Goal: Task Accomplishment & Management: Manage account settings

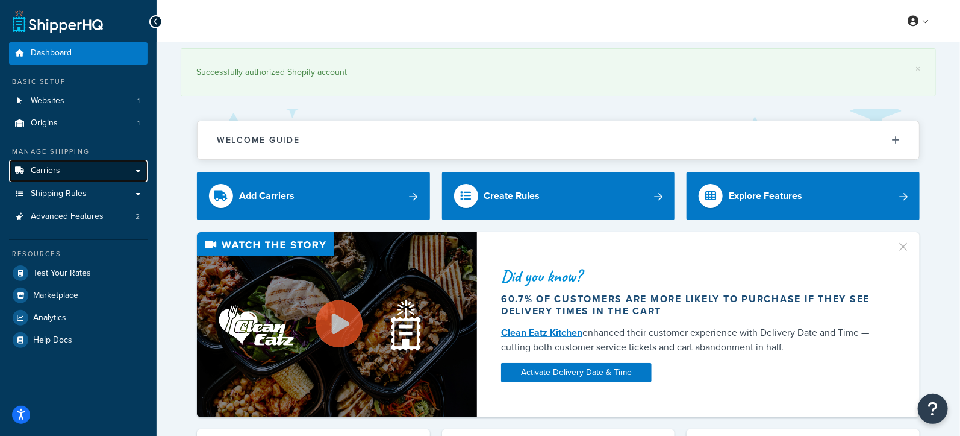
click at [58, 174] on span "Carriers" at bounding box center [46, 171] width 30 height 10
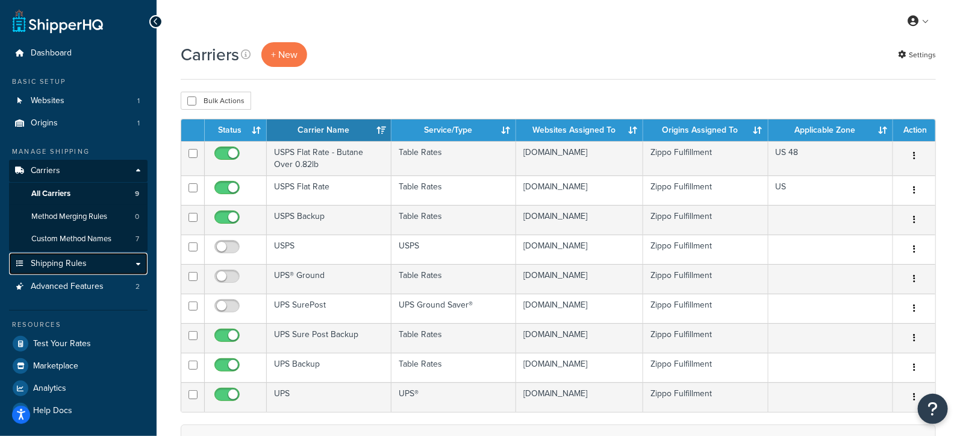
click at [74, 261] on span "Shipping Rules" at bounding box center [59, 263] width 56 height 10
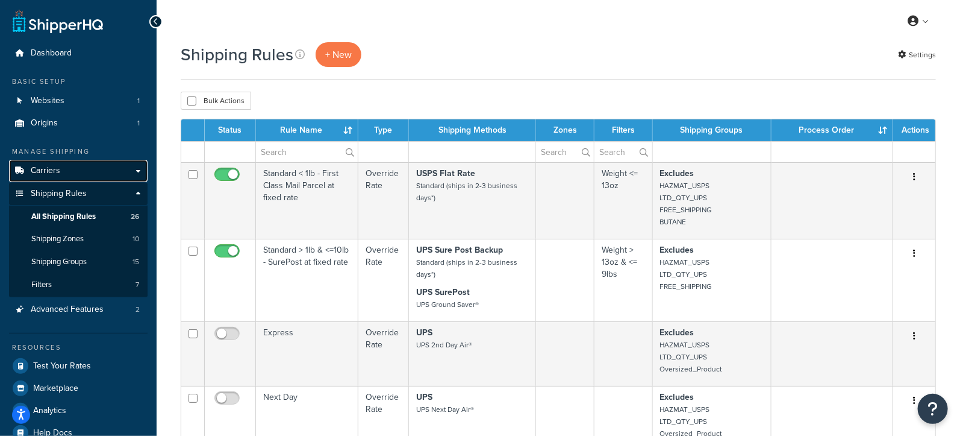
click at [75, 169] on link "Carriers" at bounding box center [78, 171] width 139 height 22
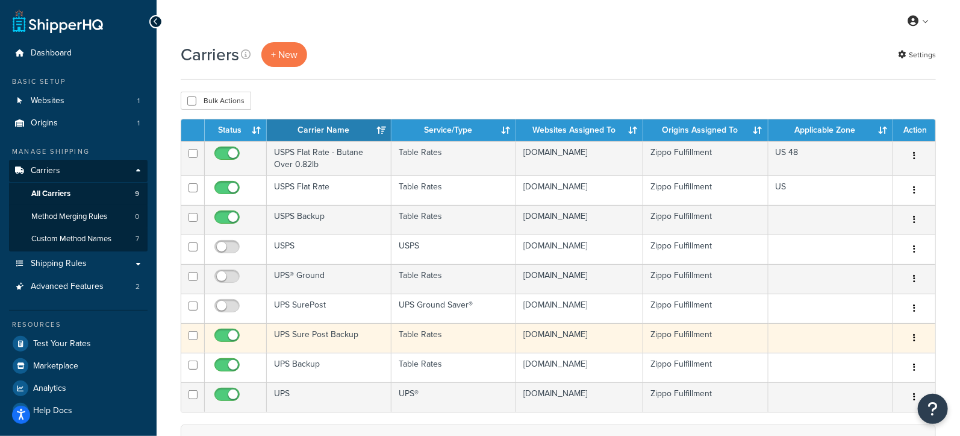
click at [916, 333] on icon "button" at bounding box center [914, 337] width 2 height 8
click at [850, 381] on link "Duplicate" at bounding box center [865, 384] width 95 height 25
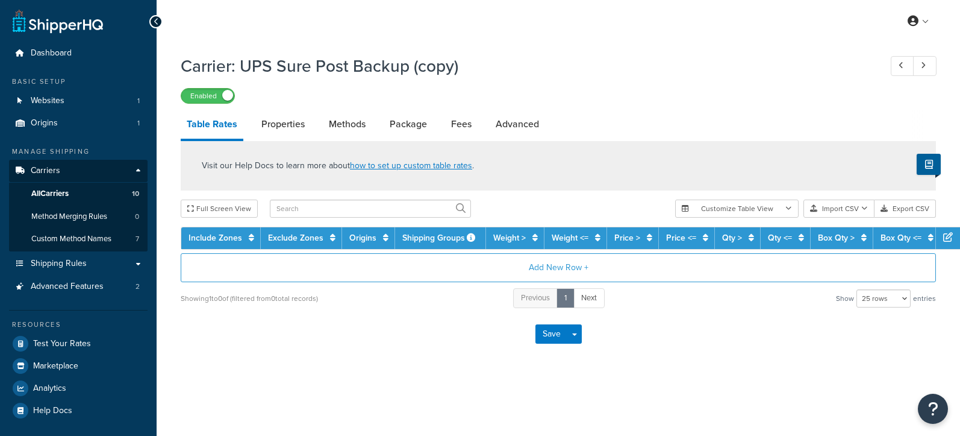
select select "25"
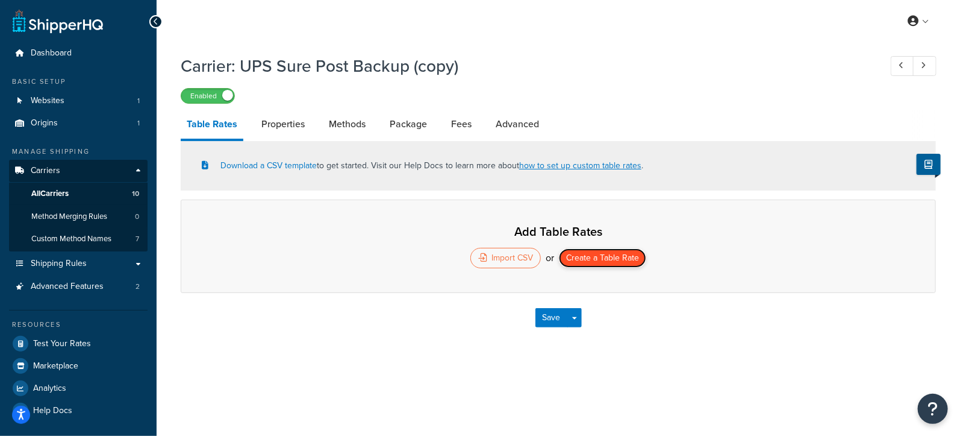
click at [623, 257] on button "Create a Table Rate" at bounding box center [602, 257] width 87 height 19
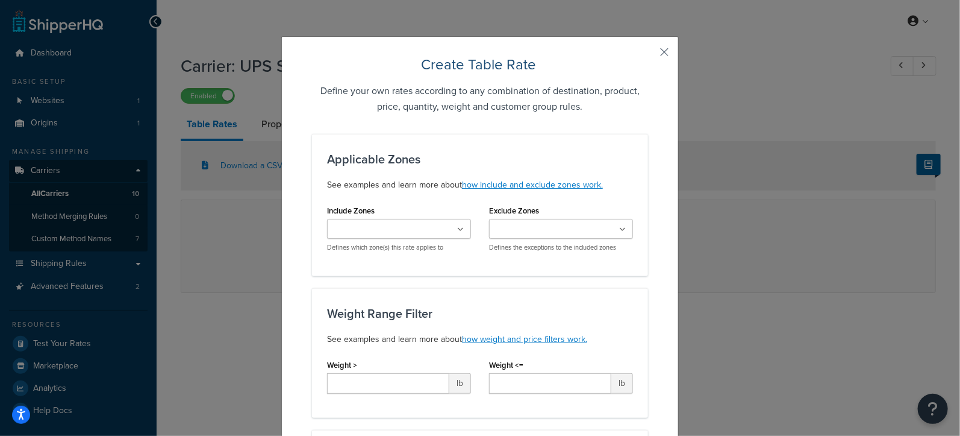
click at [356, 236] on ul at bounding box center [399, 229] width 144 height 20
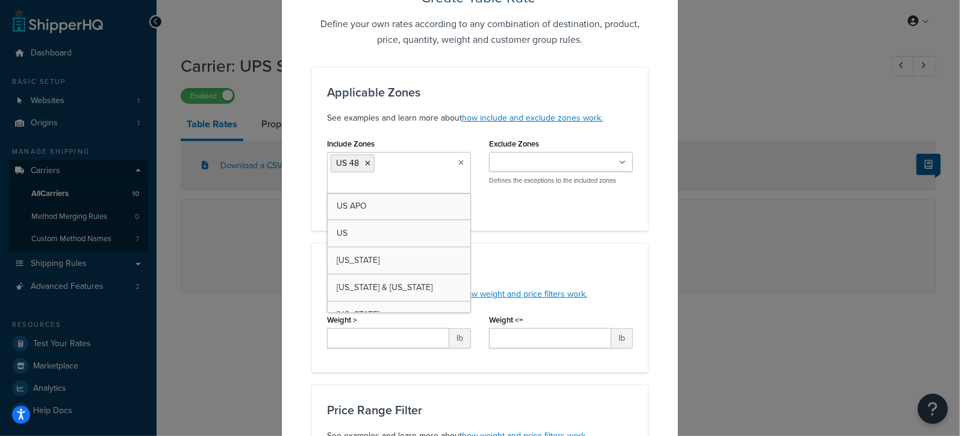
scroll to position [72, 0]
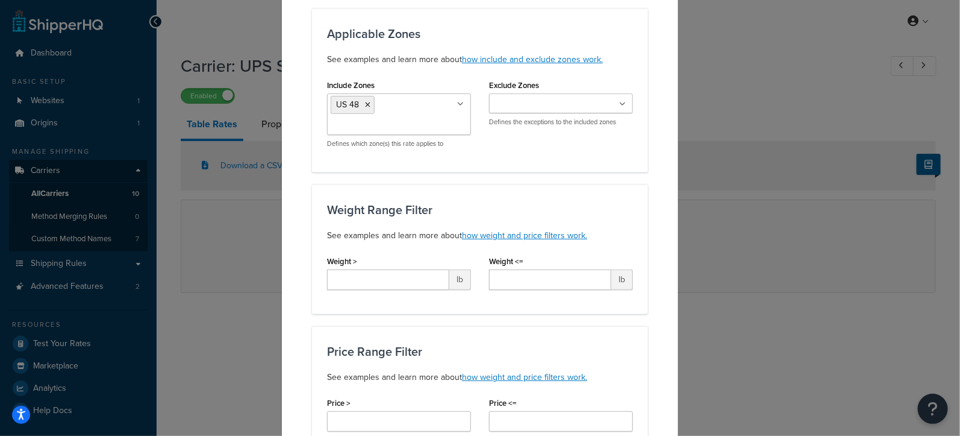
scroll to position [143, 0]
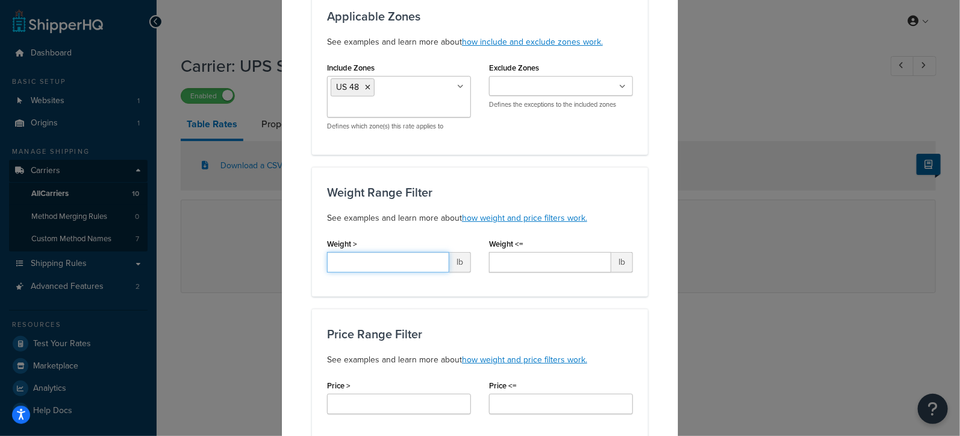
click at [416, 259] on input "Weight >" at bounding box center [388, 262] width 122 height 20
type input "*"
click at [505, 263] on input "Weight <=" at bounding box center [550, 262] width 122 height 20
type input "*"
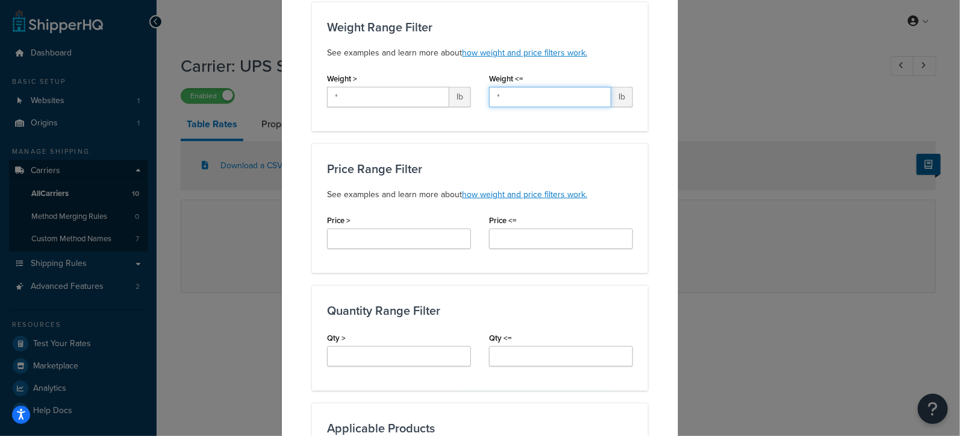
scroll to position [310, 0]
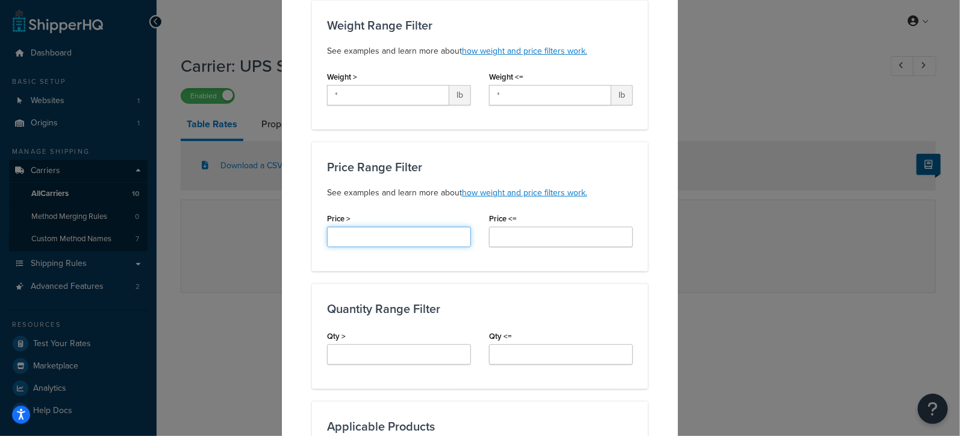
click at [387, 241] on input "Price >" at bounding box center [399, 237] width 144 height 20
click at [295, 240] on div "Create Table Rate Define your own rates according to any combination of destina…" at bounding box center [480, 298] width 398 height 1144
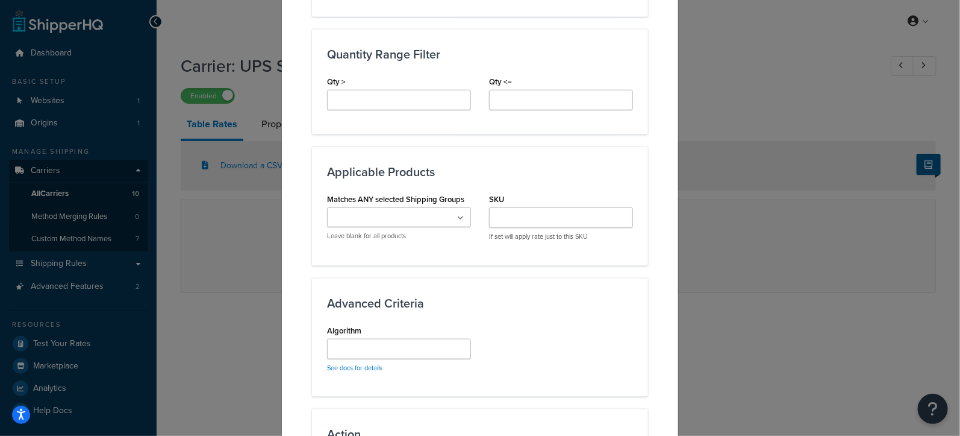
scroll to position [565, 0]
click at [460, 214] on icon at bounding box center [460, 216] width 7 height 7
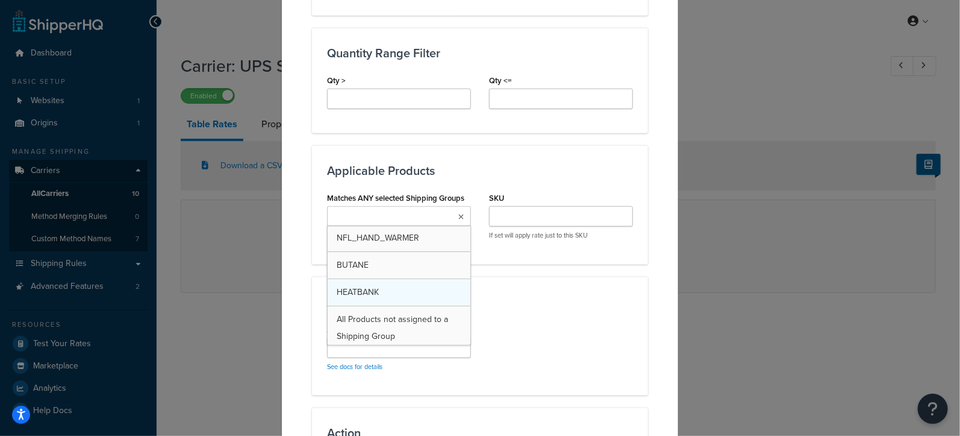
scroll to position [272, 0]
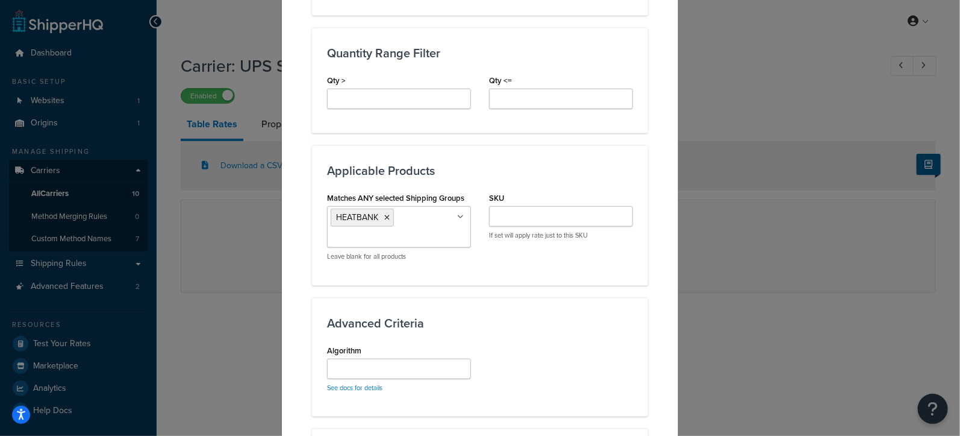
click at [301, 284] on div "Create Table Rate Define your own rates according to any combination of destina…" at bounding box center [480, 53] width 398 height 1165
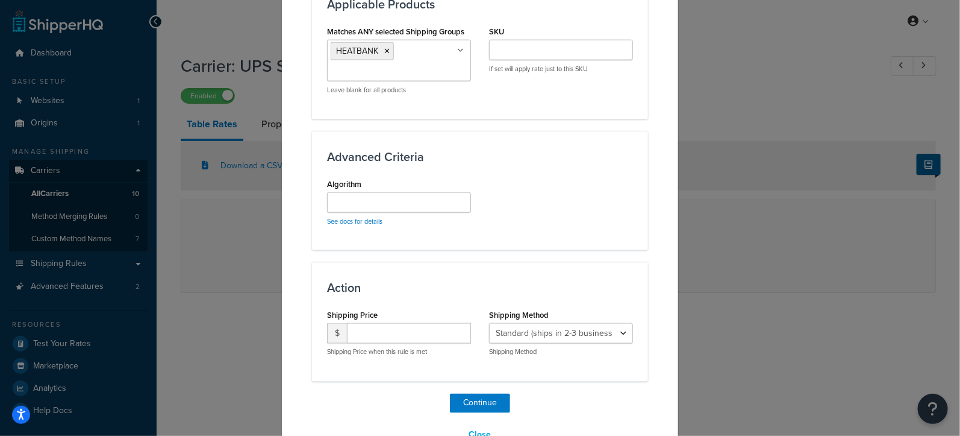
scroll to position [760, 0]
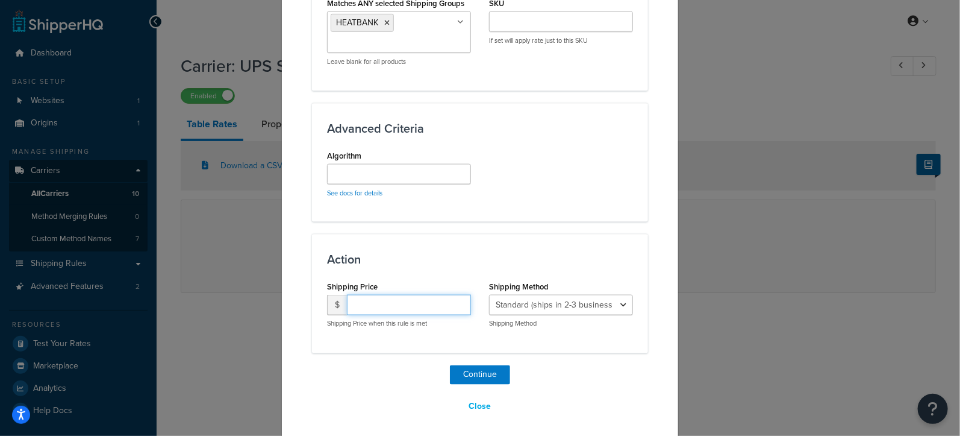
click at [366, 303] on input "number" at bounding box center [409, 305] width 124 height 20
type input "14.95"
click at [472, 369] on button "Continue" at bounding box center [480, 374] width 60 height 19
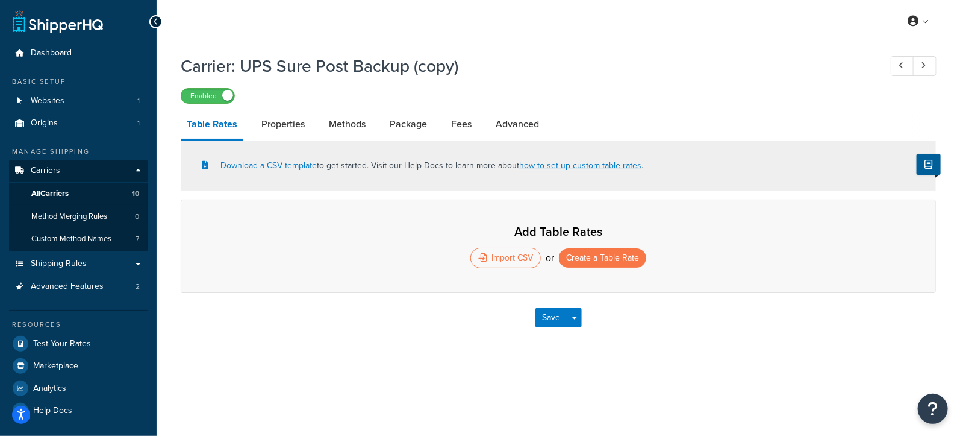
select select "25"
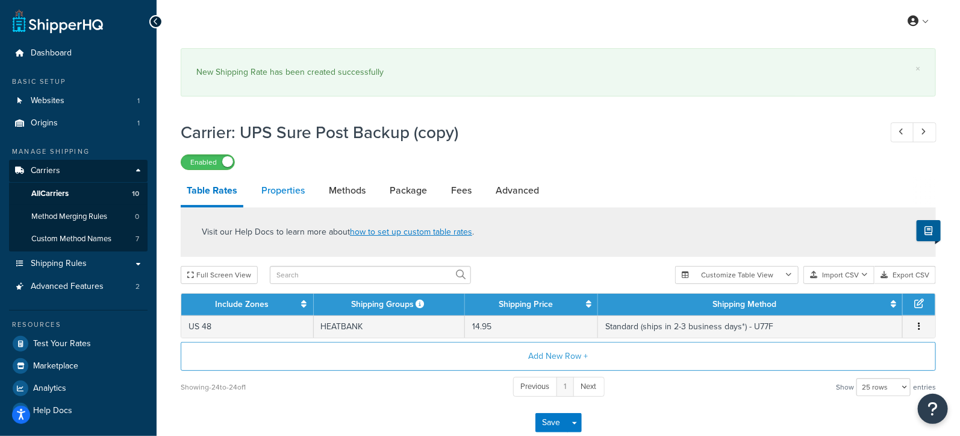
click at [286, 188] on link "Properties" at bounding box center [282, 190] width 55 height 29
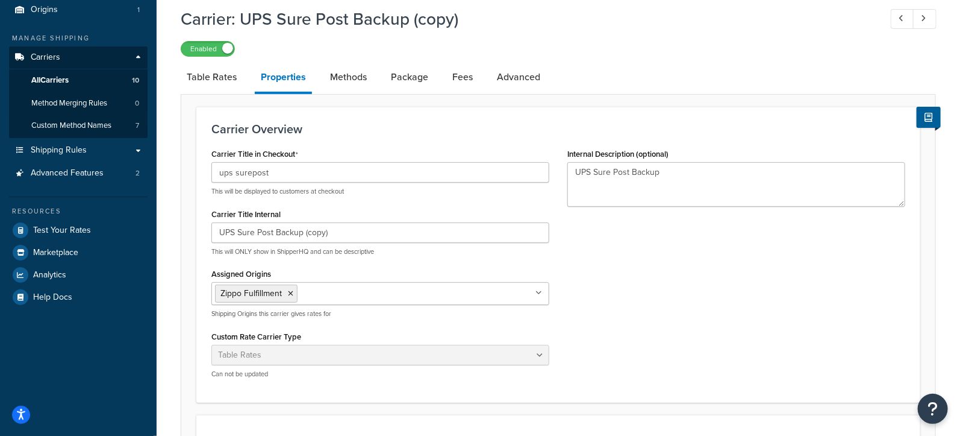
scroll to position [116, 0]
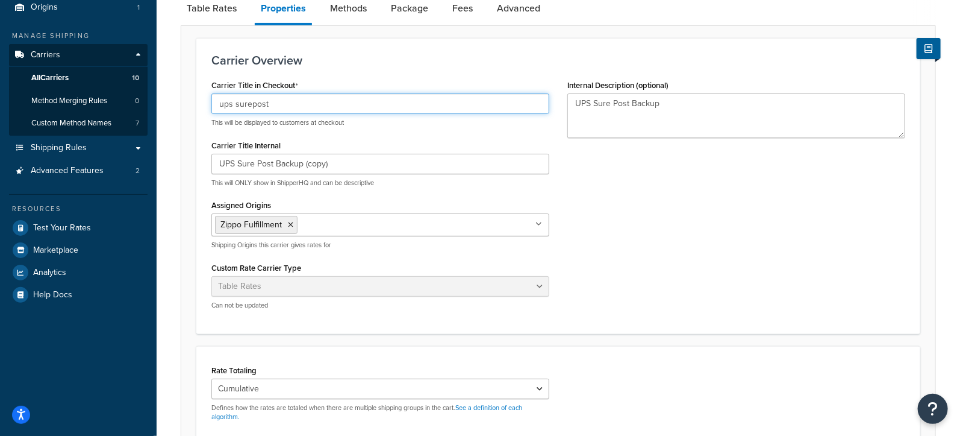
drag, startPoint x: 289, startPoint y: 104, endPoint x: 187, endPoint y: 99, distance: 101.9
click at [187, 99] on form "Carrier Overview Carrier Title in Checkout ups surepost This will be displayed …" at bounding box center [558, 333] width 754 height 591
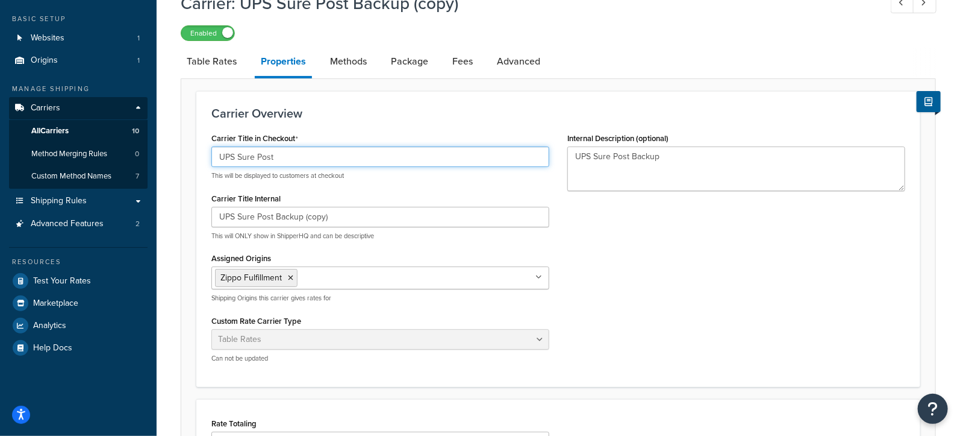
scroll to position [0, 0]
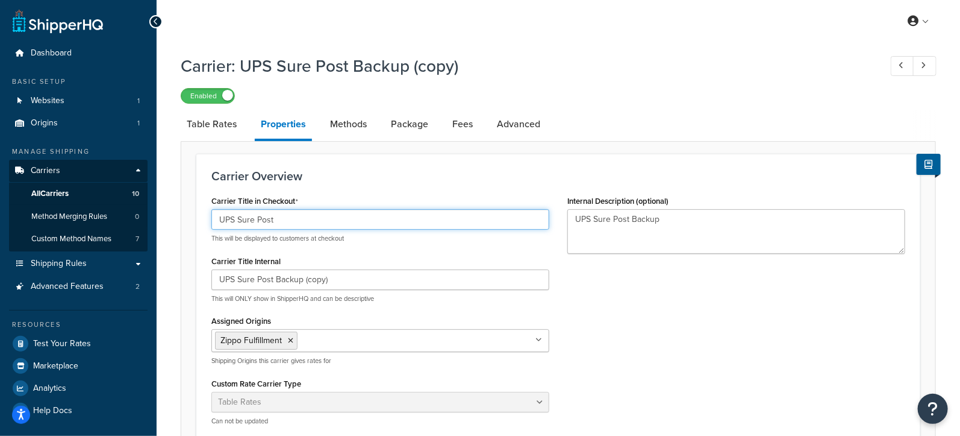
type input "UPS Sure Post"
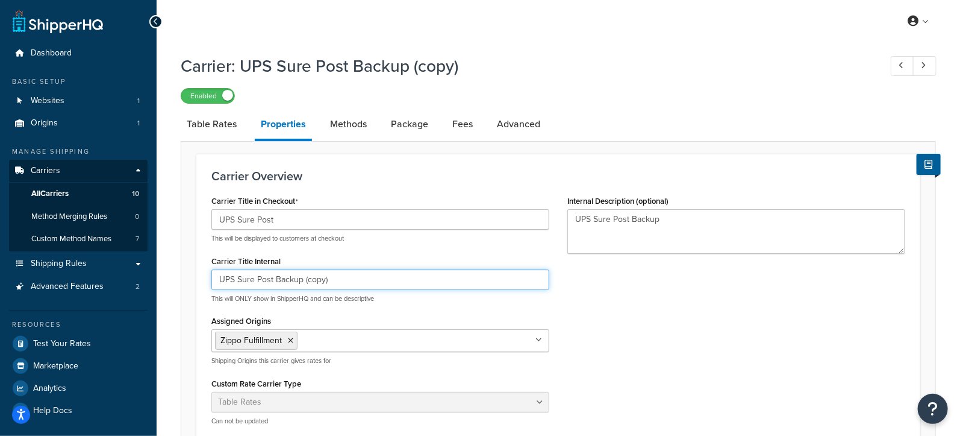
click at [339, 280] on input "UPS Sure Post Backup (copy)" at bounding box center [380, 279] width 338 height 20
type input "UPS Sure Post Backup - Heatbank"
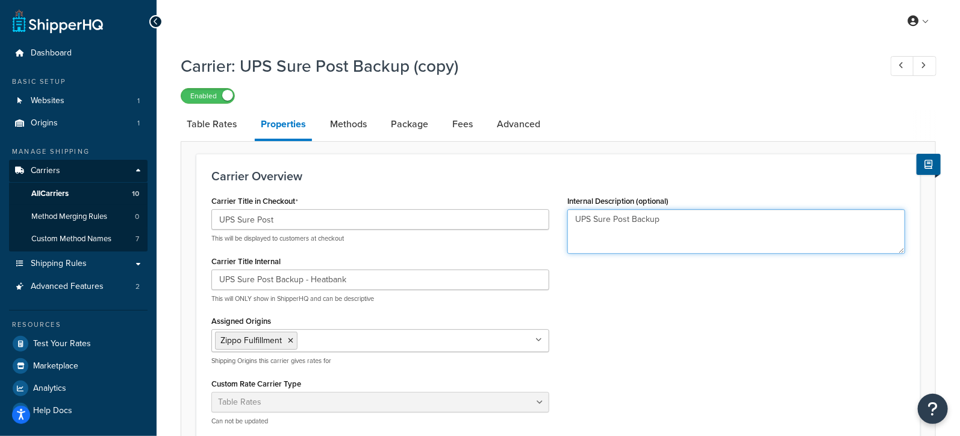
click at [678, 224] on textarea "UPS Sure Post Backup" at bounding box center [737, 231] width 338 height 45
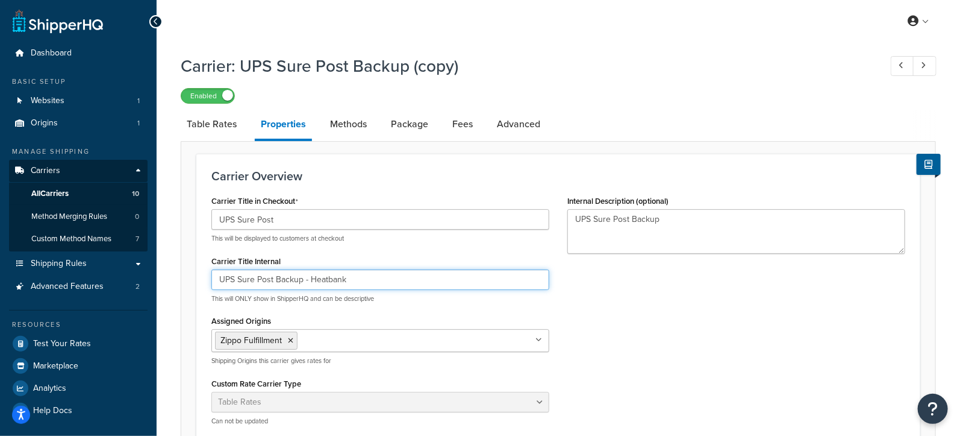
drag, startPoint x: 384, startPoint y: 286, endPoint x: 177, endPoint y: 280, distance: 208.0
click at [177, 280] on div "Carrier: UPS Sure Post Backup (copy) Enabled Table Rates Properties Methods Pac…" at bounding box center [559, 412] width 804 height 728
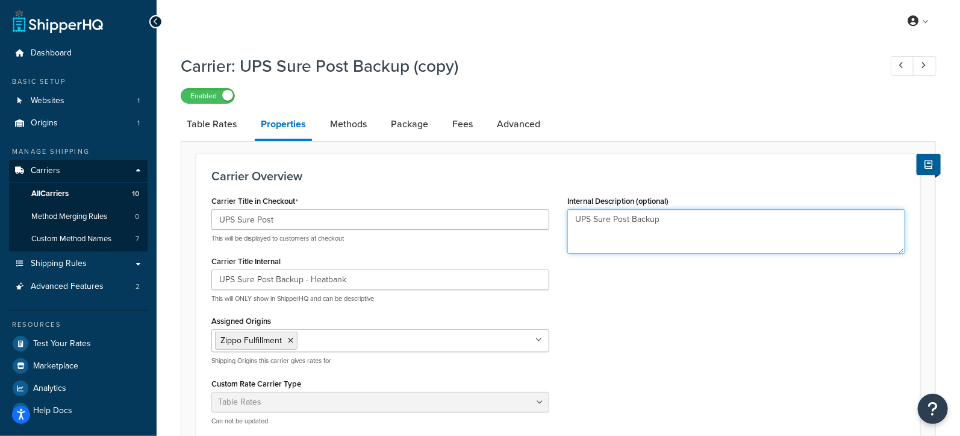
drag, startPoint x: 669, startPoint y: 218, endPoint x: 560, endPoint y: 220, distance: 108.5
click at [560, 220] on div "Internal Description (optional) UPS Sure Post Backup" at bounding box center [737, 227] width 356 height 70
type textarea "Payment method specific to HEATBANK, flat rate 14.95, no weight consideration"
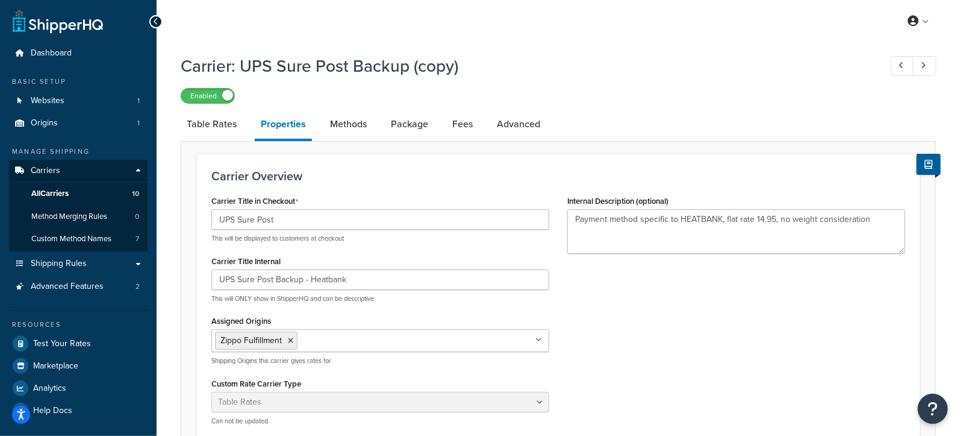
click at [348, 133] on link "Methods" at bounding box center [348, 124] width 49 height 29
select select "25"
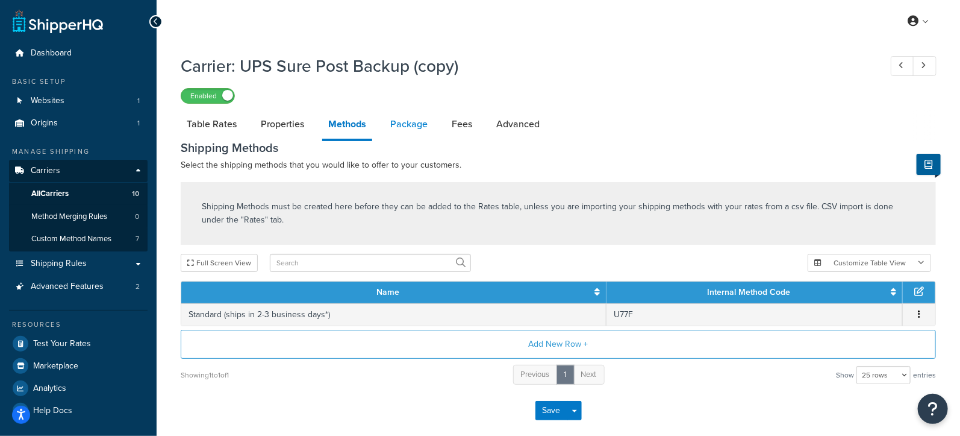
click at [423, 131] on link "Package" at bounding box center [408, 124] width 49 height 29
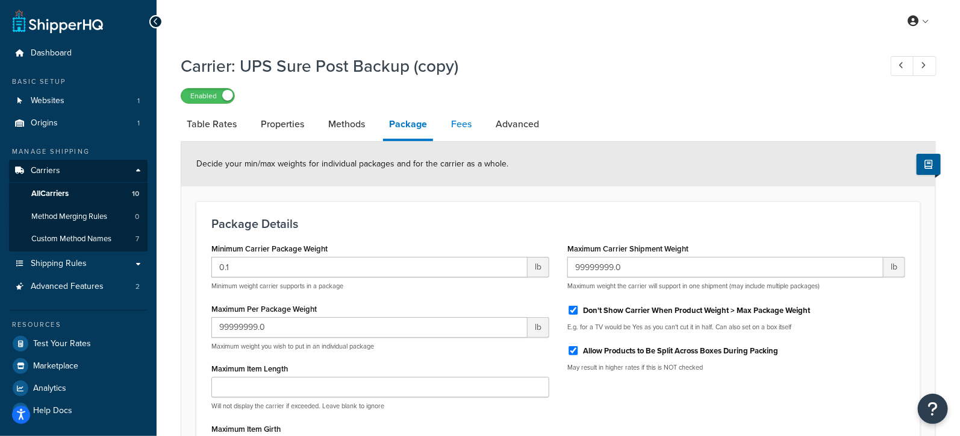
click at [467, 123] on link "Fees" at bounding box center [461, 124] width 33 height 29
select select "AFTER"
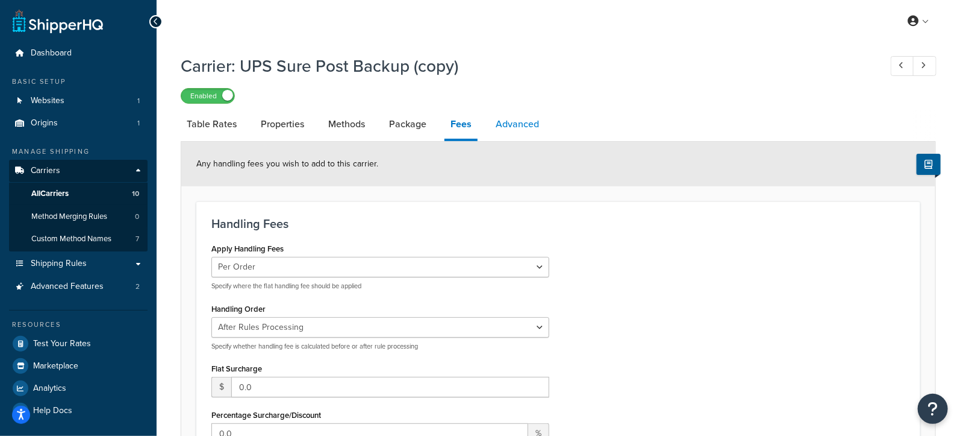
click at [517, 122] on link "Advanced" at bounding box center [517, 124] width 55 height 29
select select "false"
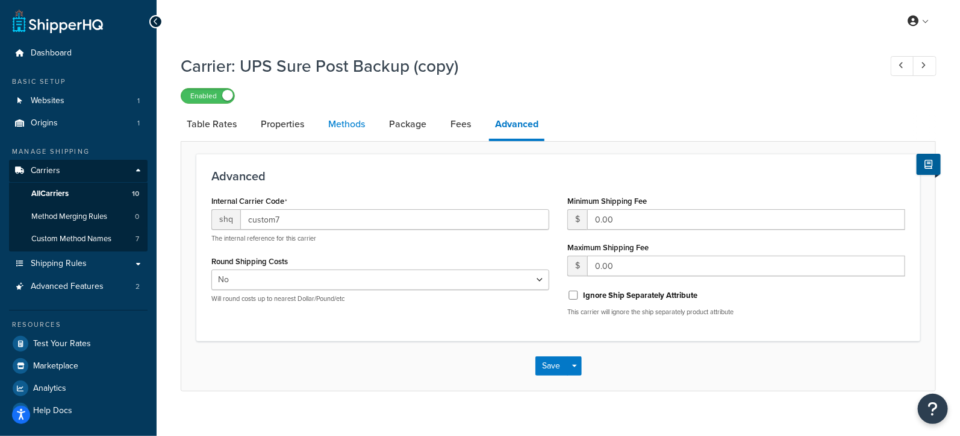
click at [354, 124] on link "Methods" at bounding box center [346, 124] width 49 height 29
select select "25"
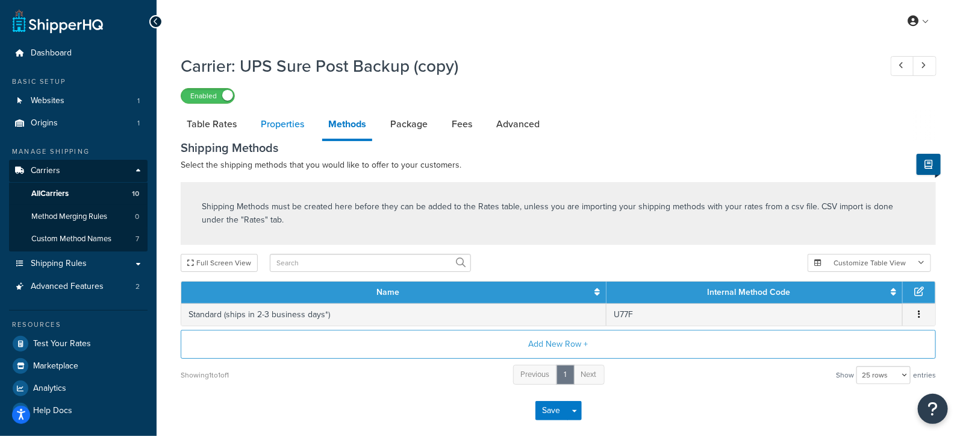
click at [289, 119] on link "Properties" at bounding box center [282, 124] width 55 height 29
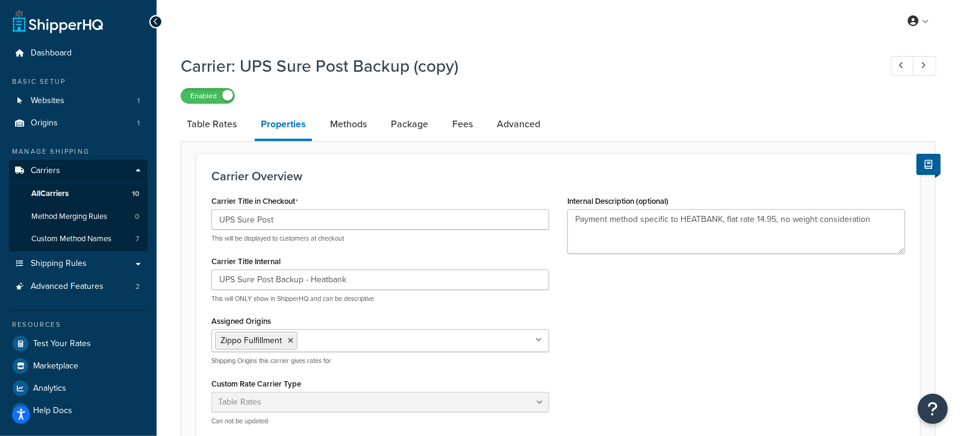
scroll to position [367, 0]
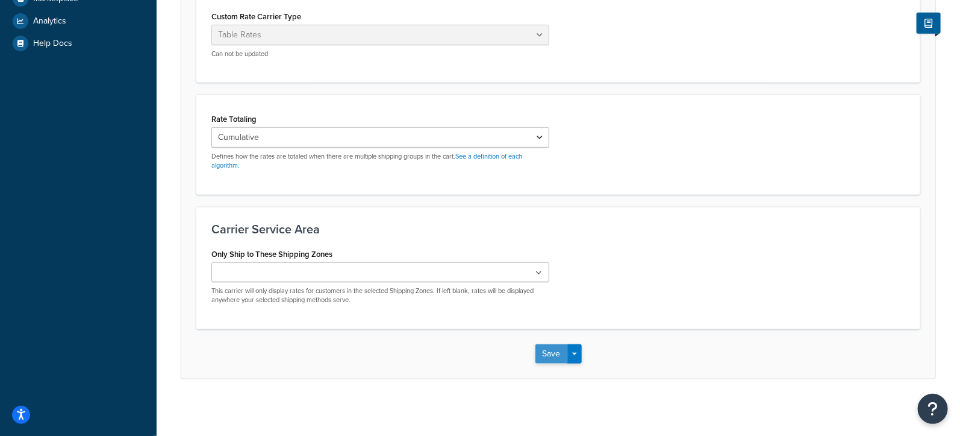
click at [549, 351] on button "Save" at bounding box center [552, 353] width 33 height 19
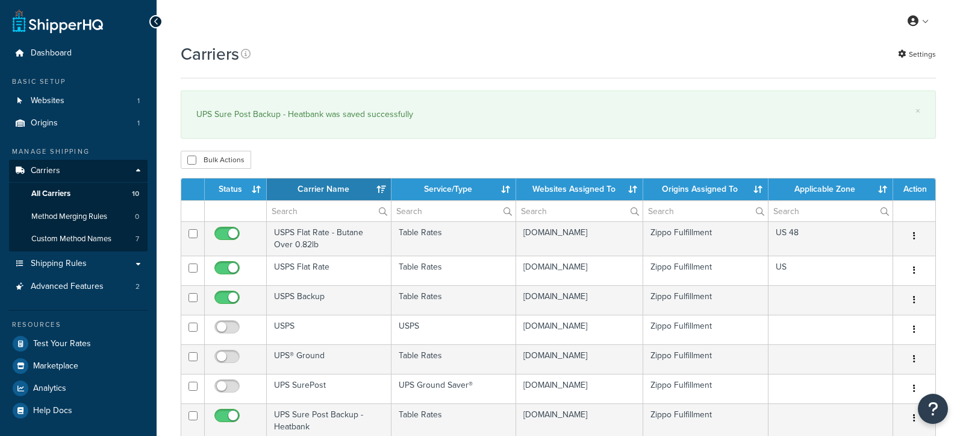
select select "15"
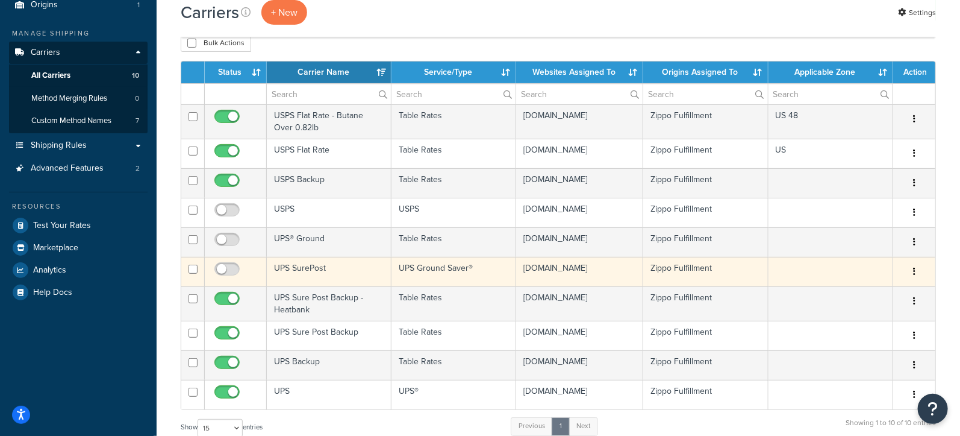
scroll to position [121, 0]
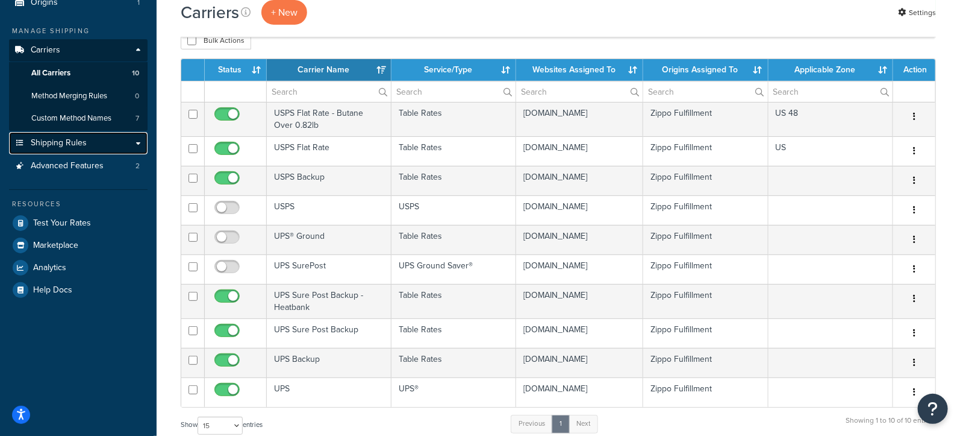
click at [92, 145] on link "Shipping Rules" at bounding box center [78, 143] width 139 height 22
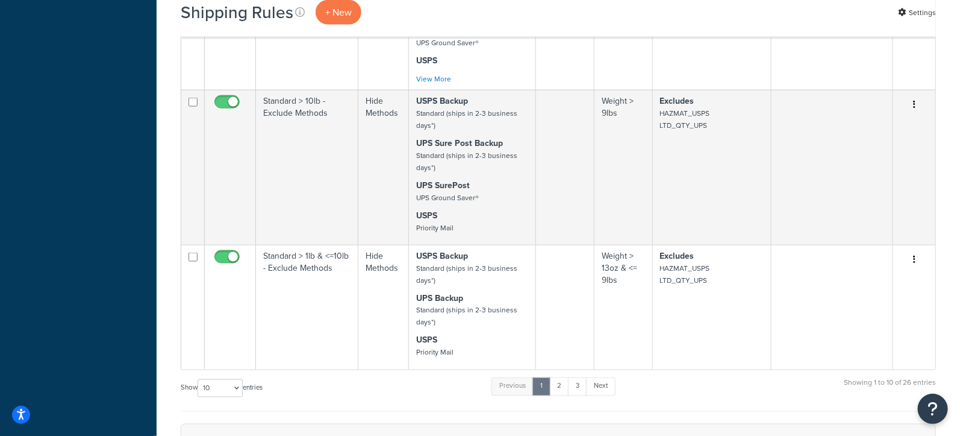
scroll to position [1047, 0]
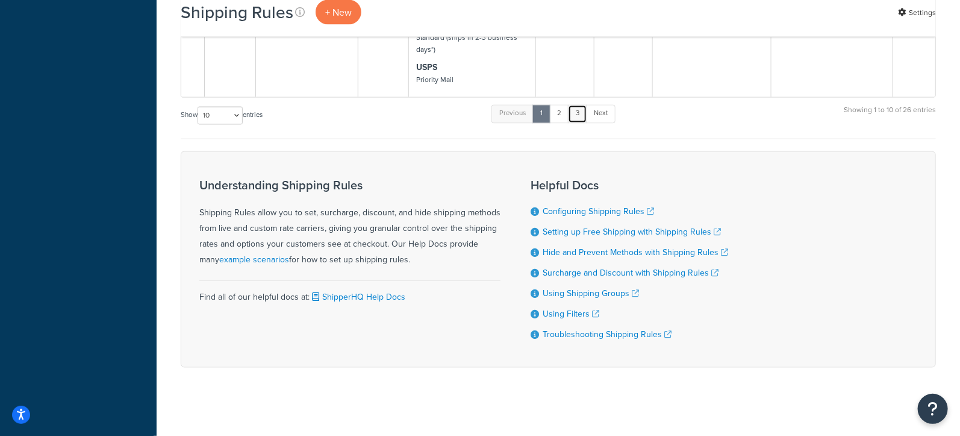
click at [584, 110] on link "3" at bounding box center [577, 114] width 19 height 18
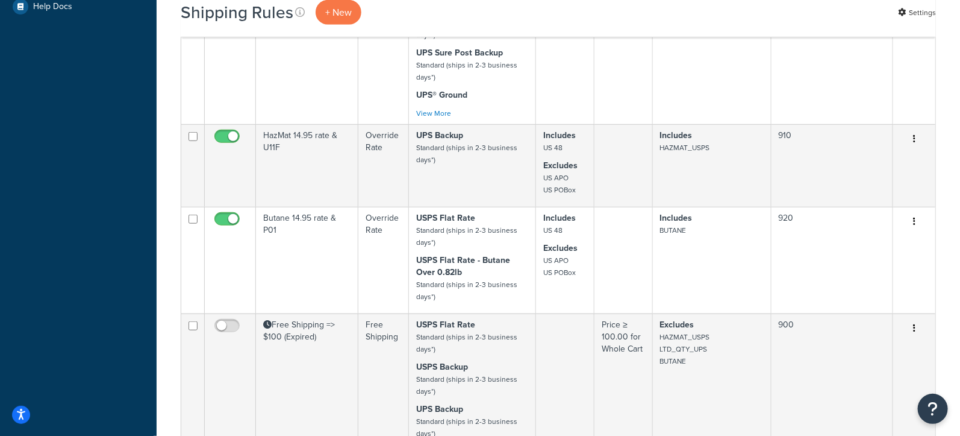
scroll to position [425, 0]
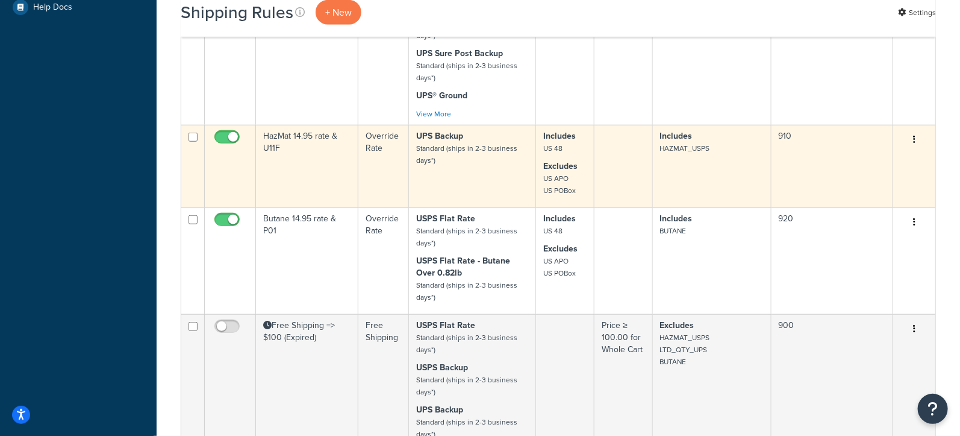
click at [915, 137] on icon "button" at bounding box center [914, 139] width 2 height 8
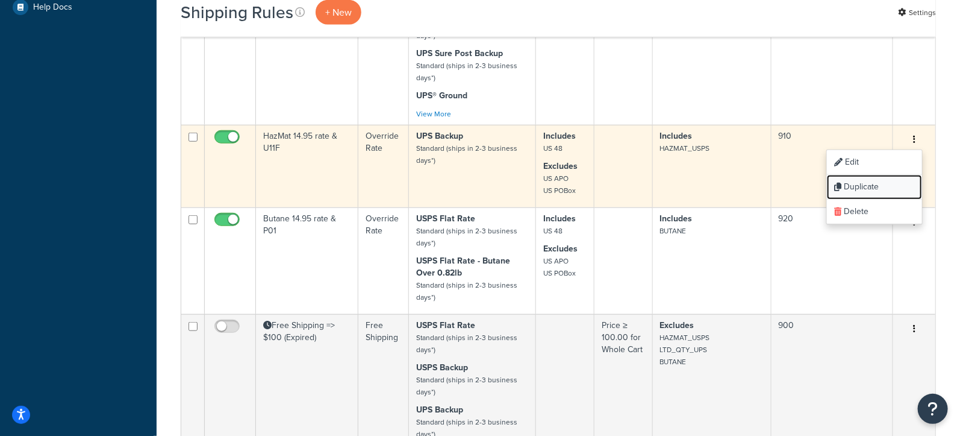
click at [863, 185] on link "Duplicate" at bounding box center [874, 187] width 95 height 25
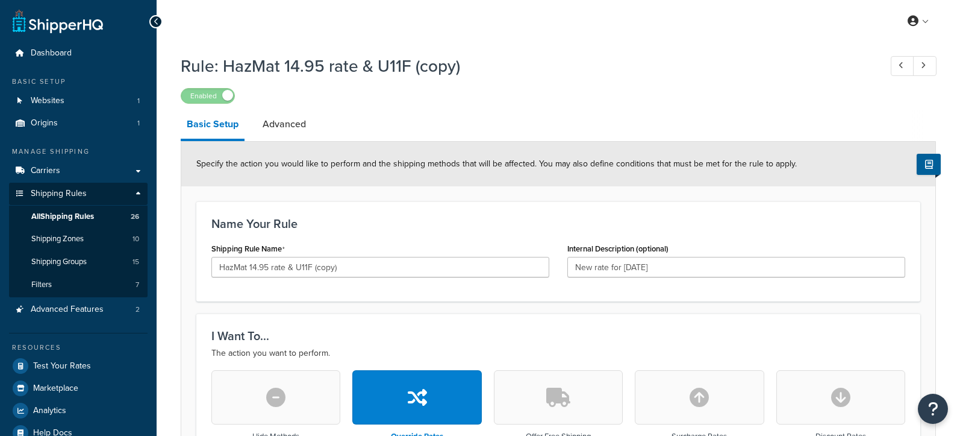
select select "LOCATION"
drag, startPoint x: 246, startPoint y: 268, endPoint x: 222, endPoint y: 267, distance: 23.5
click at [222, 267] on input "HazMat 14.95 rate & U11F (copy)" at bounding box center [380, 267] width 338 height 20
drag, startPoint x: 346, startPoint y: 269, endPoint x: 310, endPoint y: 269, distance: 36.2
click at [309, 269] on input "Heatbank 14.95 rate & U11F (copy)" at bounding box center [380, 267] width 338 height 20
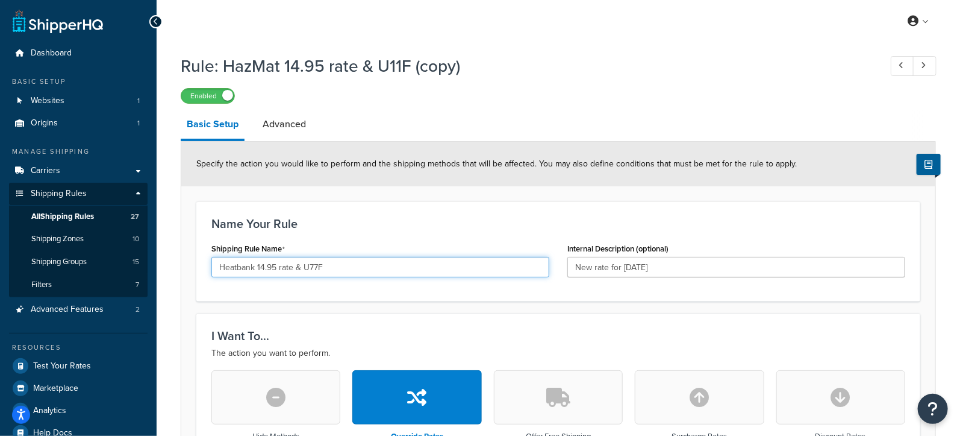
type input "Heatbank 14.95 rate & U77F"
click at [478, 217] on h3 "Name Your Rule" at bounding box center [558, 223] width 694 height 13
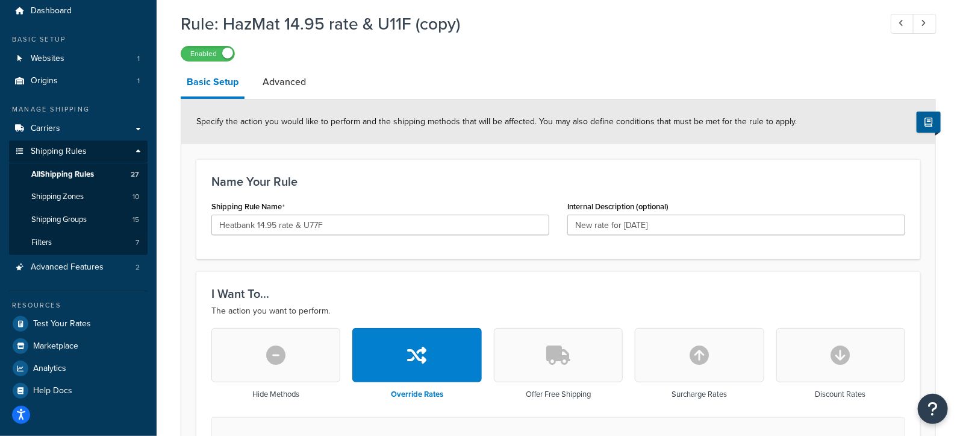
scroll to position [44, 0]
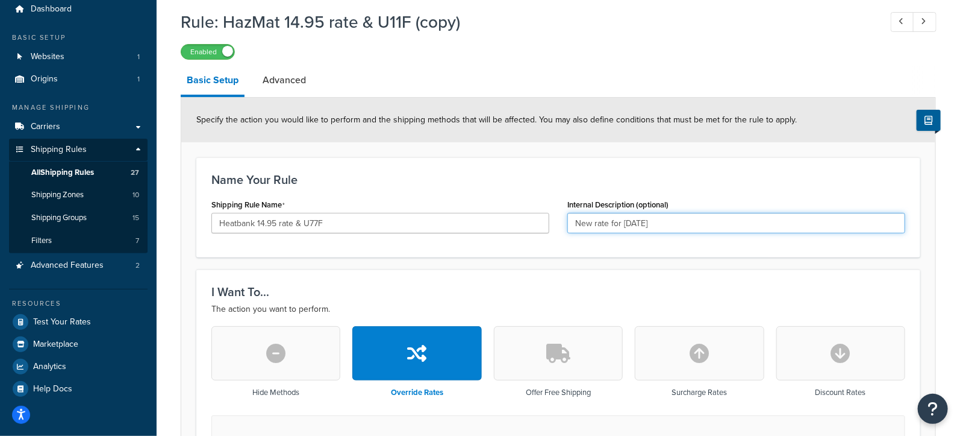
drag, startPoint x: 678, startPoint y: 222, endPoint x: 625, endPoint y: 221, distance: 52.4
click at [625, 221] on input "New rate for Nov 14 2024" at bounding box center [737, 223] width 338 height 20
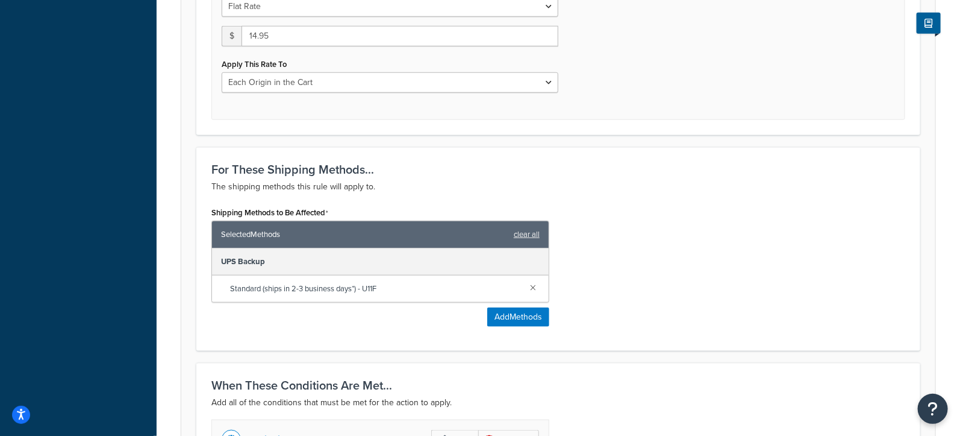
scroll to position [500, 0]
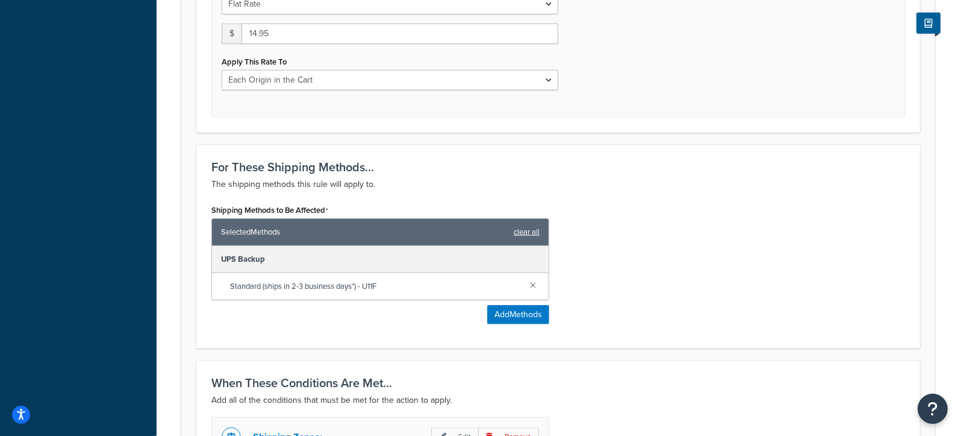
type input "New rate for Oct 14 2024"
click at [532, 231] on link "clear all" at bounding box center [527, 232] width 26 height 17
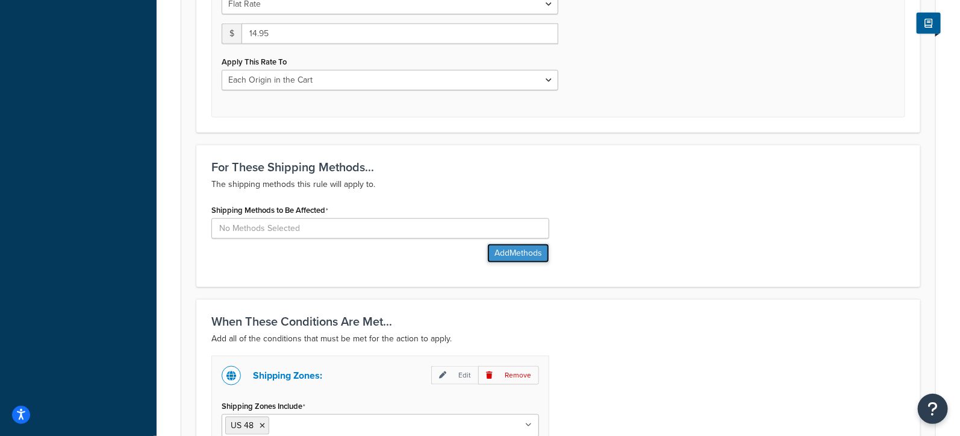
click at [513, 251] on button "Add Methods" at bounding box center [518, 252] width 62 height 19
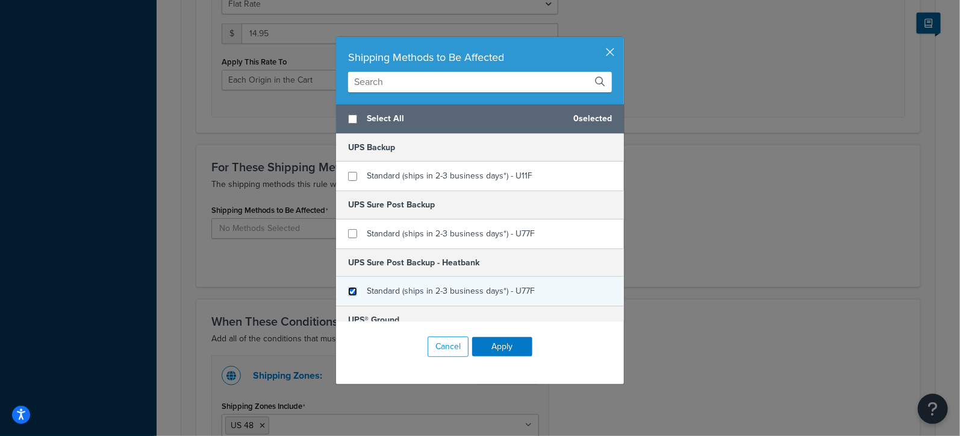
click at [354, 287] on input "checkbox" at bounding box center [352, 291] width 9 height 9
checkbox input "true"
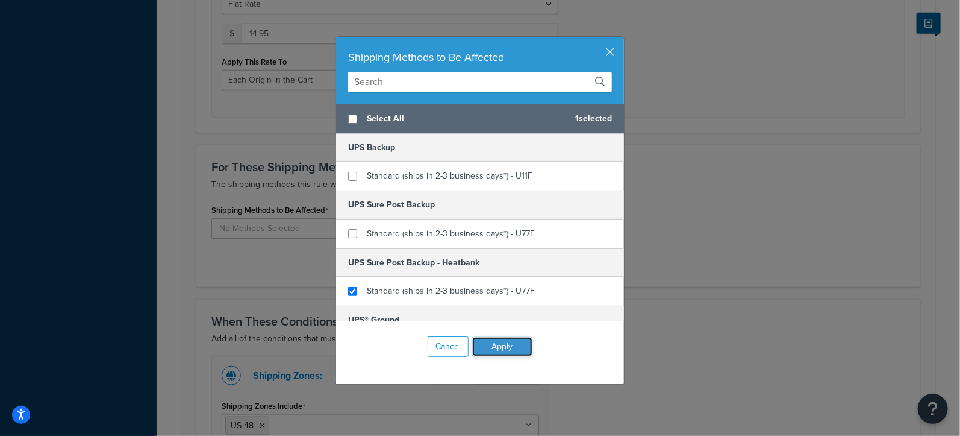
click at [500, 343] on button "Apply" at bounding box center [502, 346] width 60 height 19
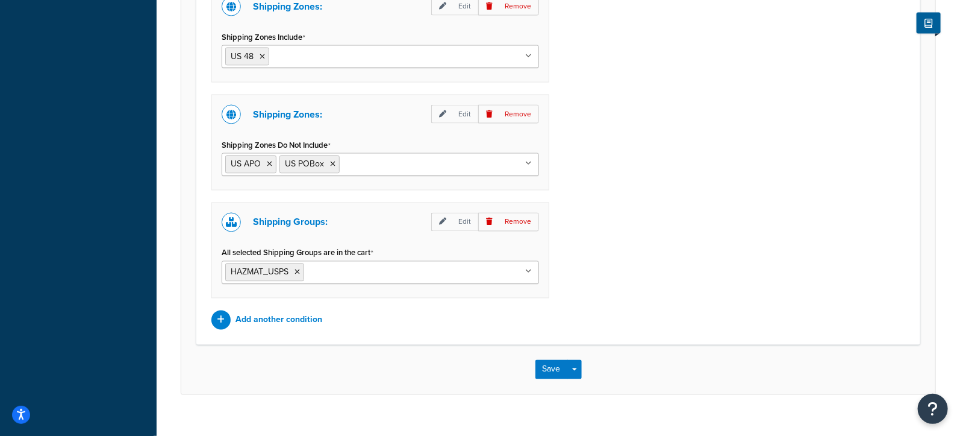
scroll to position [941, 0]
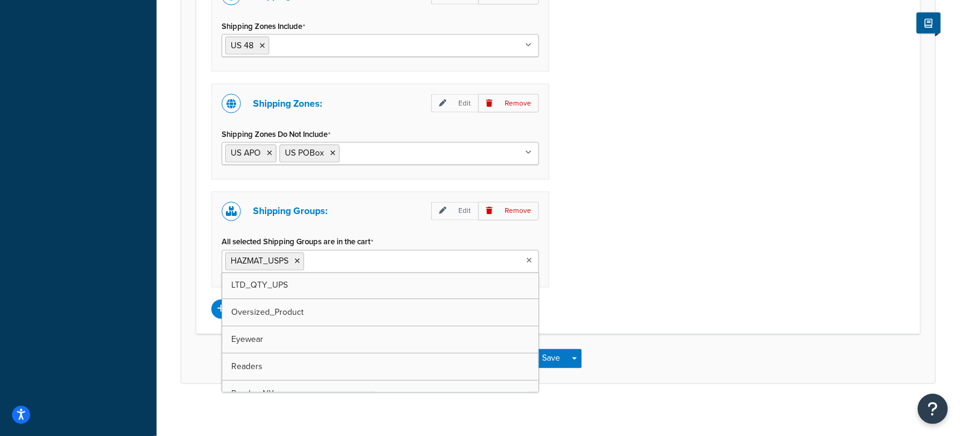
click at [333, 255] on input "All selected Shipping Groups are in the cart" at bounding box center [360, 260] width 107 height 13
type input "HEA"
click at [296, 258] on icon at bounding box center [297, 261] width 5 height 7
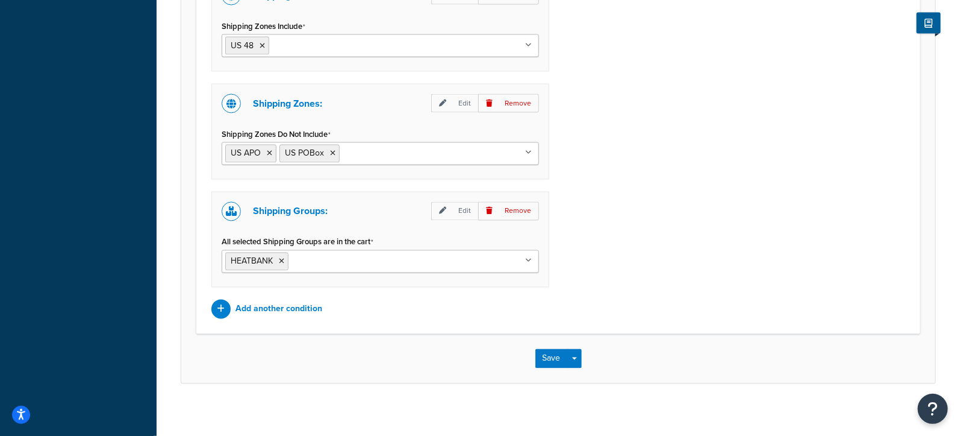
click at [590, 245] on div "Shipping Zones: Edit Remove Shipping Zones Include US 48 US APO US California M…" at bounding box center [558, 147] width 712 height 343
click at [551, 352] on button "Save" at bounding box center [552, 358] width 33 height 19
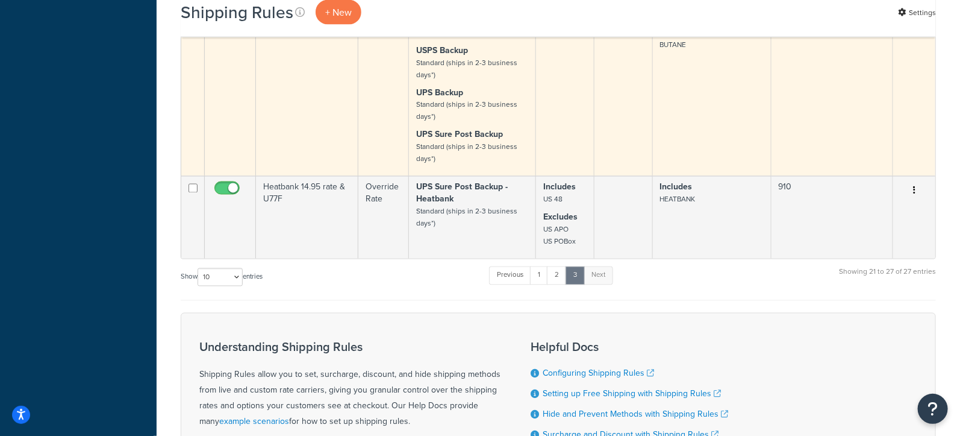
scroll to position [1003, 0]
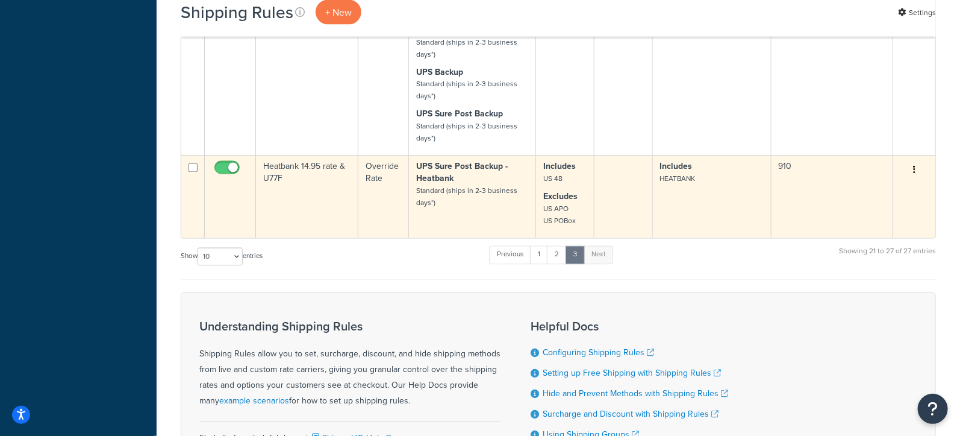
click at [290, 182] on td "Heatbank 14.95 rate & U77F" at bounding box center [307, 196] width 102 height 83
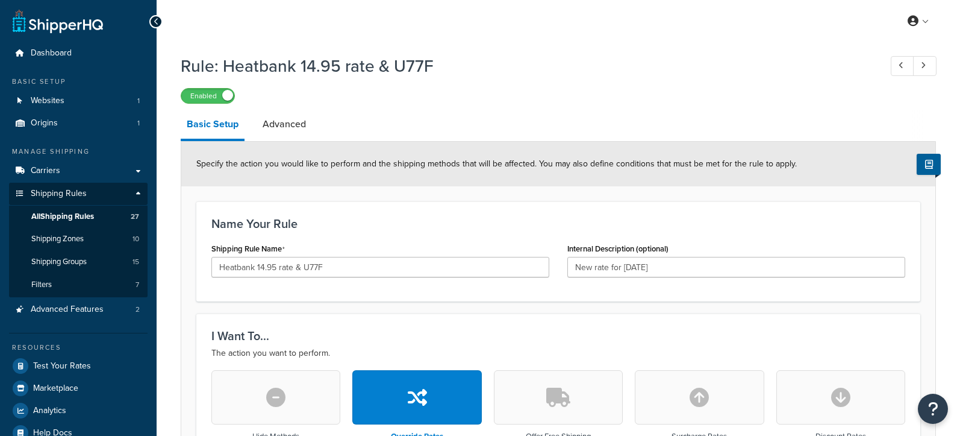
select select "LOCATION"
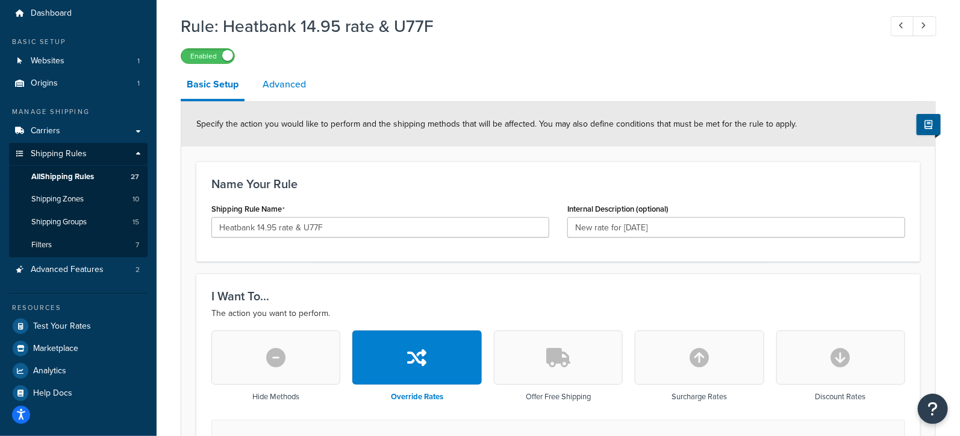
click at [291, 86] on link "Advanced" at bounding box center [284, 84] width 55 height 29
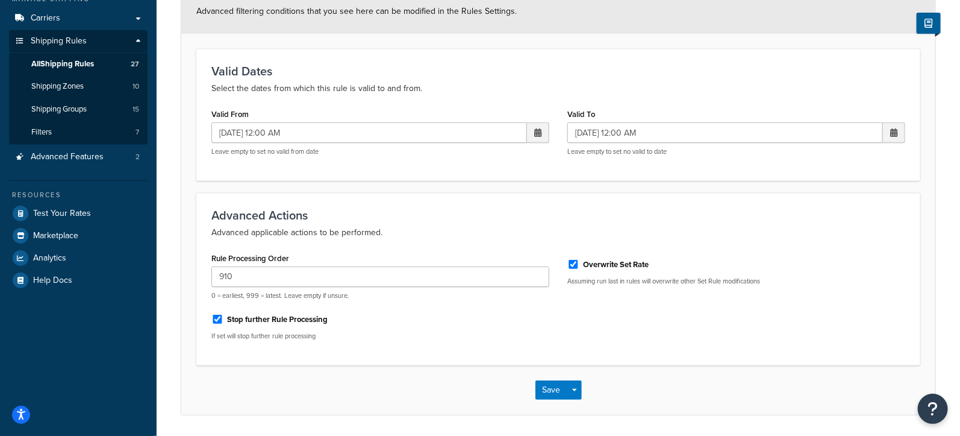
scroll to position [190, 0]
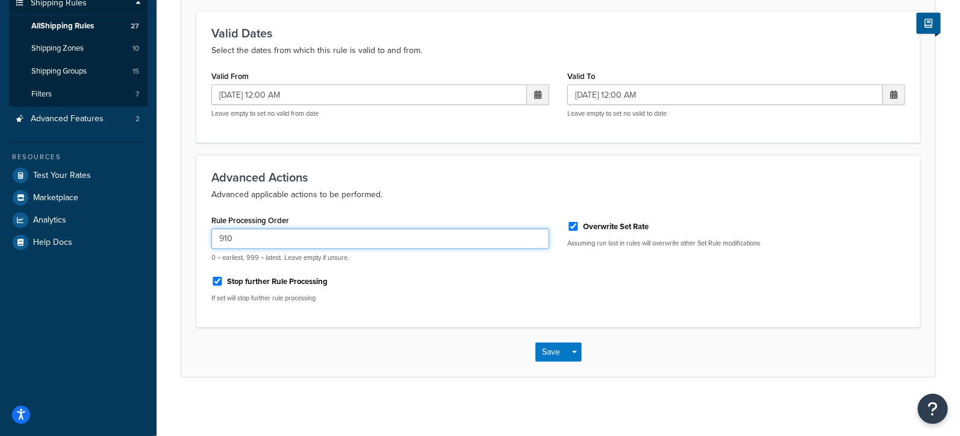
click at [223, 234] on input "910" at bounding box center [380, 238] width 338 height 20
type input "930"
click at [548, 349] on button "Save" at bounding box center [552, 351] width 33 height 19
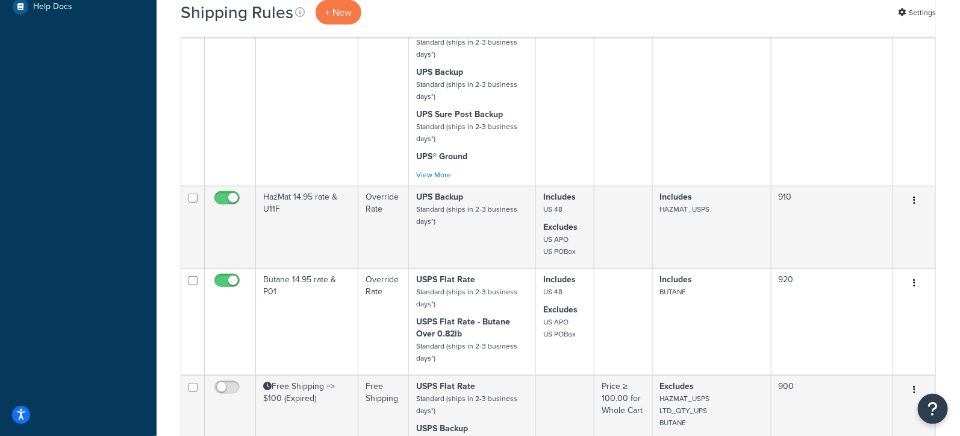
scroll to position [427, 0]
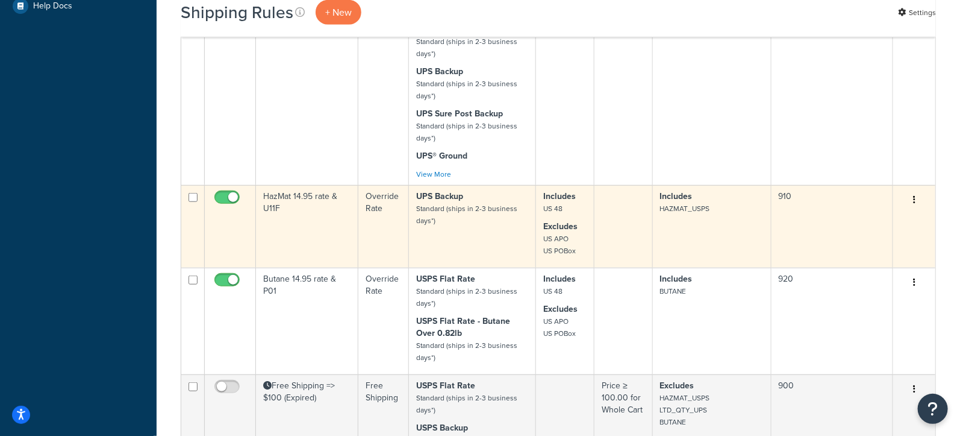
click at [336, 219] on td "HazMat 14.95 rate & U11F" at bounding box center [307, 226] width 102 height 83
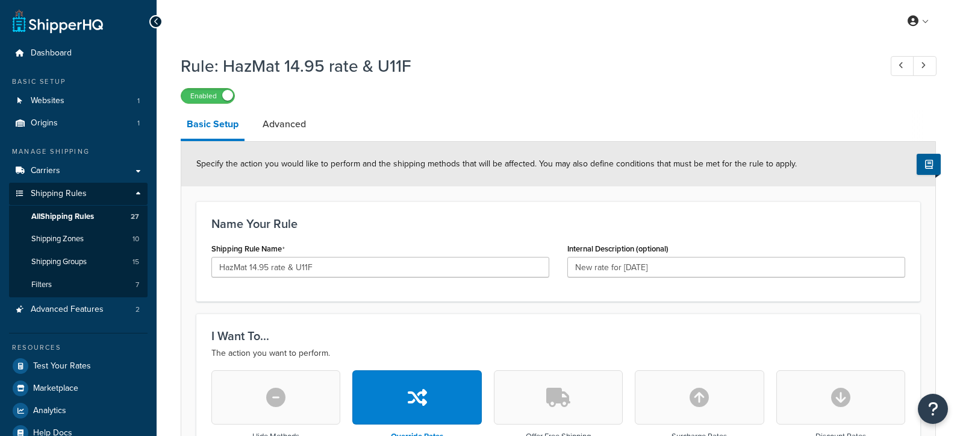
select select "LOCATION"
click at [292, 127] on link "Advanced" at bounding box center [284, 124] width 55 height 29
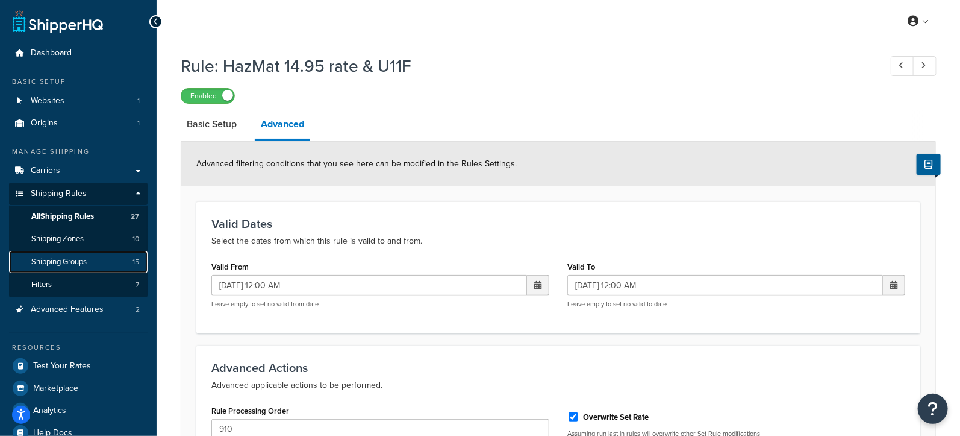
click at [63, 257] on span "Shipping Groups" at bounding box center [58, 262] width 55 height 10
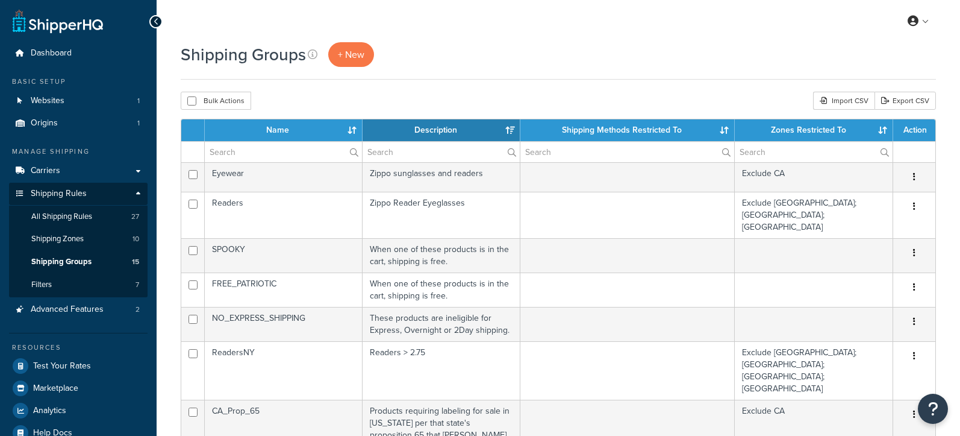
select select "15"
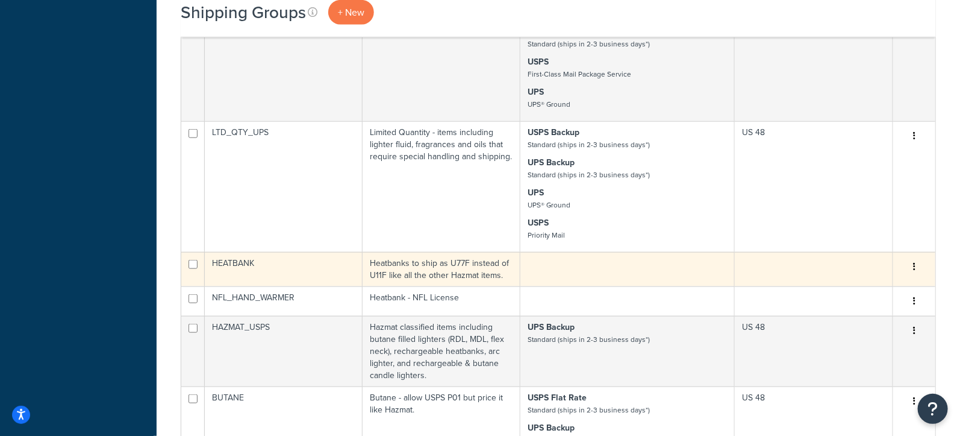
scroll to position [606, 0]
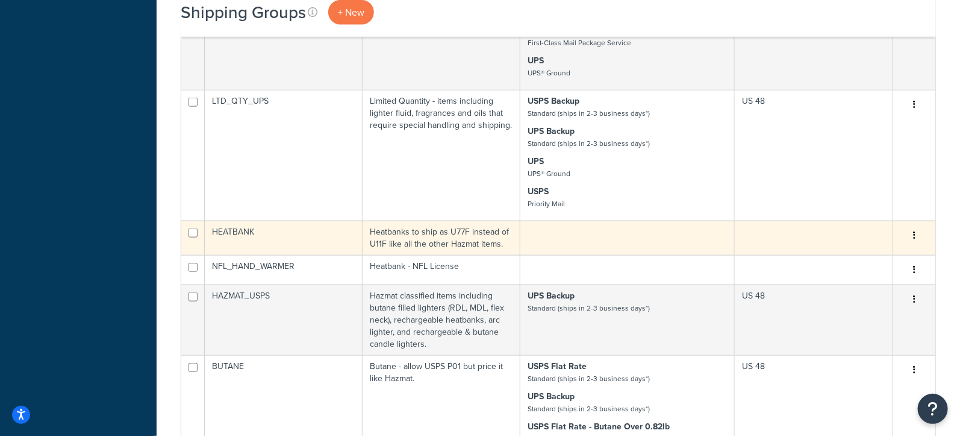
click at [557, 221] on td at bounding box center [628, 238] width 214 height 34
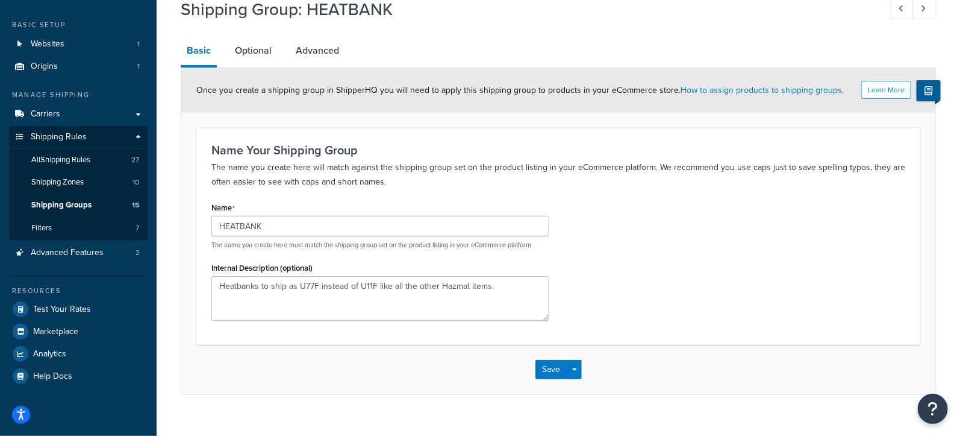
scroll to position [74, 0]
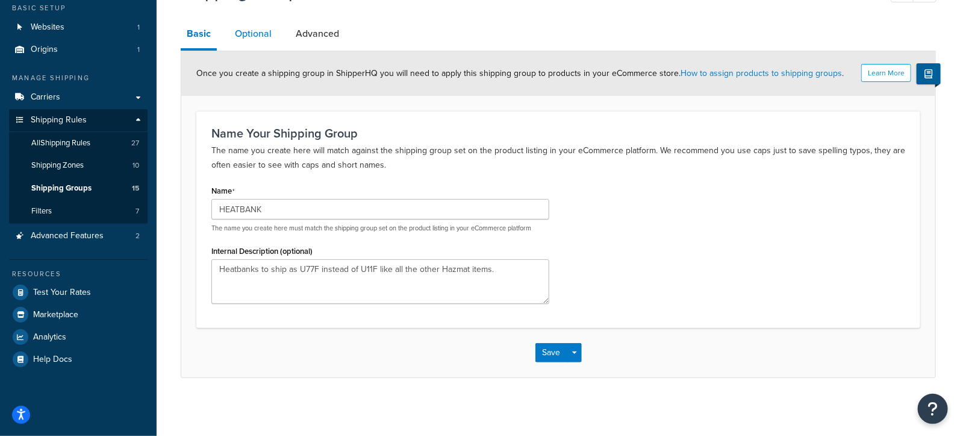
click at [249, 40] on link "Optional" at bounding box center [253, 33] width 49 height 29
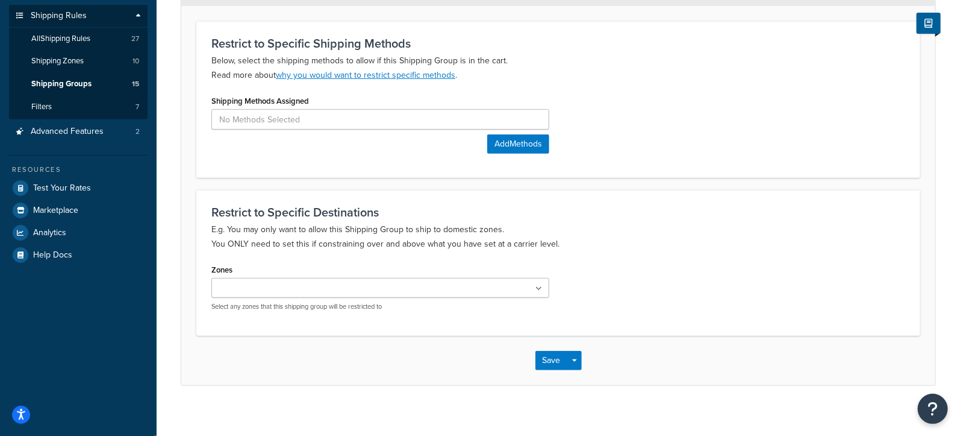
scroll to position [181, 0]
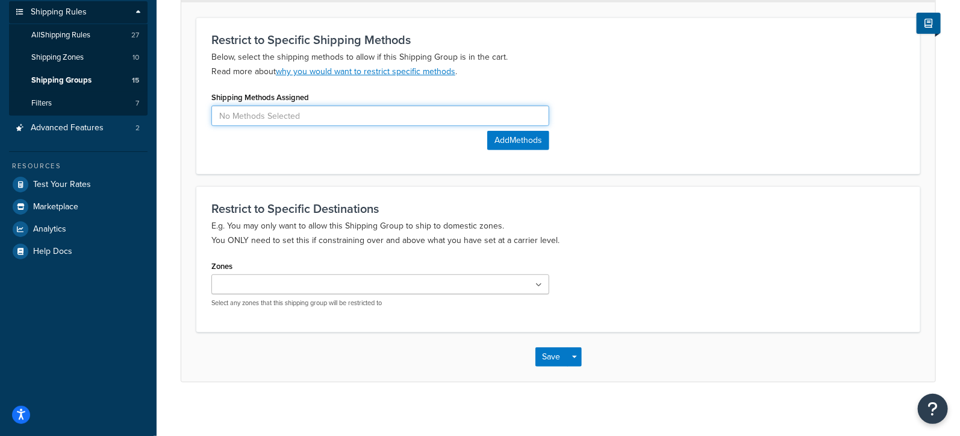
click at [443, 116] on input at bounding box center [380, 115] width 338 height 20
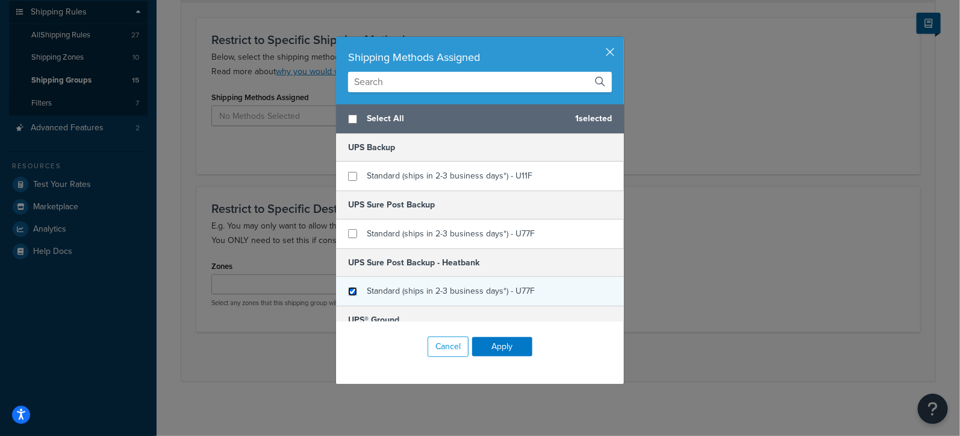
click at [355, 287] on input "checkbox" at bounding box center [352, 291] width 9 height 9
checkbox input "true"
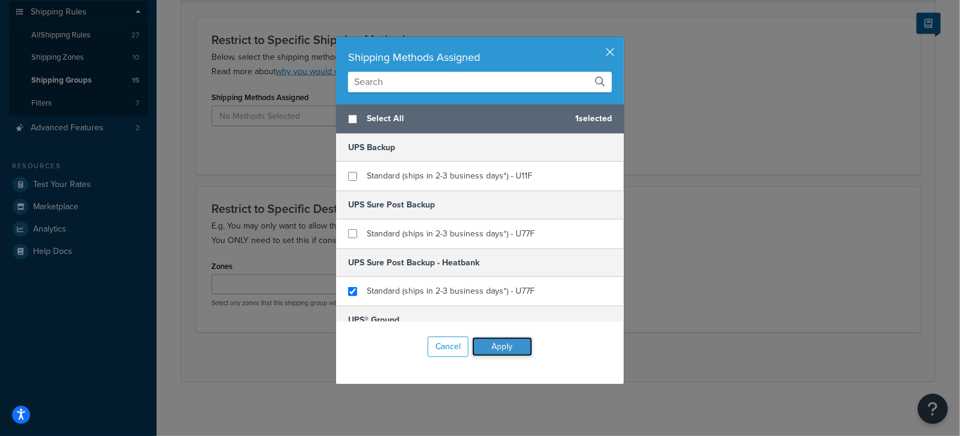
click at [507, 345] on button "Apply" at bounding box center [502, 346] width 60 height 19
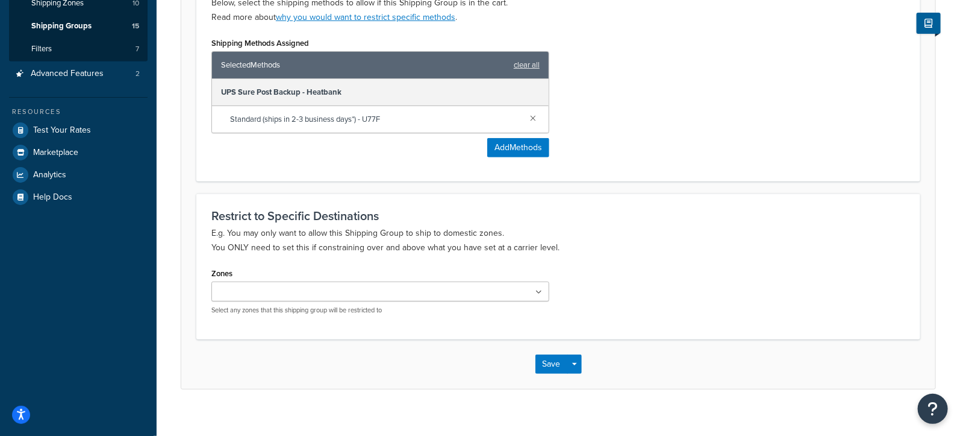
scroll to position [246, 0]
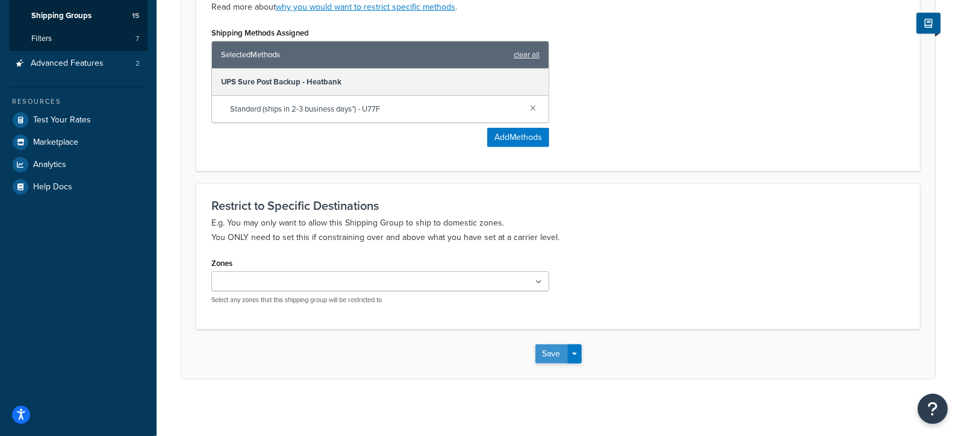
click at [547, 348] on button "Save" at bounding box center [552, 353] width 33 height 19
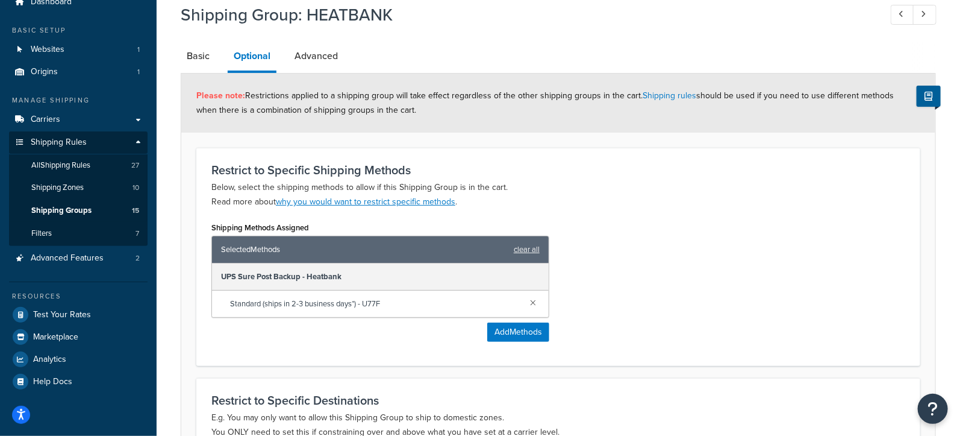
scroll to position [59, 0]
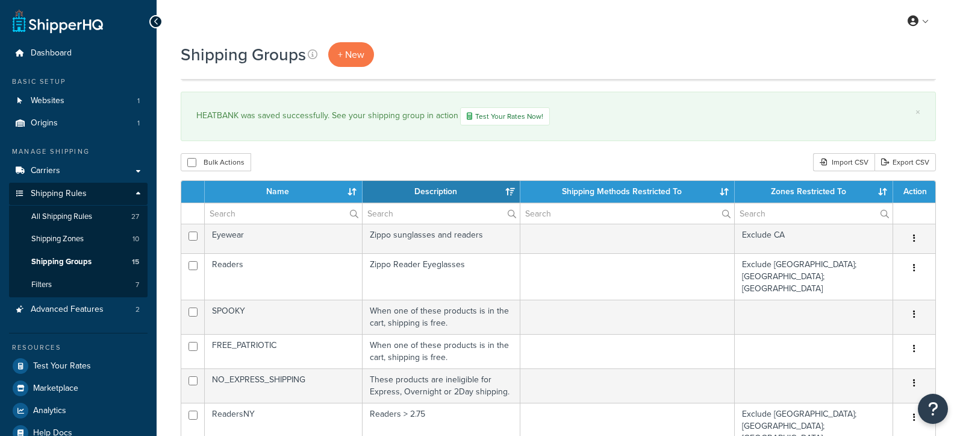
select select "15"
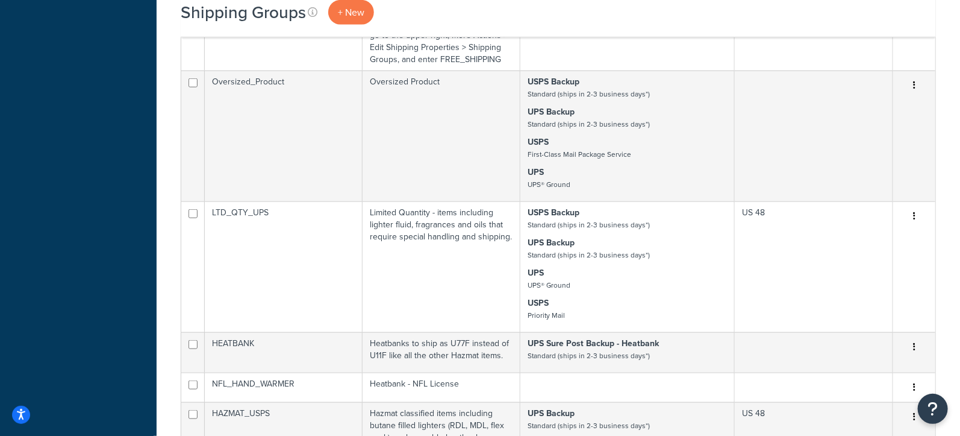
scroll to position [569, 0]
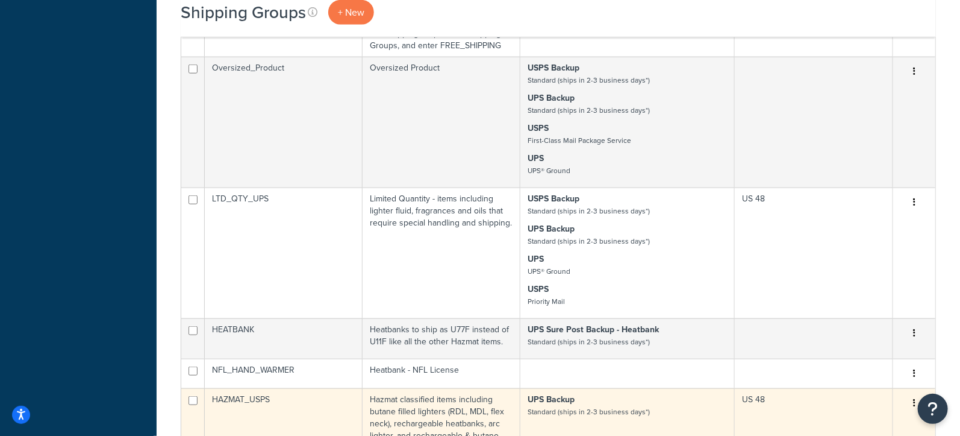
click at [537, 406] on small "Standard (ships in 2-3 business days*)" at bounding box center [589, 411] width 122 height 11
click at [462, 388] on td "Hazmat classified items including butane filled lighters (RDL, MDL, flex neck),…" at bounding box center [442, 423] width 158 height 70
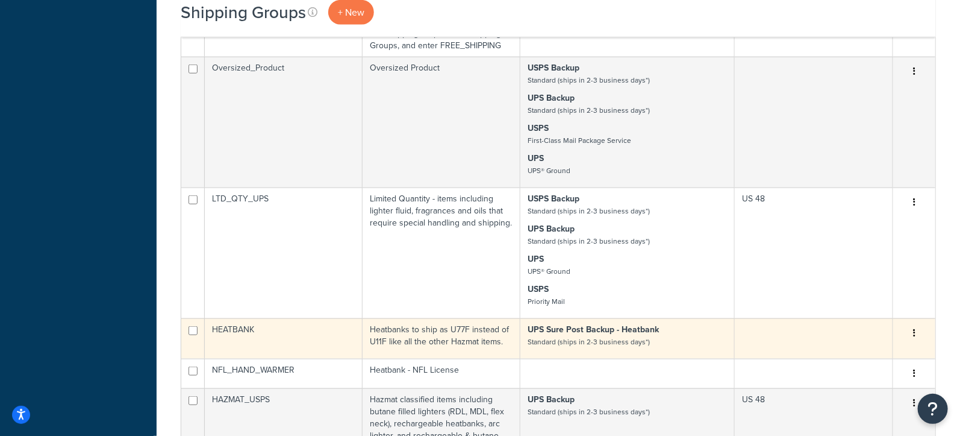
click at [484, 318] on td "Heatbanks to ship as U77F instead of U11F like all the other Hazmat items." at bounding box center [442, 338] width 158 height 40
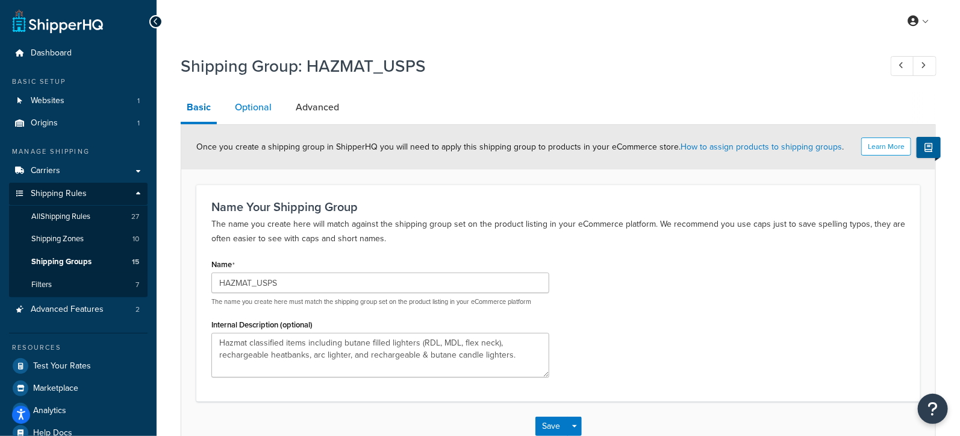
click at [257, 102] on link "Optional" at bounding box center [253, 107] width 49 height 29
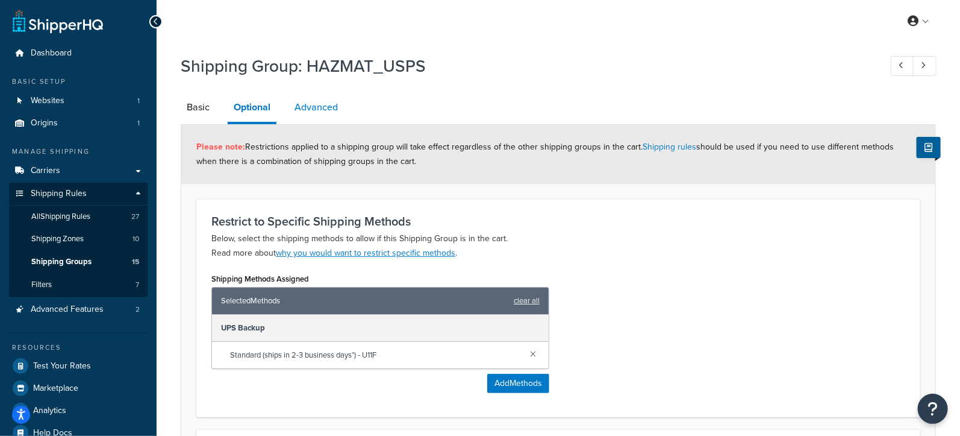
click at [323, 106] on link "Advanced" at bounding box center [316, 107] width 55 height 29
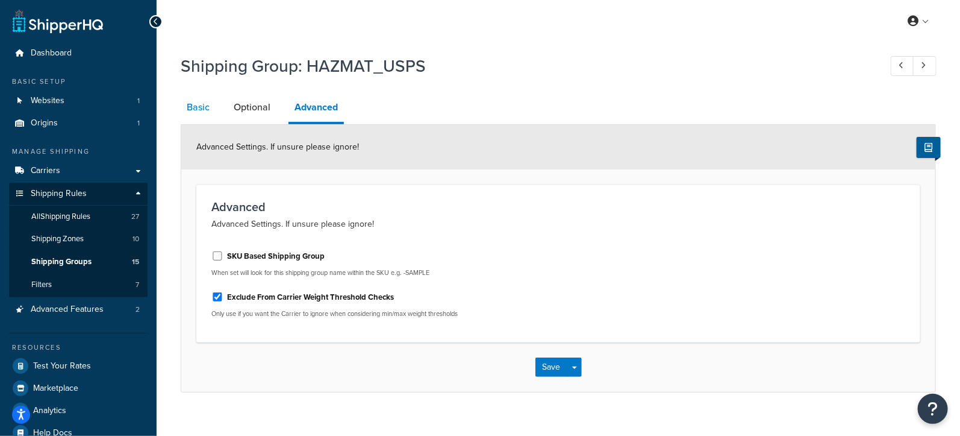
click at [199, 108] on link "Basic" at bounding box center [198, 107] width 35 height 29
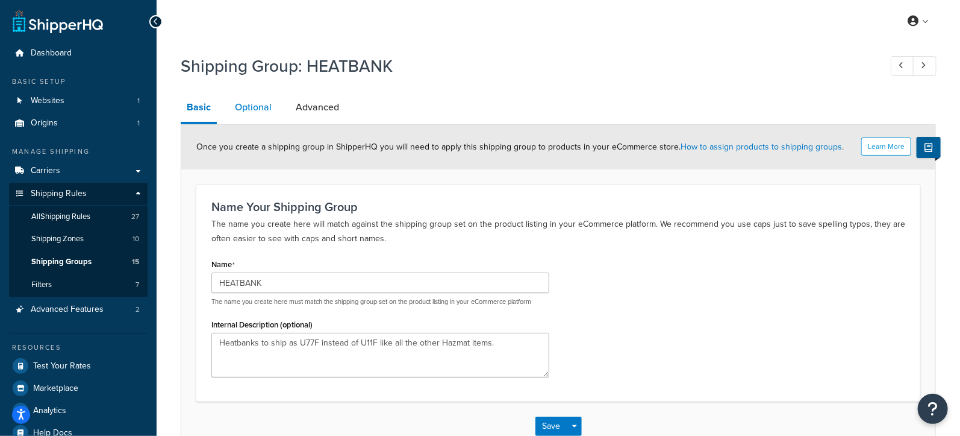
click at [255, 110] on link "Optional" at bounding box center [253, 107] width 49 height 29
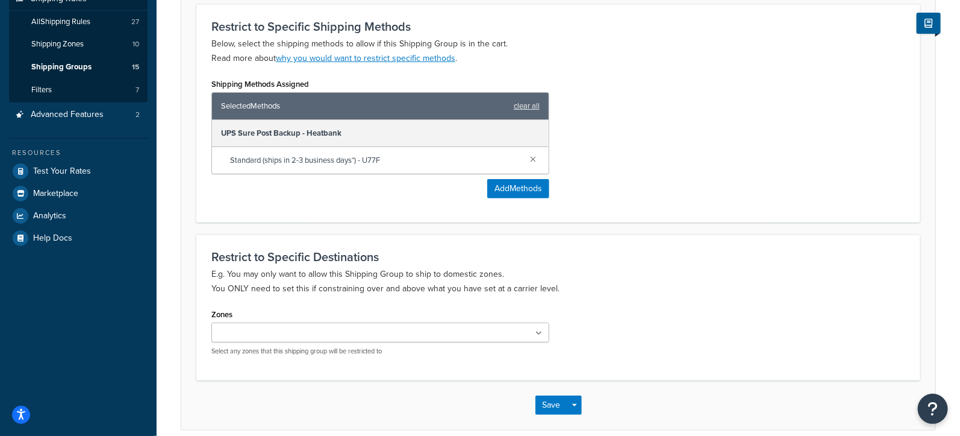
scroll to position [246, 0]
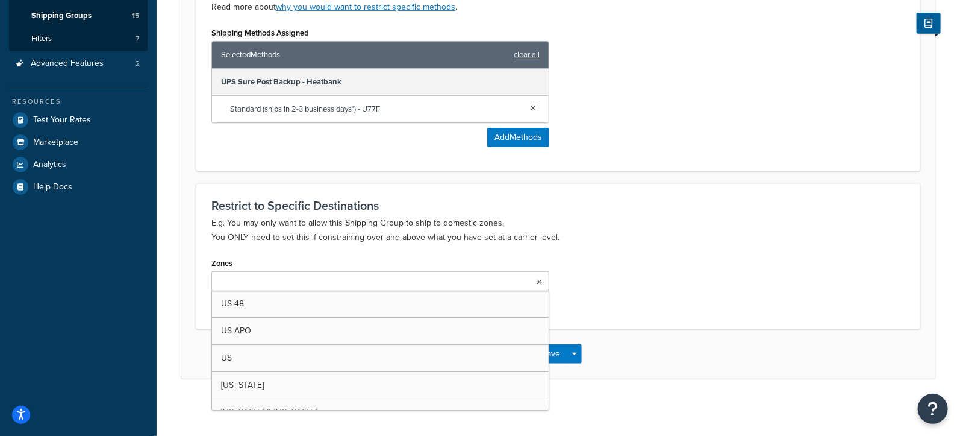
click at [292, 278] on input "Zones" at bounding box center [268, 281] width 107 height 13
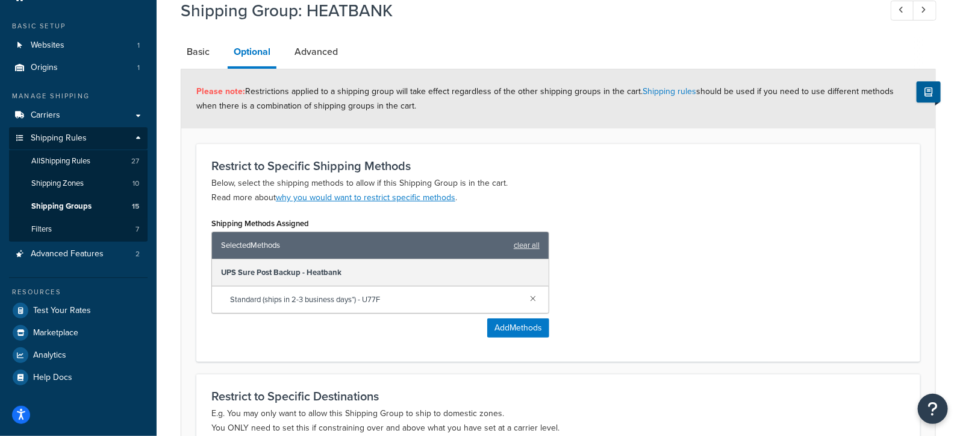
scroll to position [52, 0]
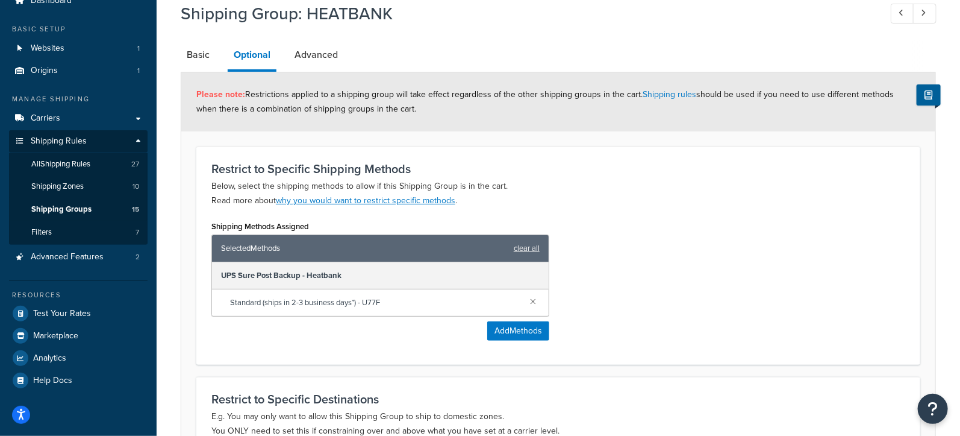
click at [613, 305] on div "Shipping Methods Assigned Selected Methods clear all UPS Sure Post Backup - Hea…" at bounding box center [558, 284] width 712 height 132
click at [323, 55] on link "Advanced" at bounding box center [316, 54] width 55 height 29
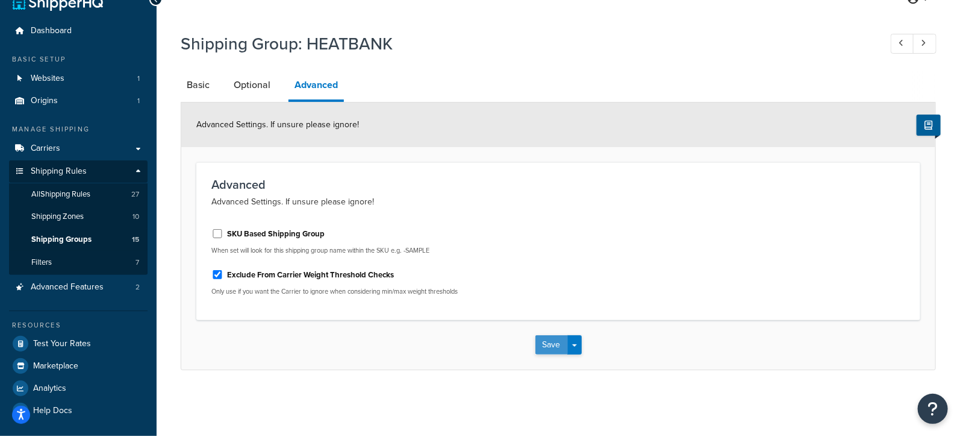
click at [546, 341] on button "Save" at bounding box center [552, 344] width 33 height 19
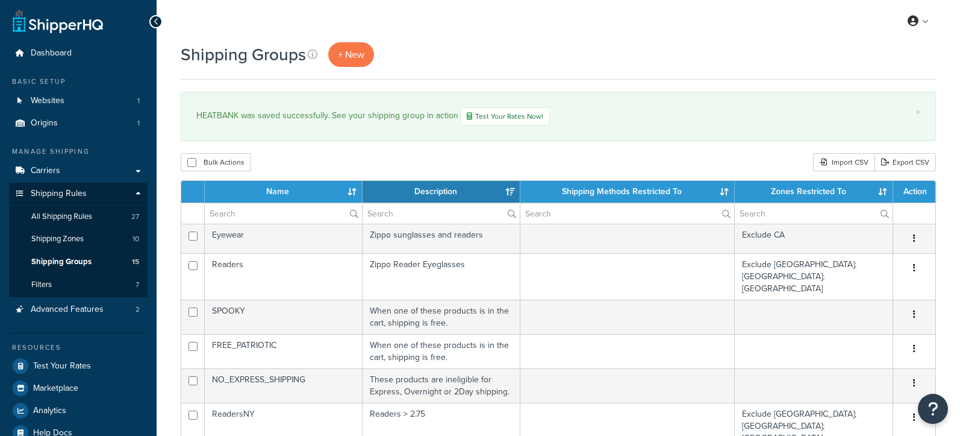
select select "15"
click at [77, 214] on span "All Shipping Rules" at bounding box center [61, 216] width 61 height 10
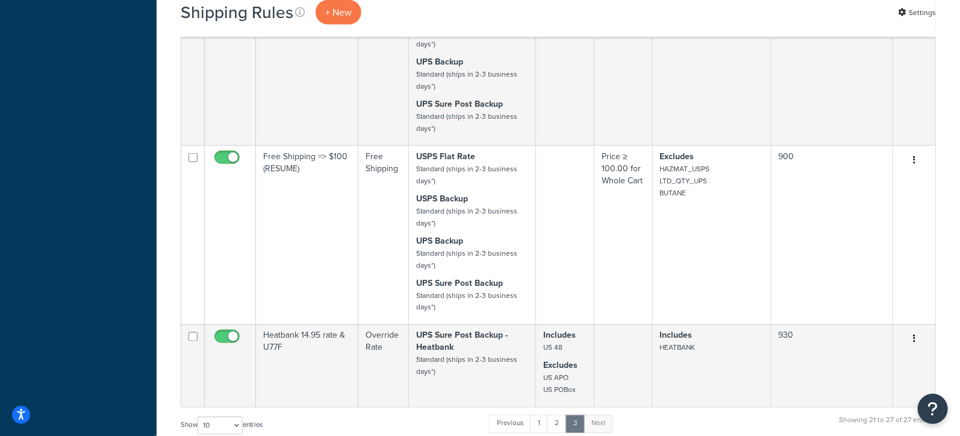
scroll to position [797, 0]
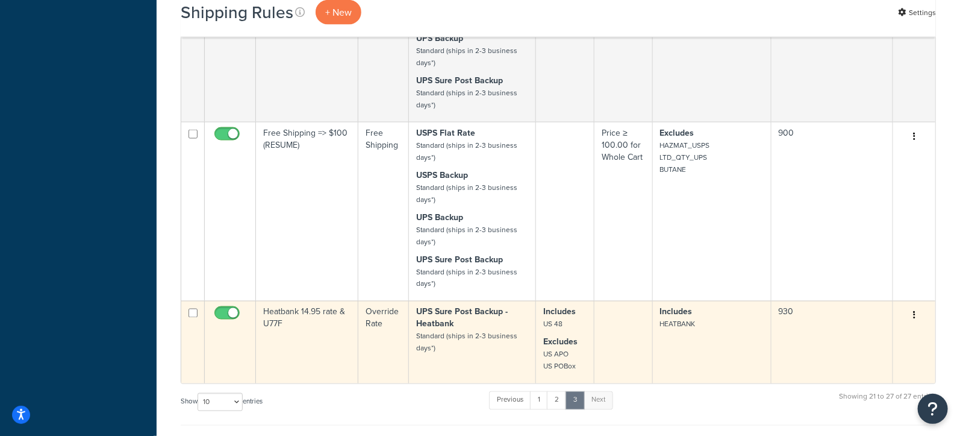
click at [298, 324] on td "Heatbank 14.95 rate & U77F" at bounding box center [307, 342] width 102 height 83
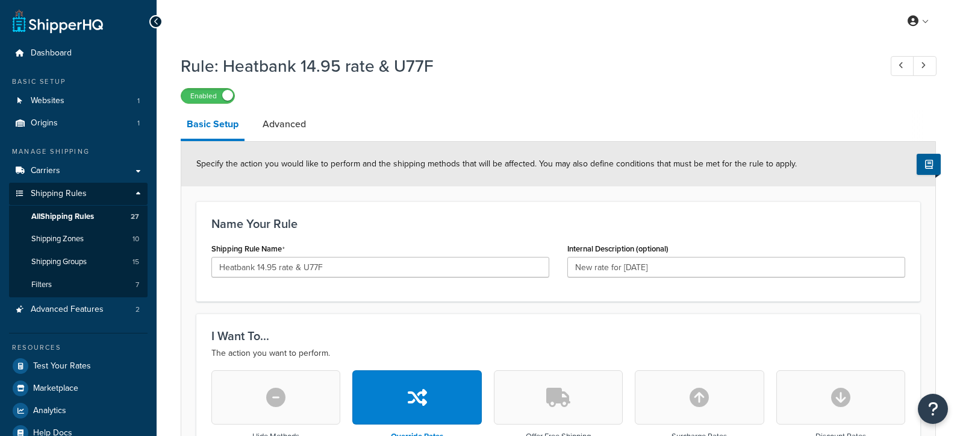
select select "LOCATION"
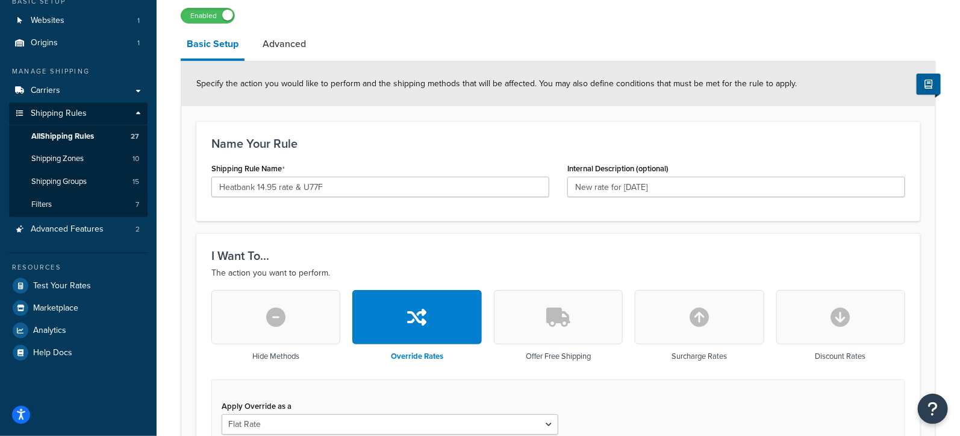
scroll to position [70, 0]
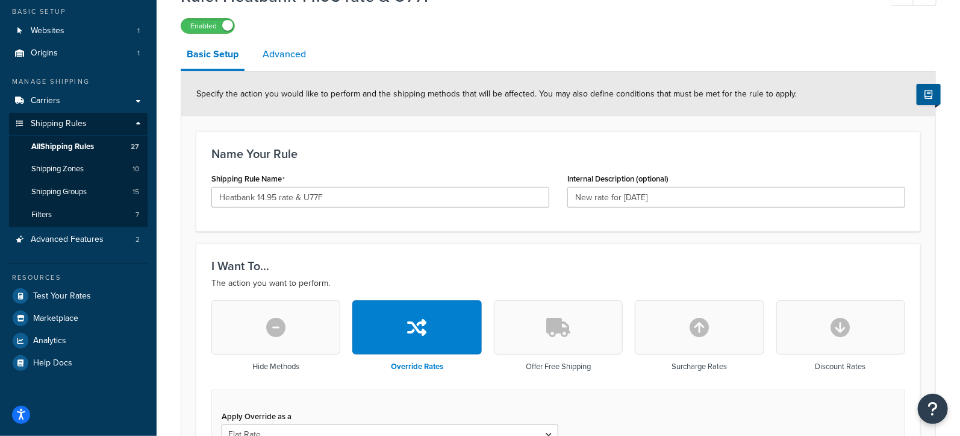
click at [286, 57] on link "Advanced" at bounding box center [284, 54] width 55 height 29
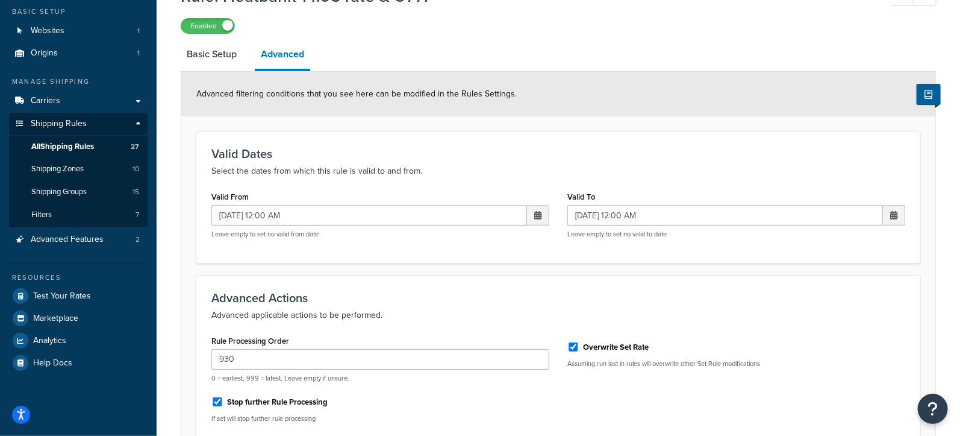
scroll to position [190, 0]
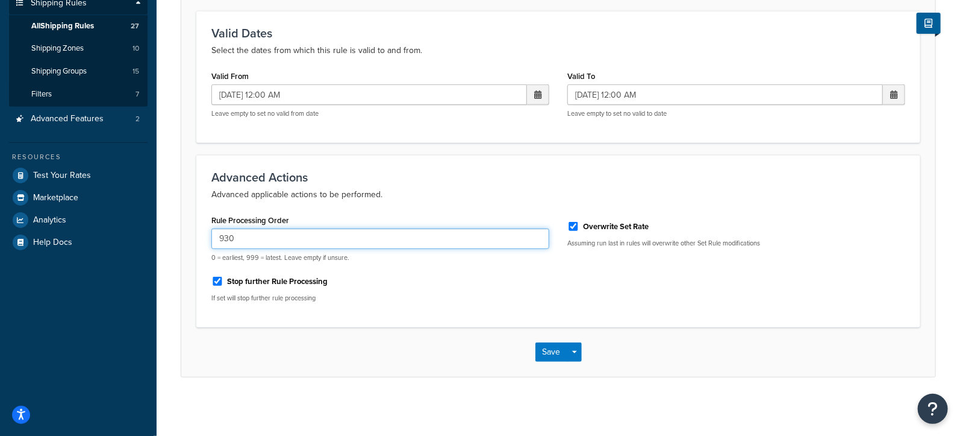
drag, startPoint x: 229, startPoint y: 237, endPoint x: 195, endPoint y: 237, distance: 34.3
click at [195, 237] on form "Advanced filtering conditions that you see here can be modified in the Rules Se…" at bounding box center [558, 163] width 754 height 425
type input "905"
click at [542, 345] on button "Save" at bounding box center [552, 351] width 33 height 19
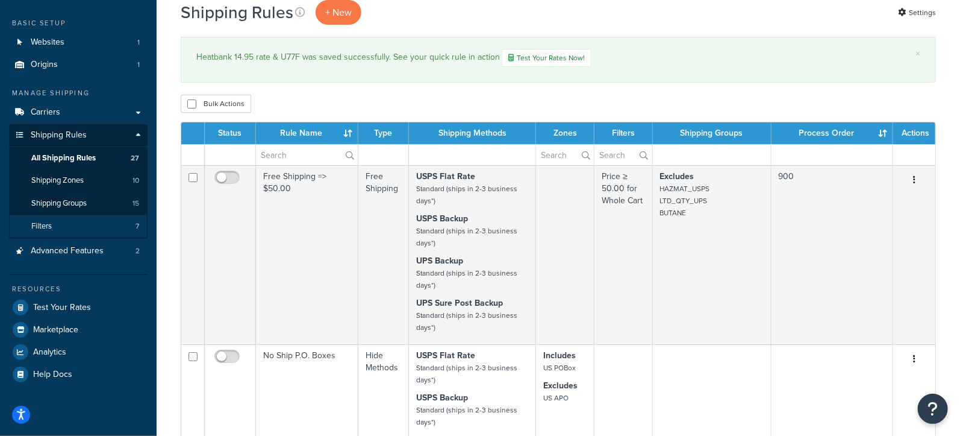
scroll to position [49, 0]
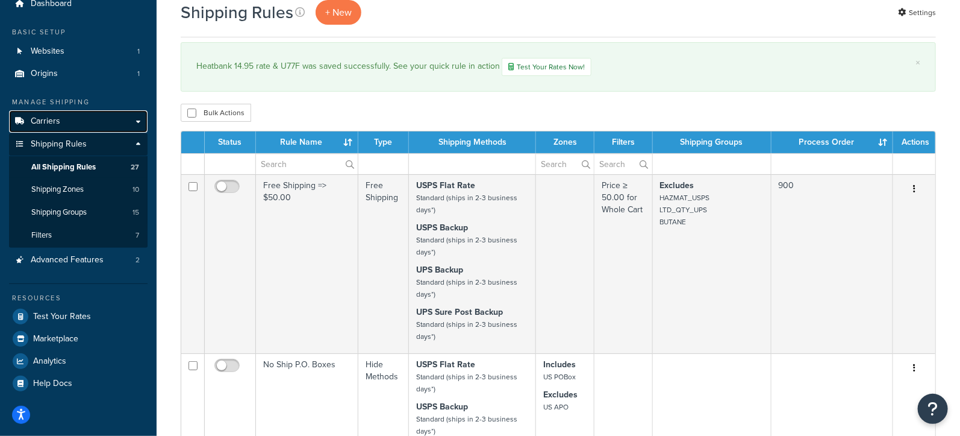
click at [80, 125] on link "Carriers" at bounding box center [78, 121] width 139 height 22
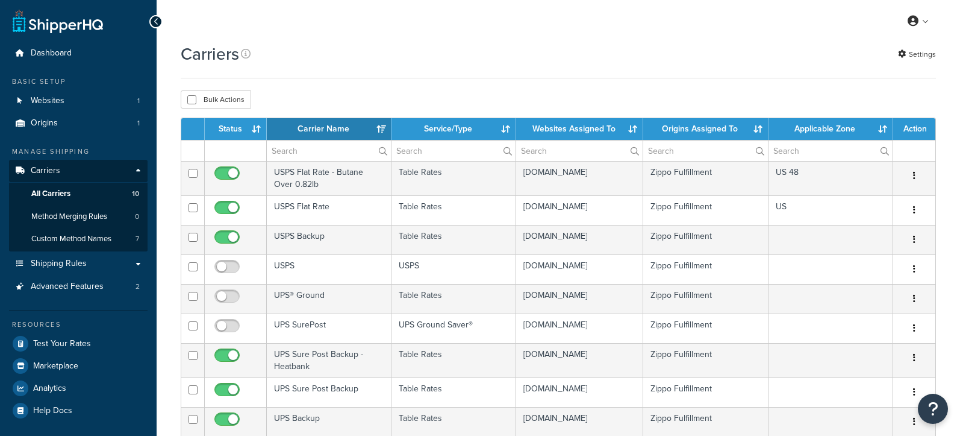
select select "15"
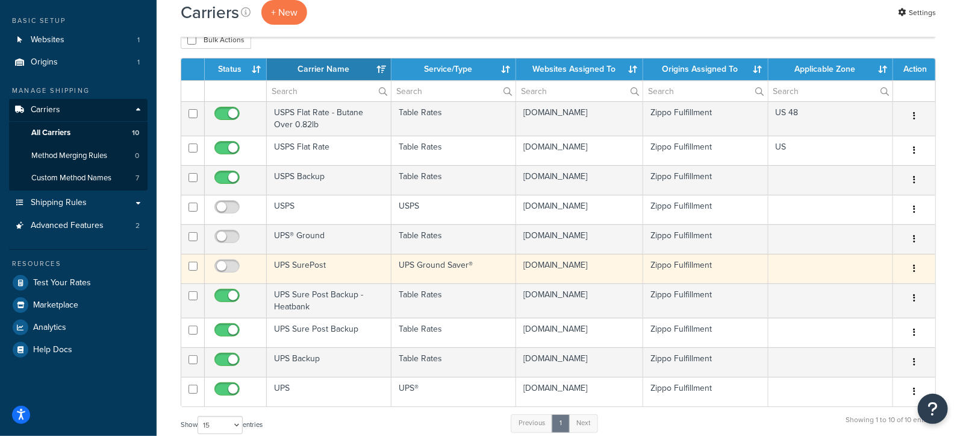
scroll to position [69, 0]
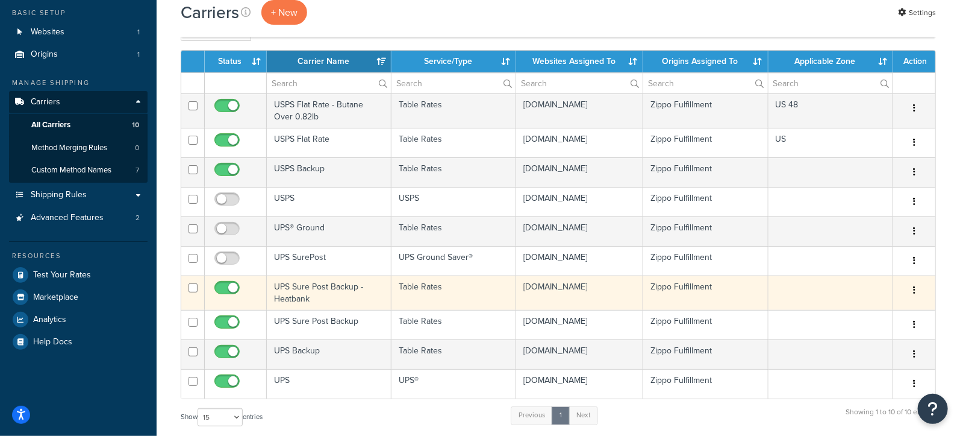
click at [295, 297] on td "UPS Sure Post Backup - Heatbank" at bounding box center [329, 292] width 125 height 34
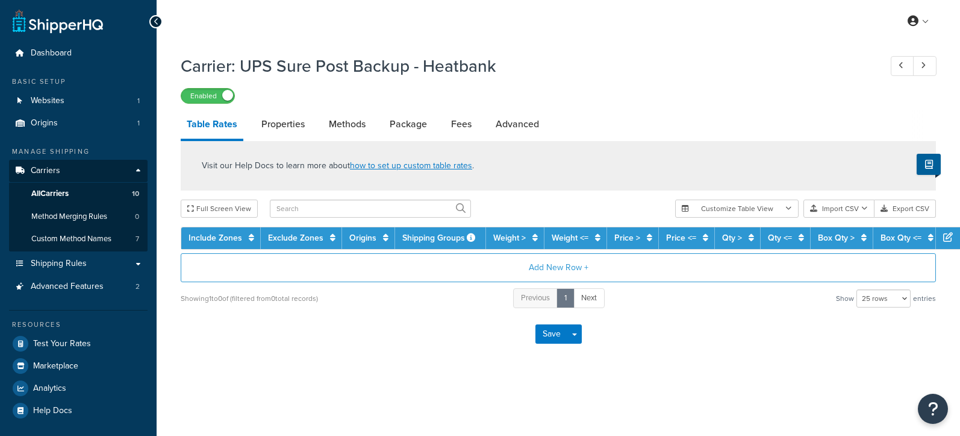
select select "25"
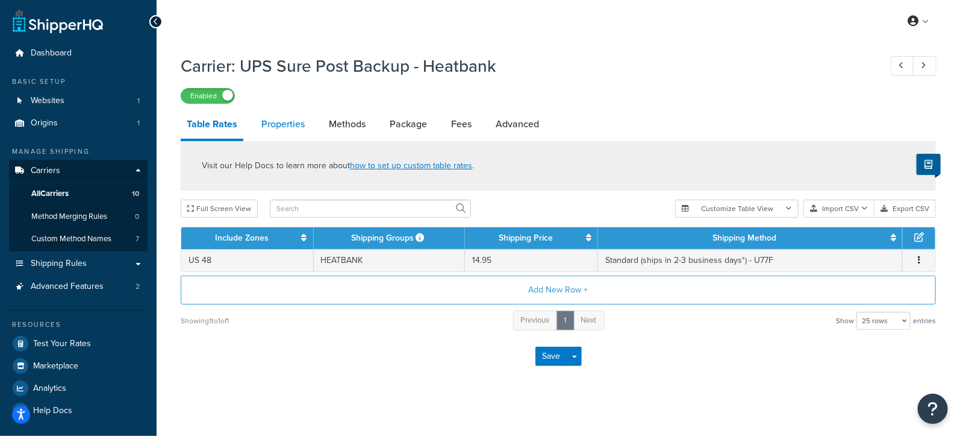
click at [280, 127] on link "Properties" at bounding box center [282, 124] width 55 height 29
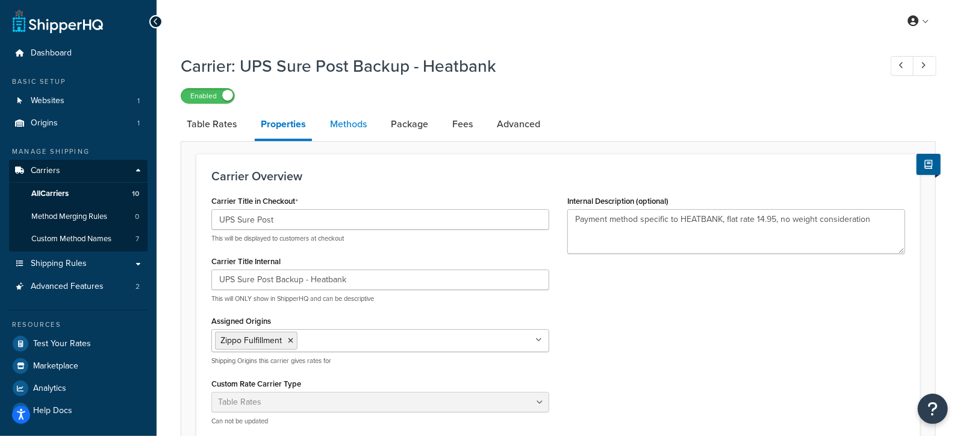
click at [346, 127] on link "Methods" at bounding box center [348, 124] width 49 height 29
select select "25"
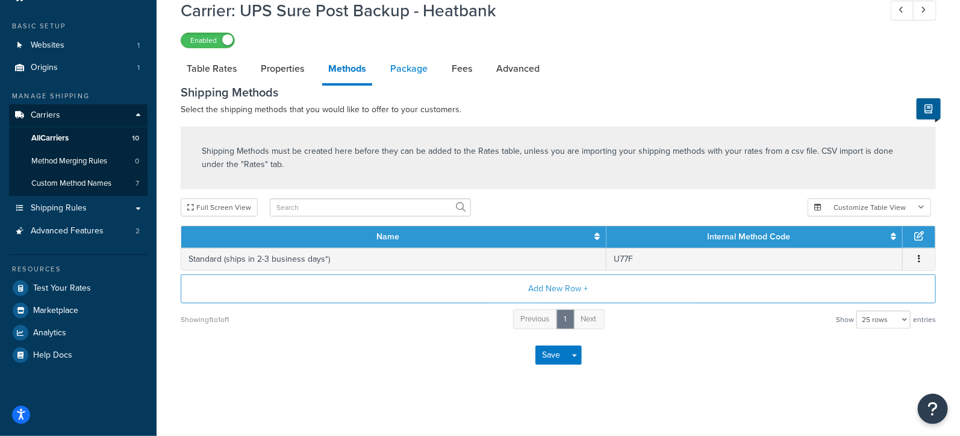
scroll to position [58, 0]
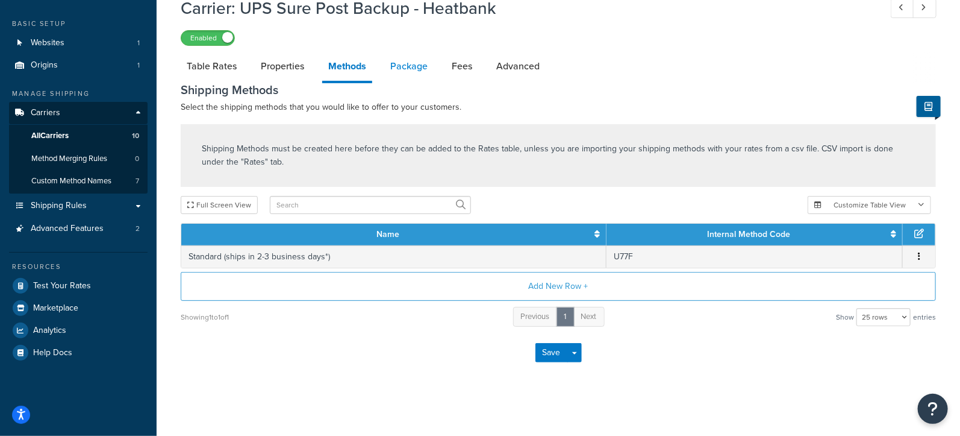
click at [400, 68] on link "Package" at bounding box center [408, 66] width 49 height 29
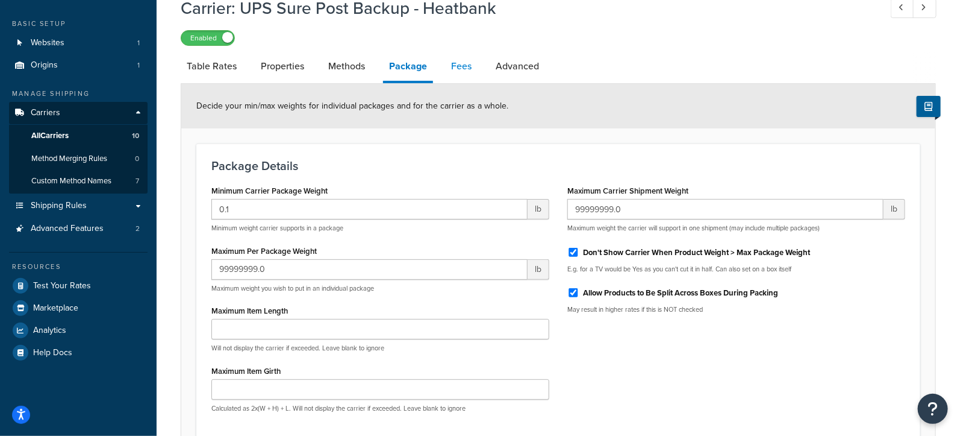
click at [456, 65] on link "Fees" at bounding box center [461, 66] width 33 height 29
select select "AFTER"
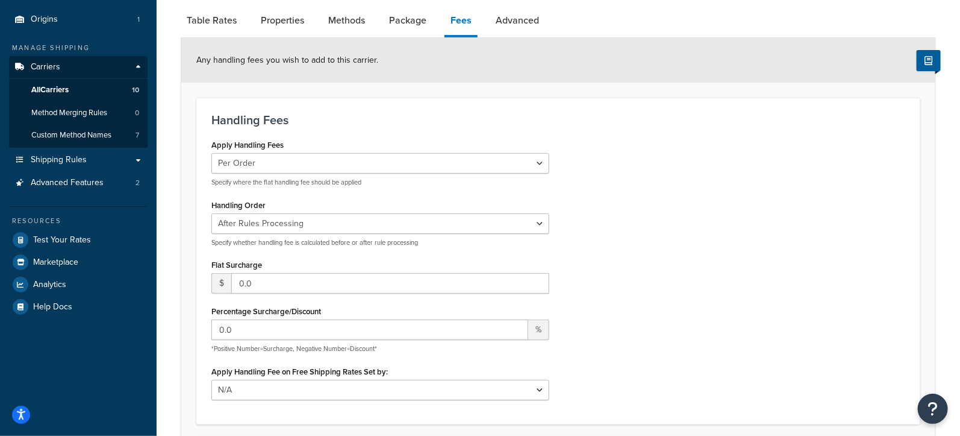
scroll to position [2, 0]
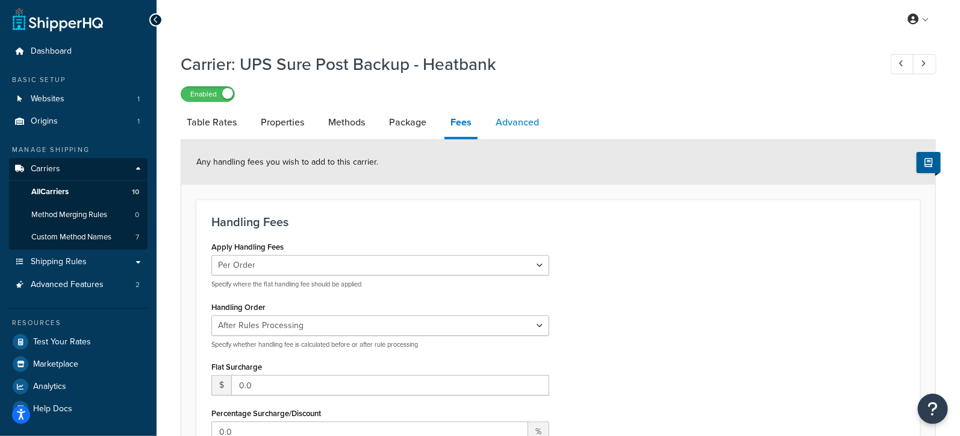
click at [516, 119] on link "Advanced" at bounding box center [517, 122] width 55 height 29
select select "false"
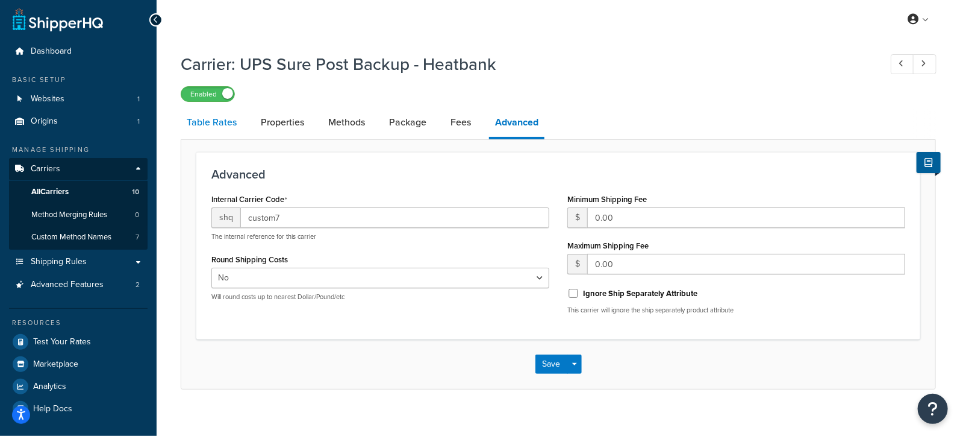
click at [219, 127] on link "Table Rates" at bounding box center [212, 122] width 62 height 29
select select "25"
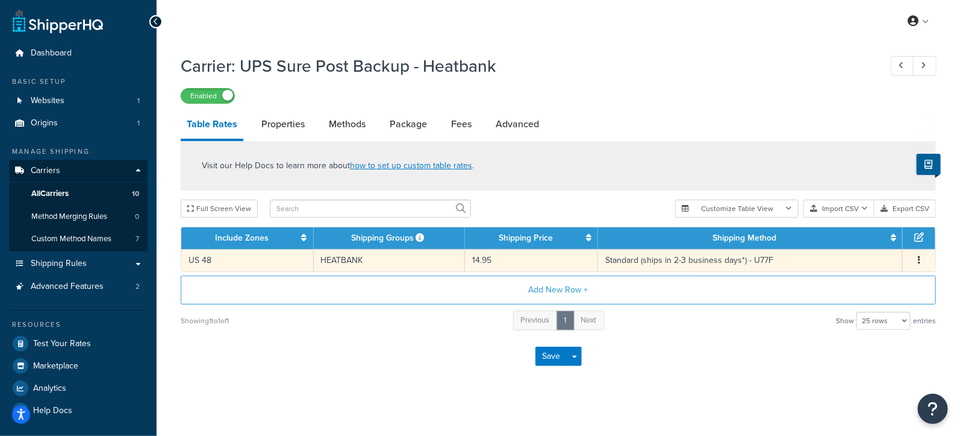
click at [518, 259] on td "14.95" at bounding box center [531, 260] width 133 height 22
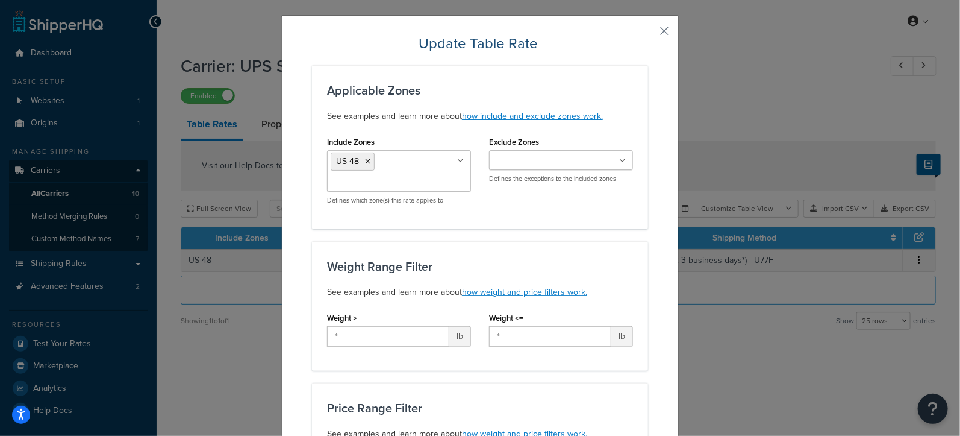
scroll to position [24, 0]
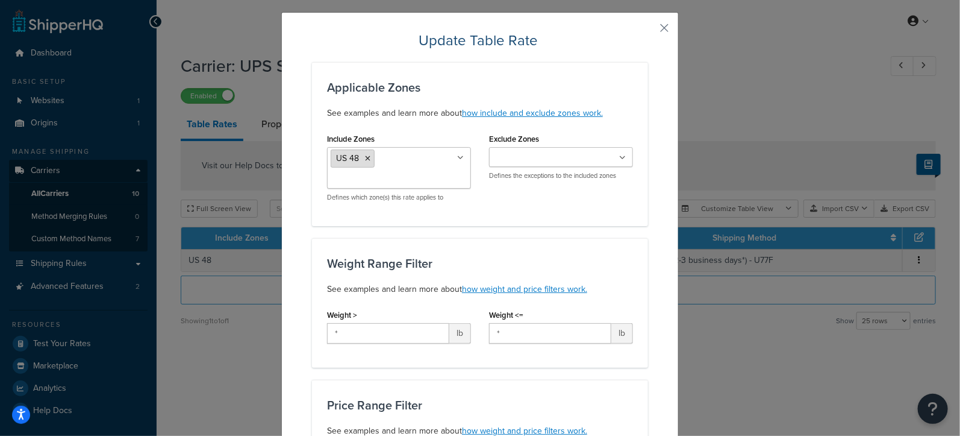
click at [366, 157] on icon at bounding box center [367, 158] width 5 height 7
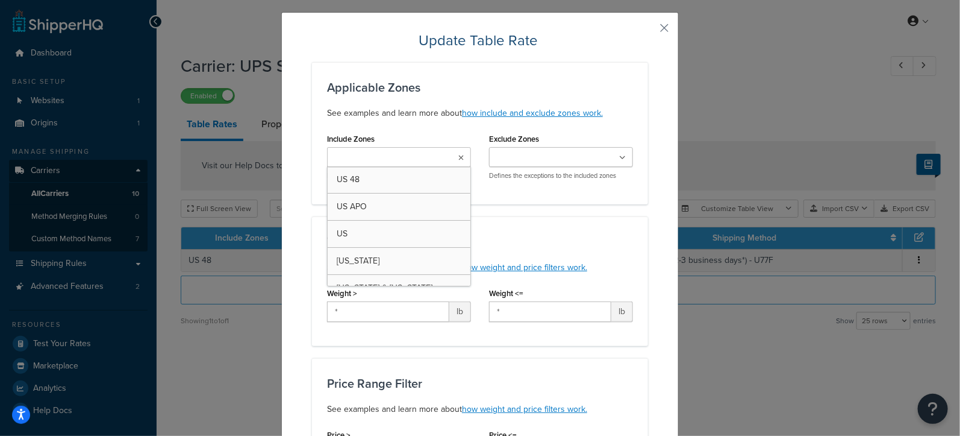
click at [648, 31] on button "button" at bounding box center [646, 32] width 3 height 3
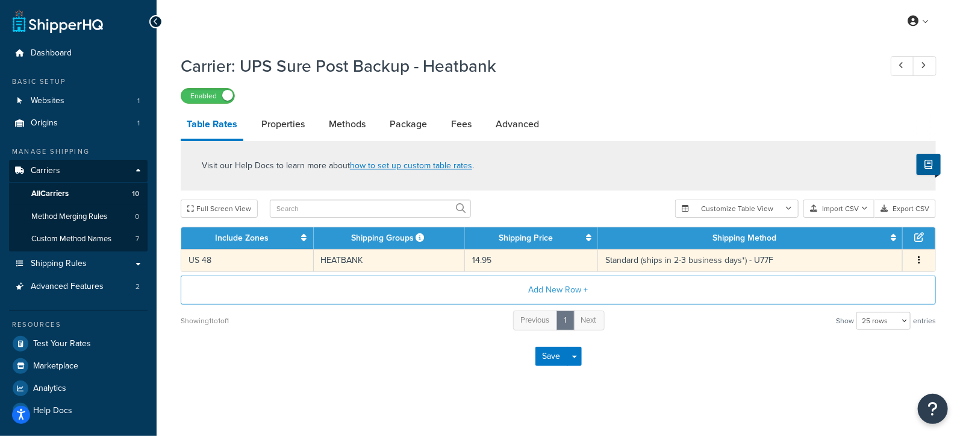
click at [381, 258] on td "HEATBANK" at bounding box center [389, 260] width 151 height 22
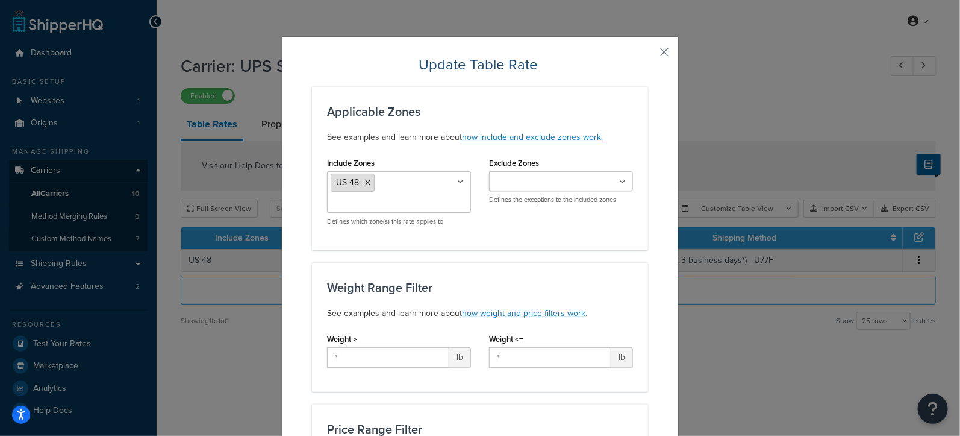
click at [365, 179] on icon at bounding box center [367, 182] width 5 height 7
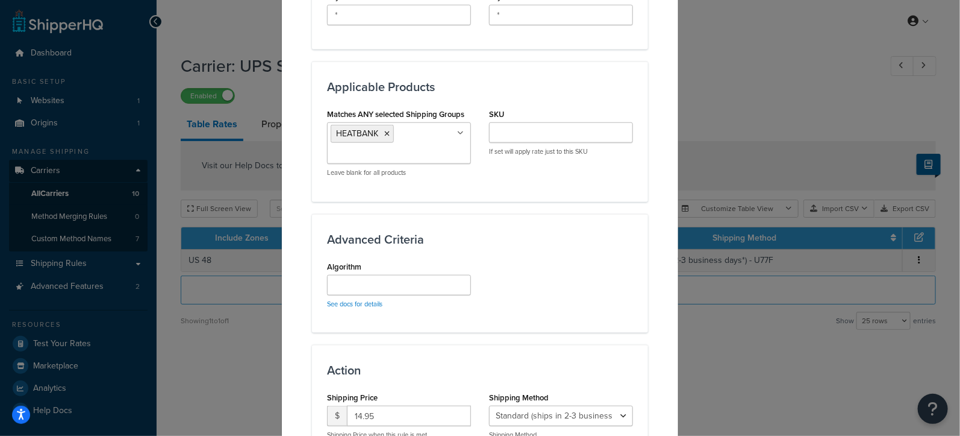
scroll to position [691, 0]
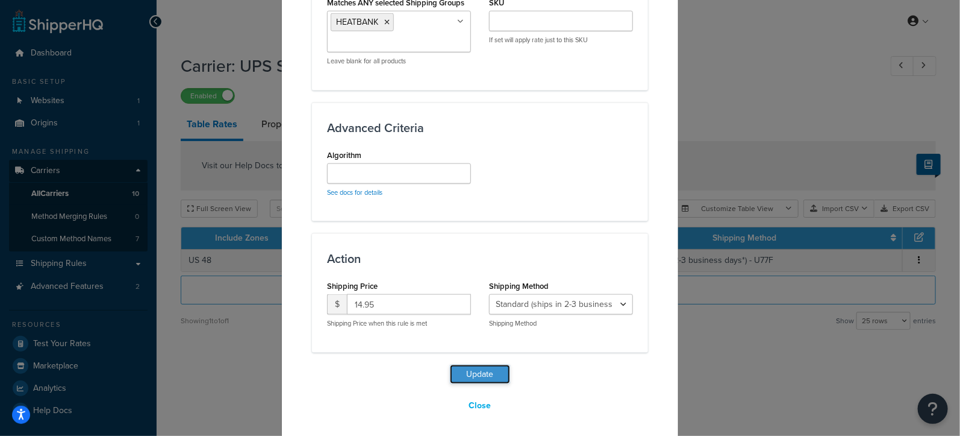
click at [471, 368] on button "Update" at bounding box center [480, 374] width 60 height 19
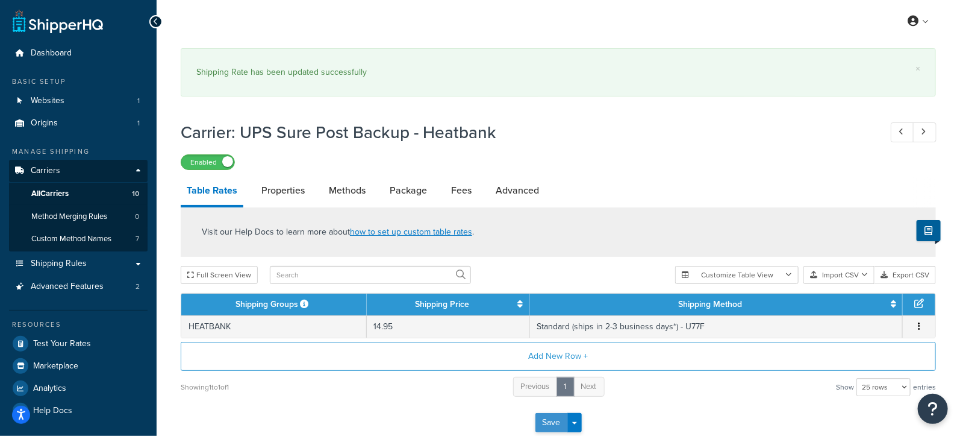
click at [551, 421] on button "Save" at bounding box center [552, 422] width 33 height 19
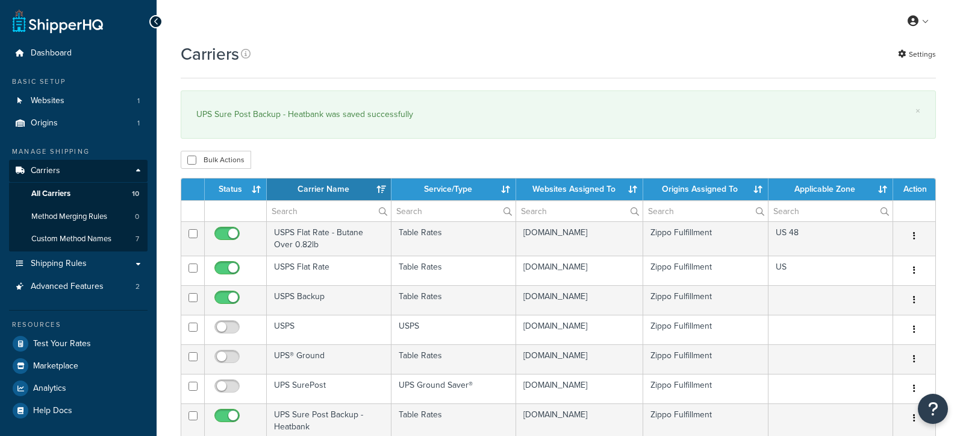
select select "15"
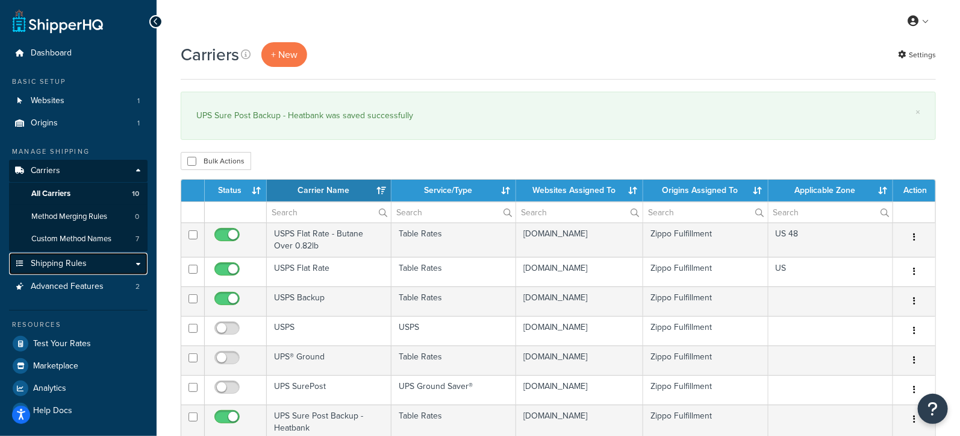
click at [80, 262] on span "Shipping Rules" at bounding box center [59, 263] width 56 height 10
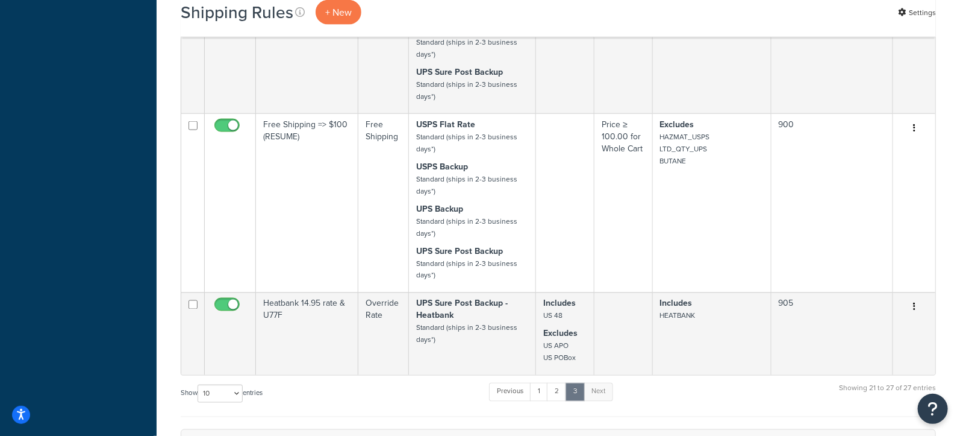
scroll to position [880, 0]
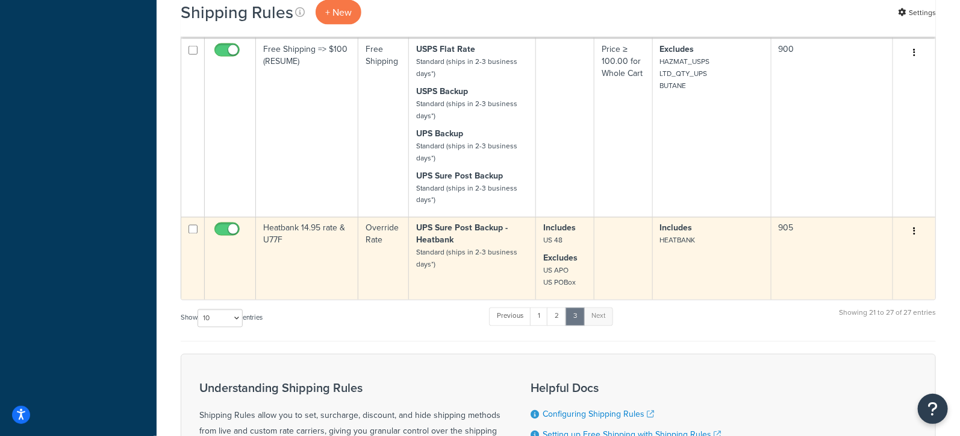
click at [317, 240] on td "Heatbank 14.95 rate & U77F" at bounding box center [307, 258] width 102 height 83
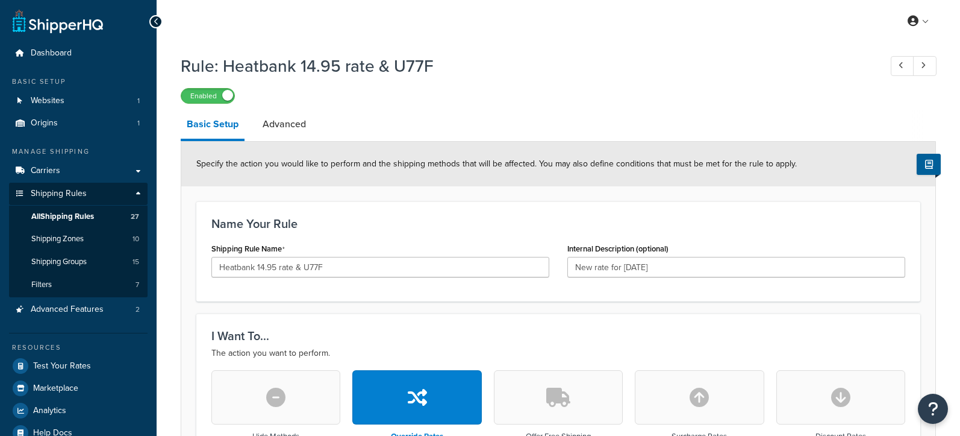
select select "LOCATION"
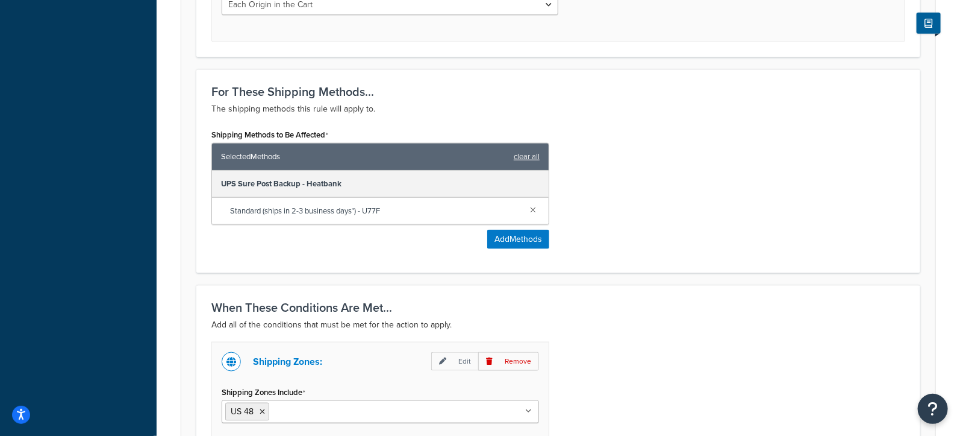
scroll to position [577, 0]
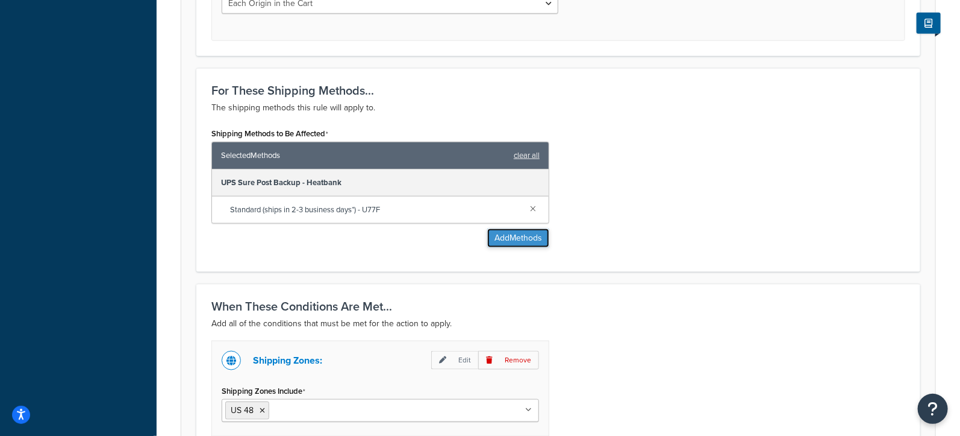
click at [523, 236] on button "Add Methods" at bounding box center [518, 237] width 62 height 19
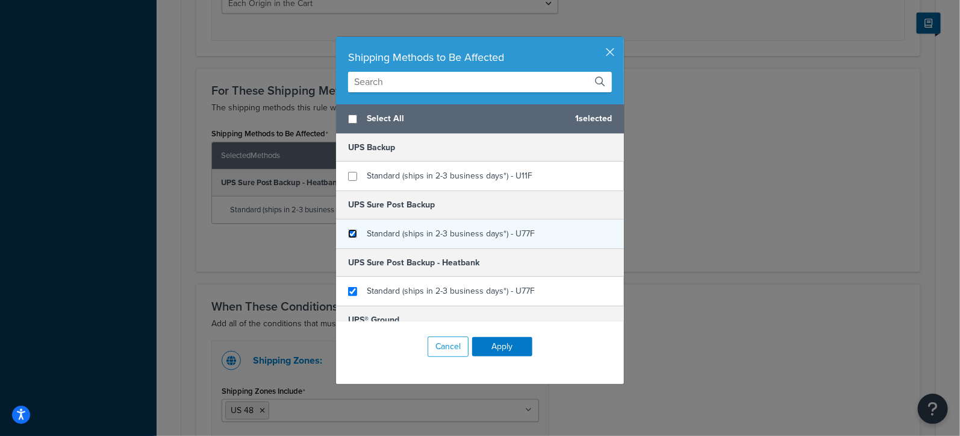
click at [352, 233] on input "checkbox" at bounding box center [352, 233] width 9 height 9
checkbox input "true"
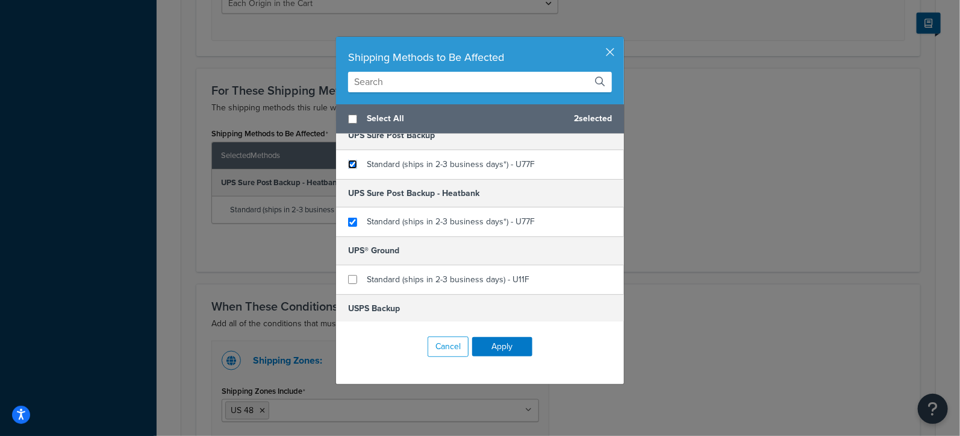
scroll to position [68, 0]
click at [510, 346] on button "Apply" at bounding box center [502, 346] width 60 height 19
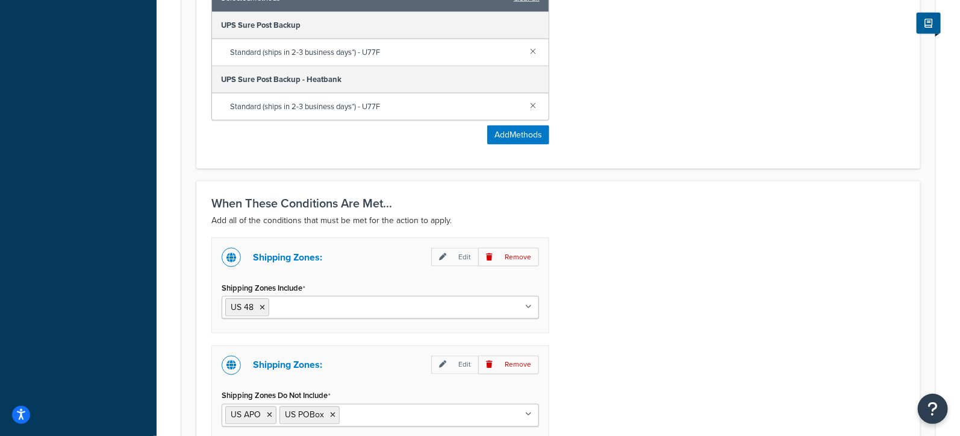
scroll to position [995, 0]
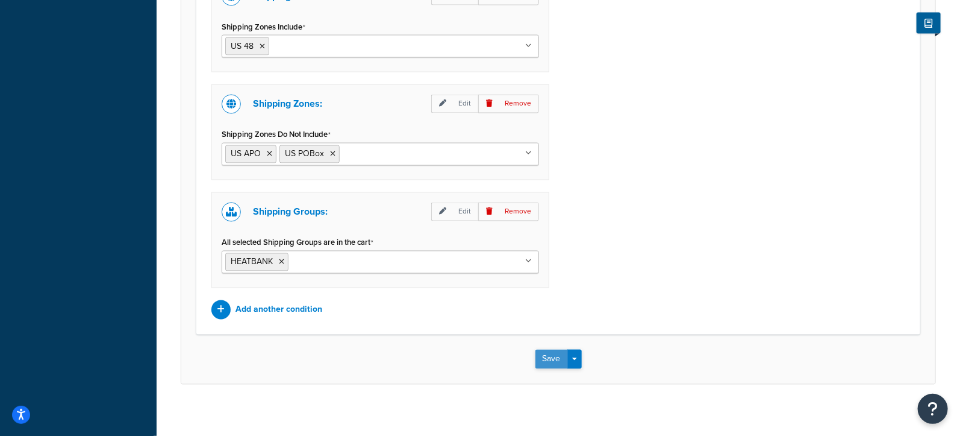
click at [550, 349] on button "Save" at bounding box center [552, 358] width 33 height 19
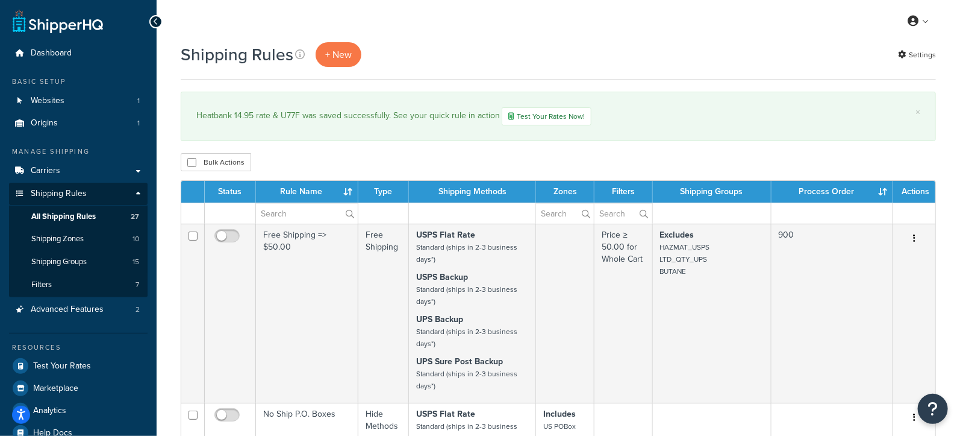
click at [619, 36] on div "My Profile Billing Global Settings Contact Us Logout" at bounding box center [559, 21] width 804 height 42
click at [65, 263] on span "Shipping Groups" at bounding box center [58, 262] width 55 height 10
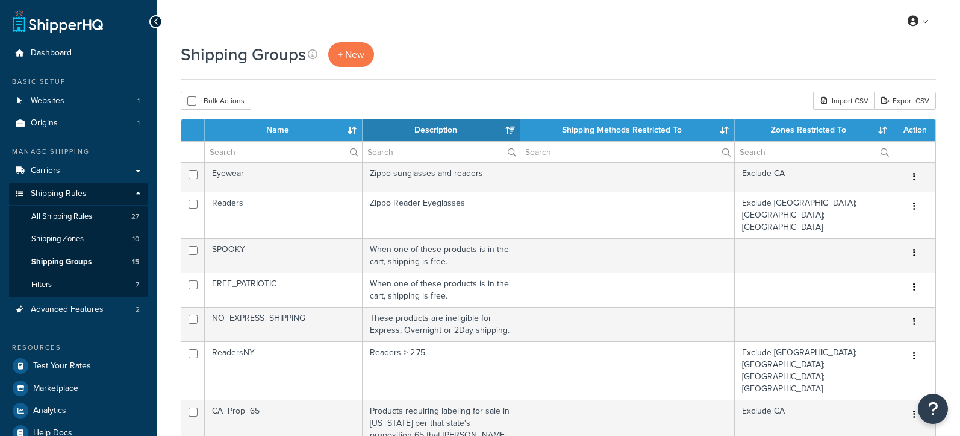
select select "15"
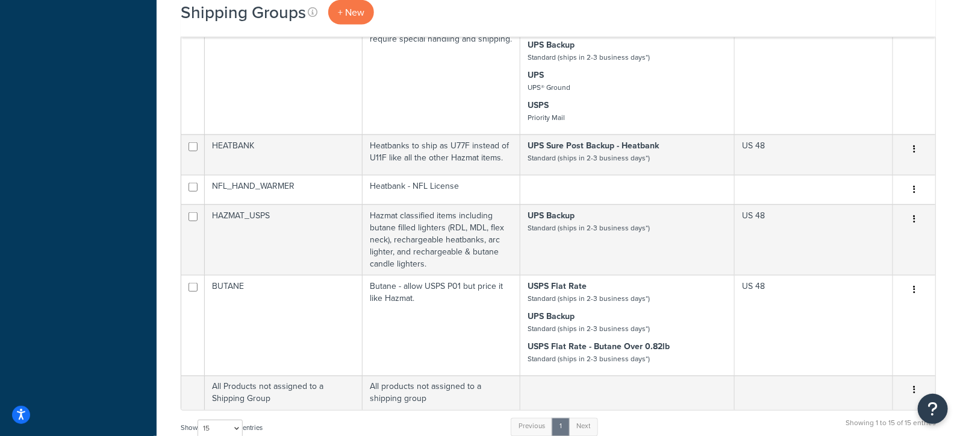
scroll to position [691, 0]
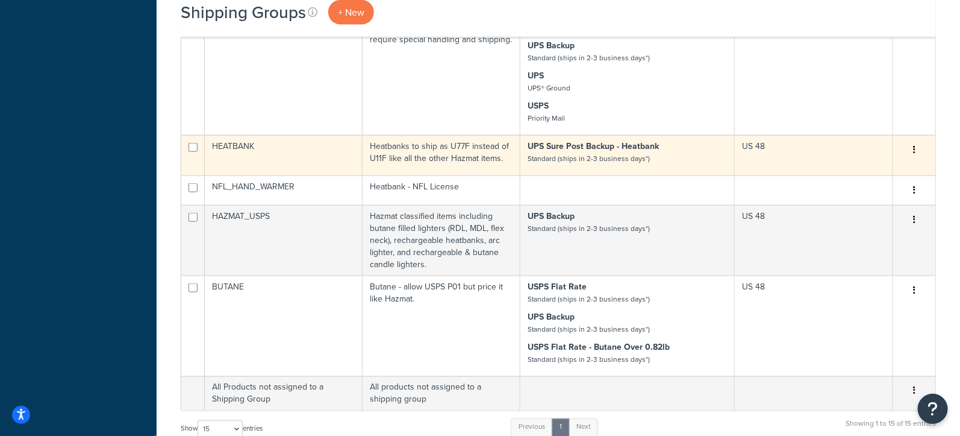
click at [915, 145] on icon "button" at bounding box center [914, 149] width 2 height 8
click at [850, 162] on link "Delete" at bounding box center [865, 161] width 95 height 25
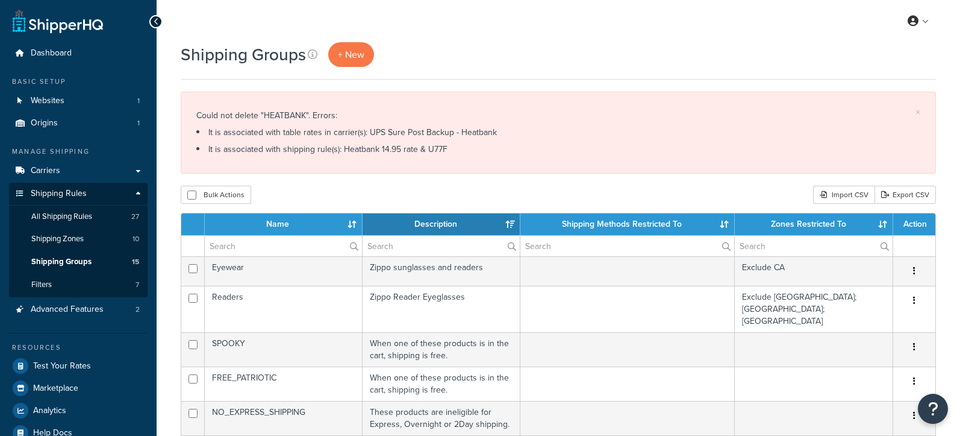
select select "15"
click at [74, 216] on span "All Shipping Rules" at bounding box center [61, 216] width 61 height 10
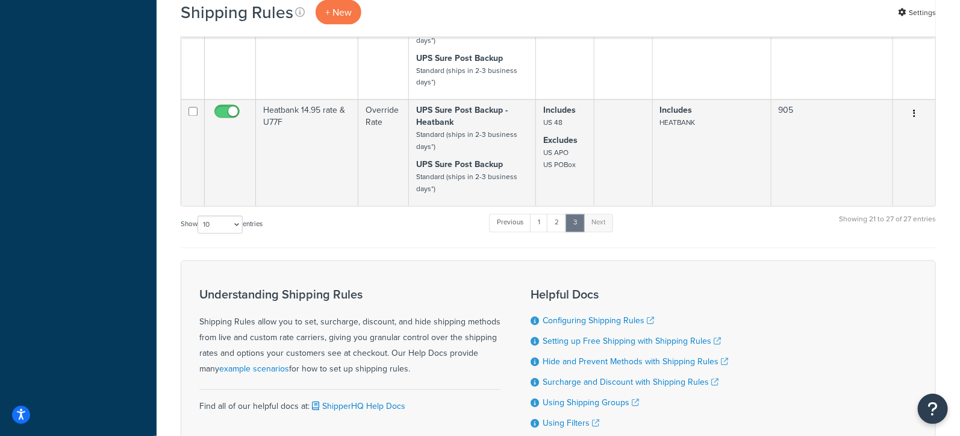
scroll to position [962, 0]
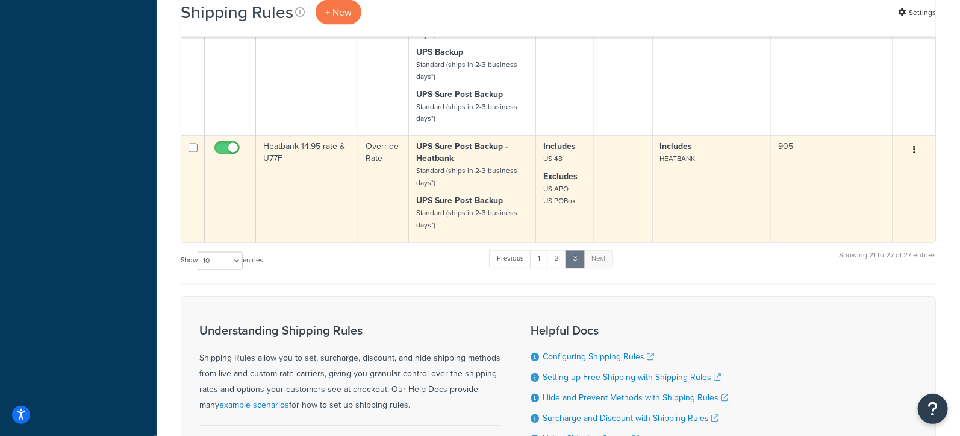
click at [231, 145] on input "checkbox" at bounding box center [228, 150] width 33 height 15
checkbox input "false"
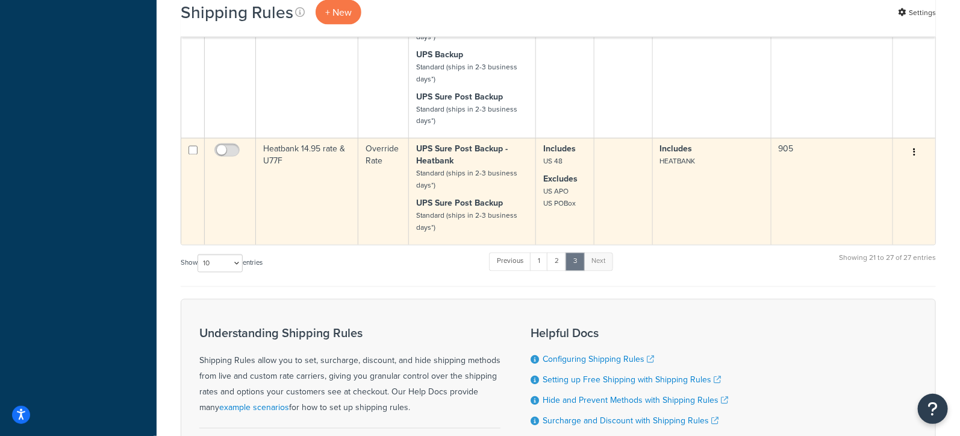
scroll to position [963, 0]
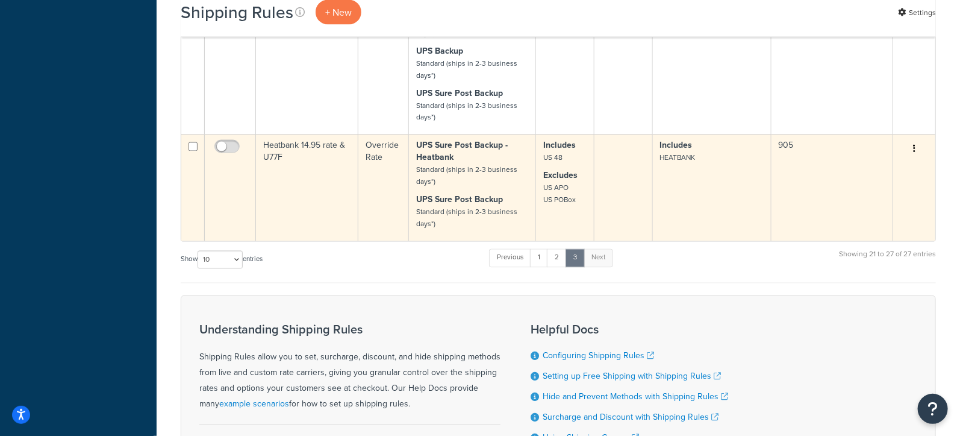
click at [912, 144] on button "button" at bounding box center [914, 149] width 17 height 19
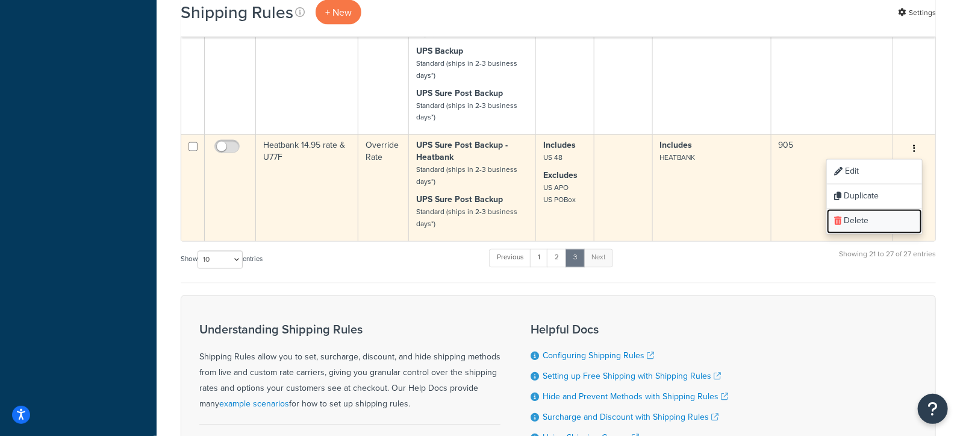
click at [852, 221] on link "Delete" at bounding box center [874, 221] width 95 height 25
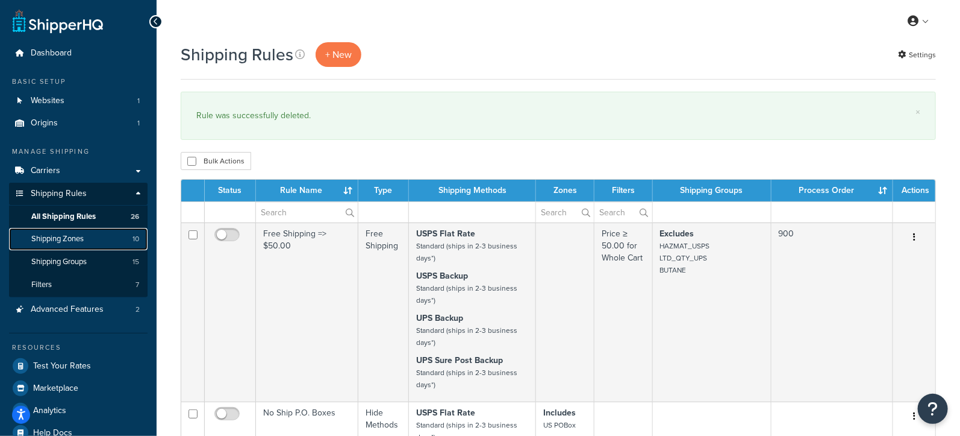
click at [69, 237] on span "Shipping Zones" at bounding box center [57, 239] width 52 height 10
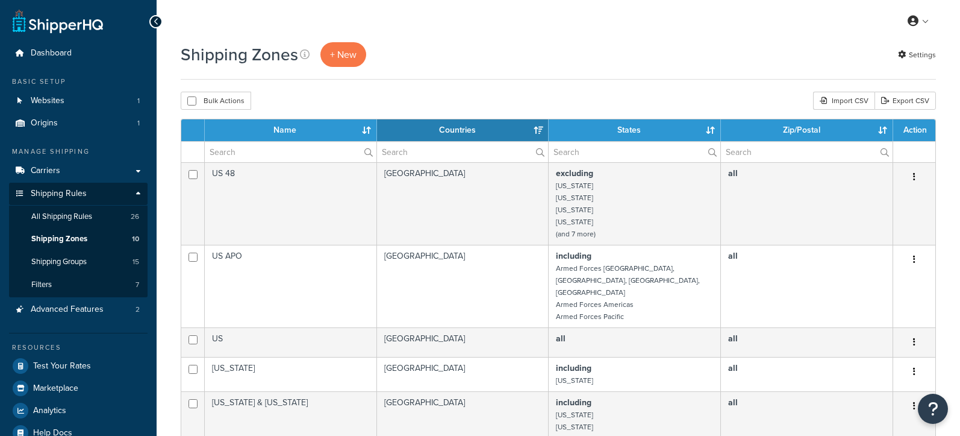
select select "15"
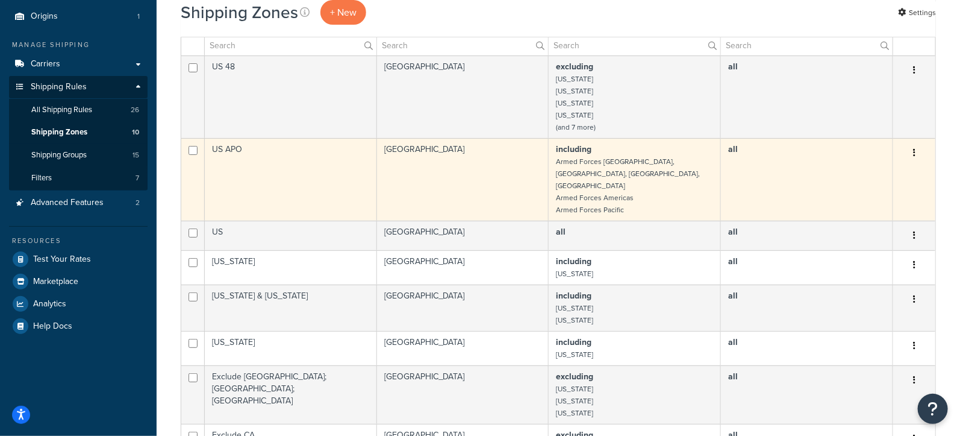
scroll to position [149, 0]
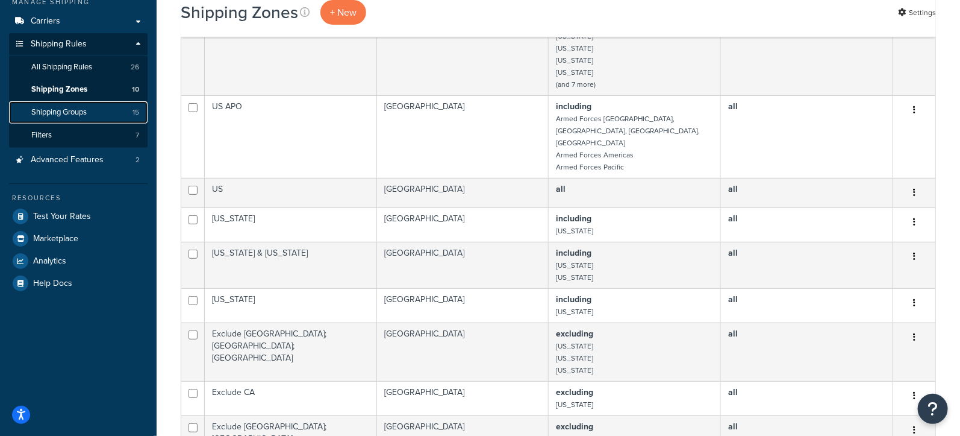
click at [67, 107] on span "Shipping Groups" at bounding box center [58, 112] width 55 height 10
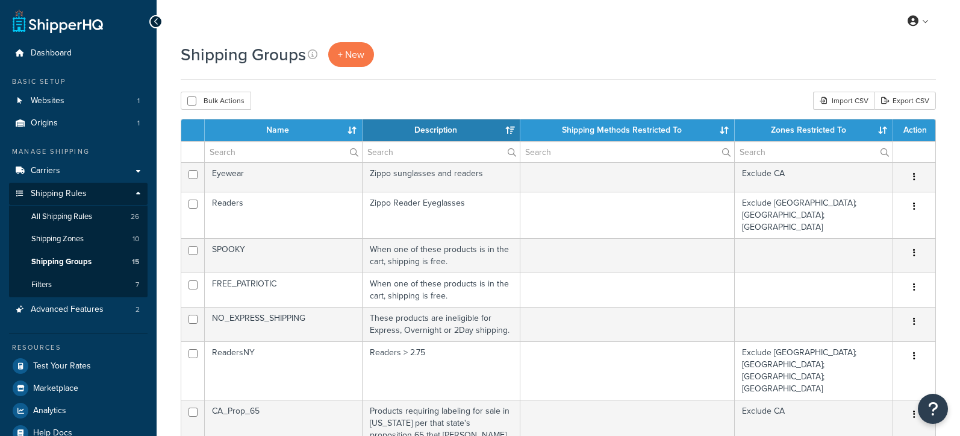
select select "15"
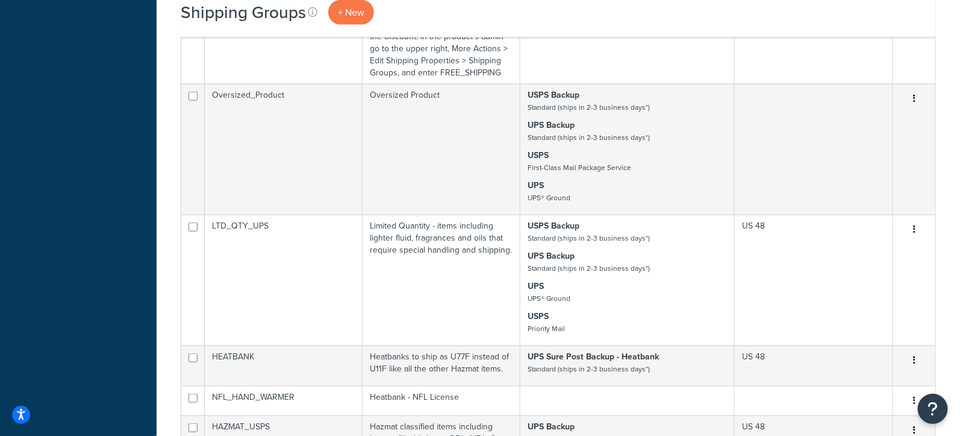
scroll to position [501, 0]
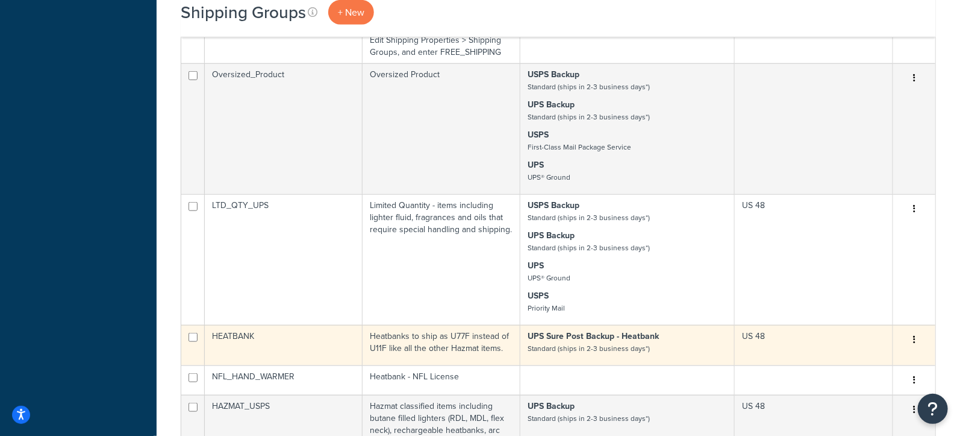
click at [916, 330] on button "button" at bounding box center [914, 339] width 17 height 19
click at [845, 350] on link "Delete" at bounding box center [865, 351] width 95 height 25
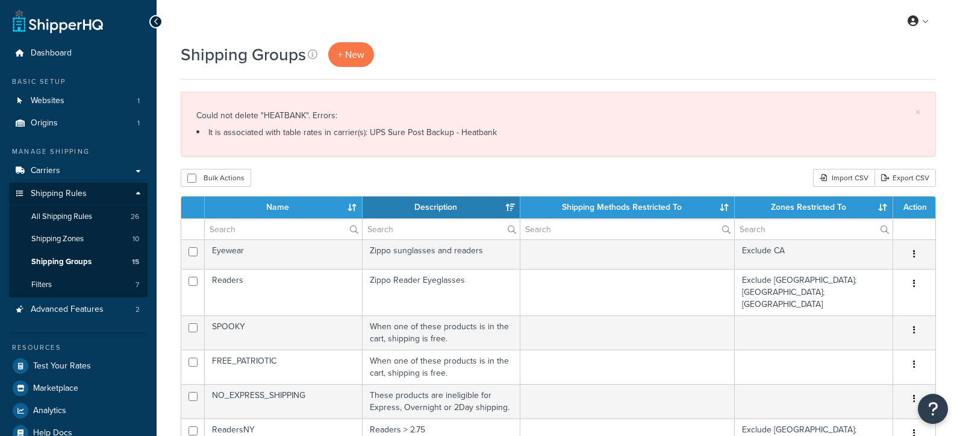
select select "15"
click at [69, 170] on link "Carriers" at bounding box center [78, 171] width 139 height 22
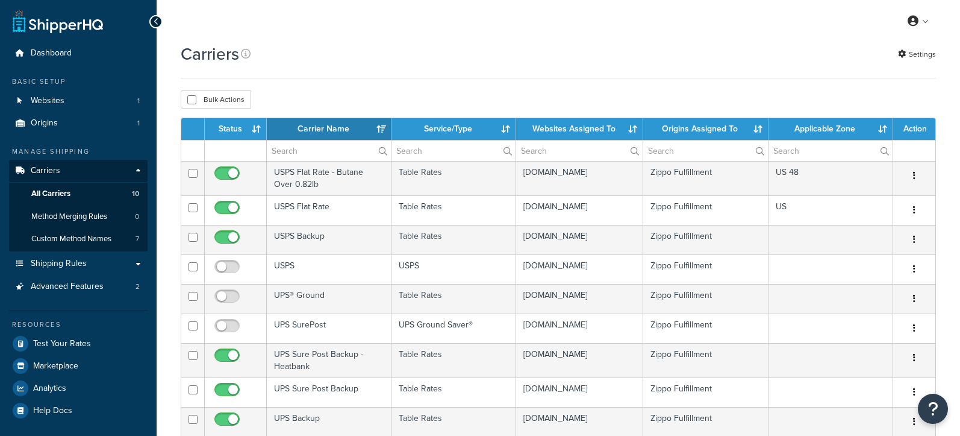
select select "15"
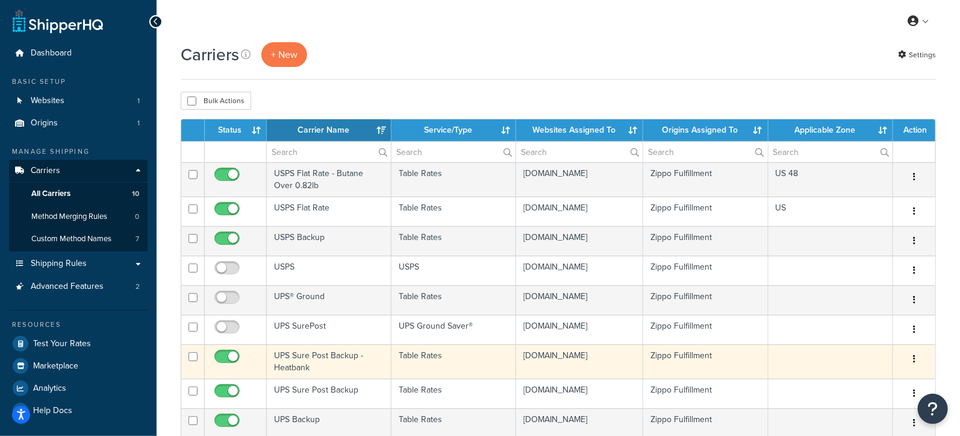
click at [233, 353] on input "checkbox" at bounding box center [228, 359] width 33 height 15
checkbox input "false"
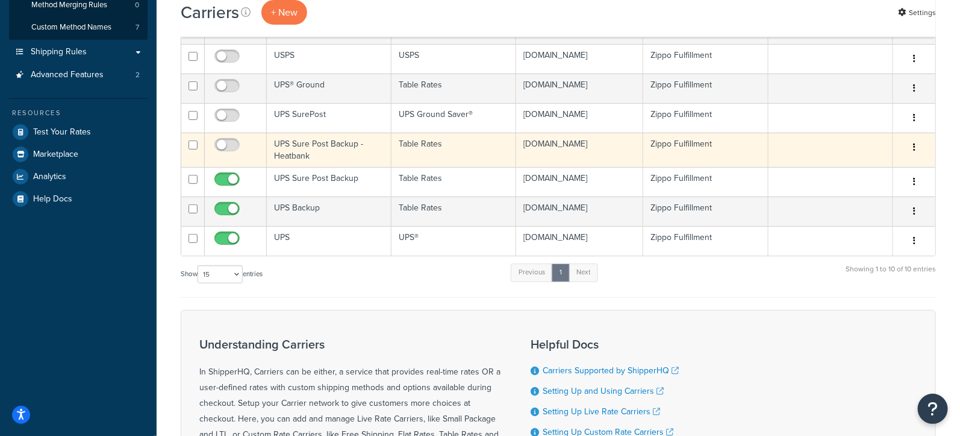
scroll to position [196, 0]
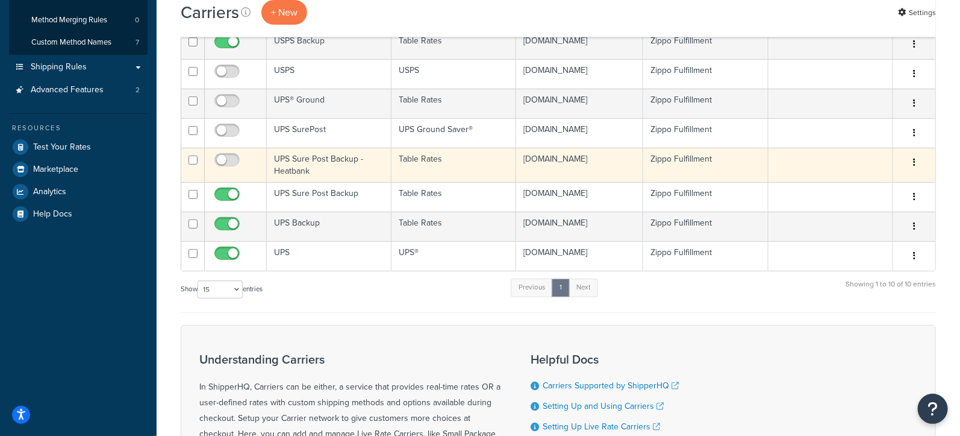
click at [913, 157] on button "button" at bounding box center [914, 162] width 17 height 19
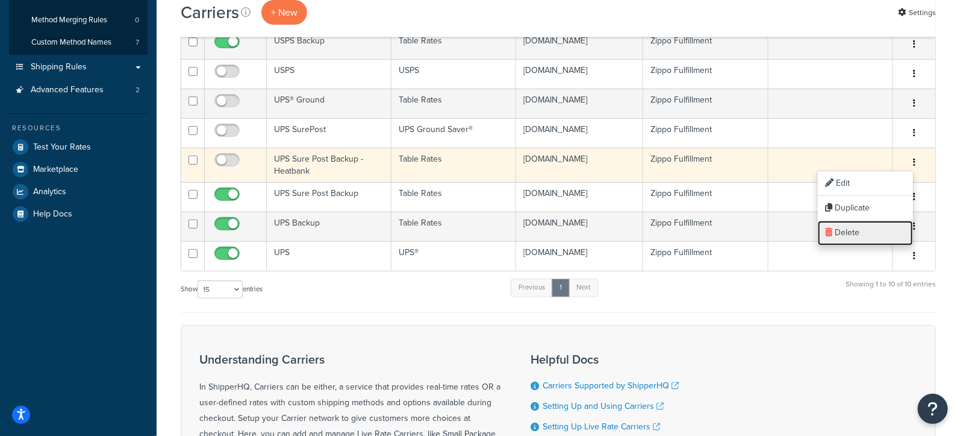
click at [848, 231] on link "Delete" at bounding box center [865, 233] width 95 height 25
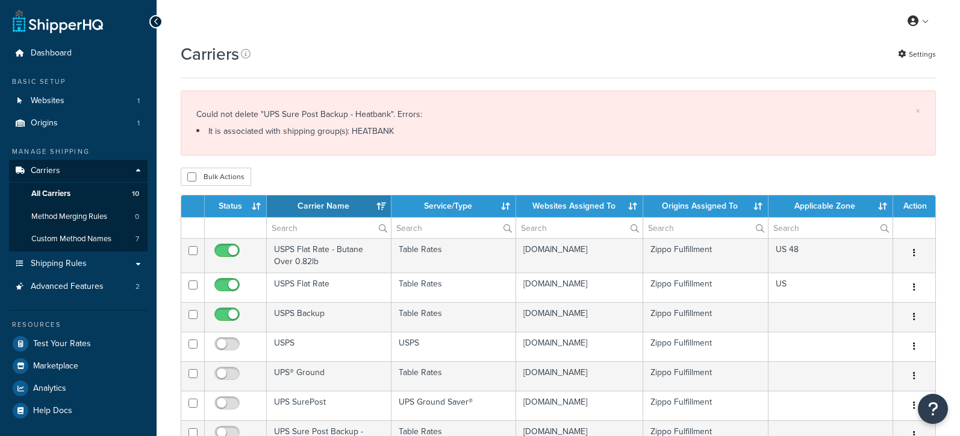
select select "15"
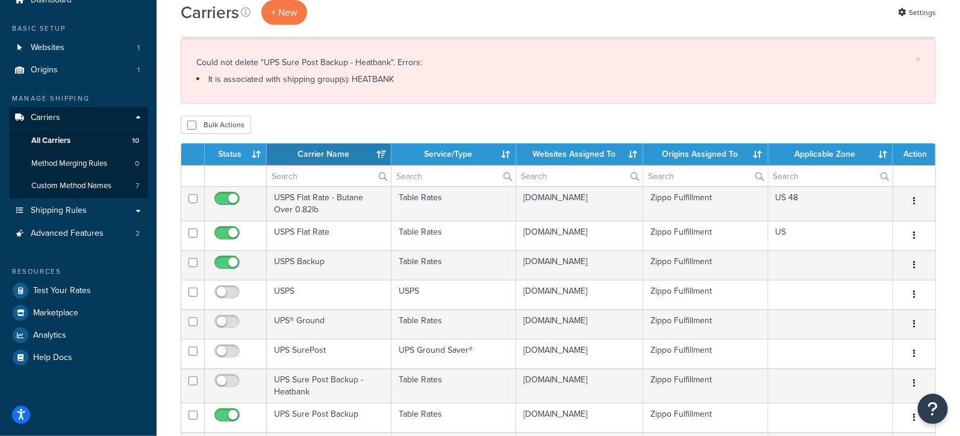
scroll to position [39, 0]
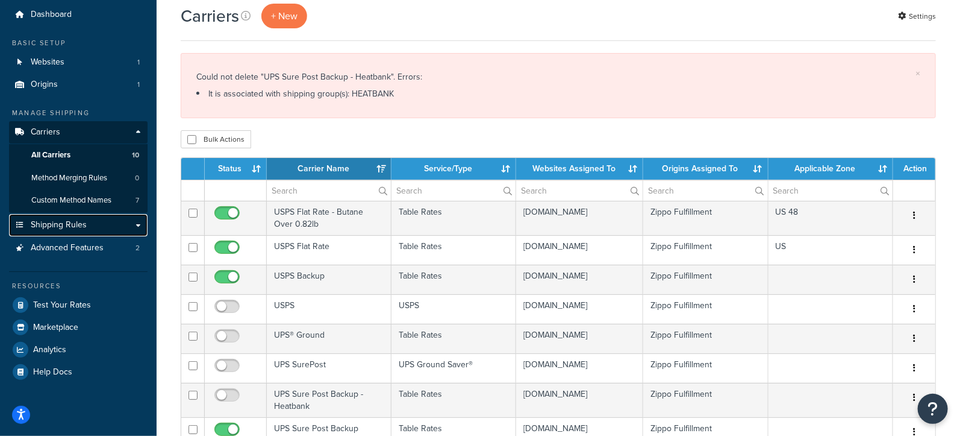
click at [80, 228] on span "Shipping Rules" at bounding box center [59, 225] width 56 height 10
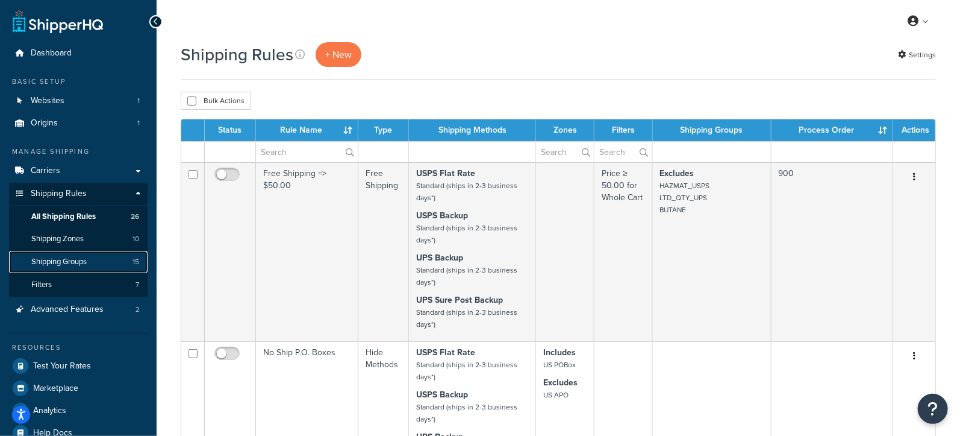
click at [71, 260] on span "Shipping Groups" at bounding box center [58, 262] width 55 height 10
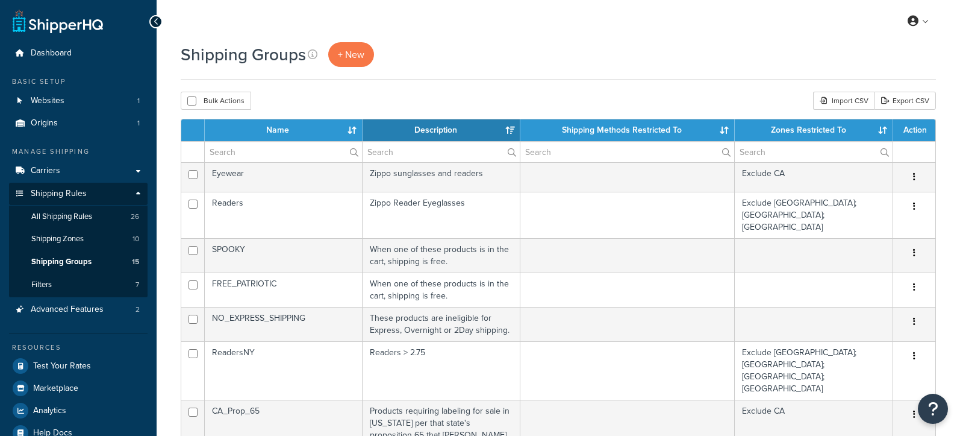
select select "15"
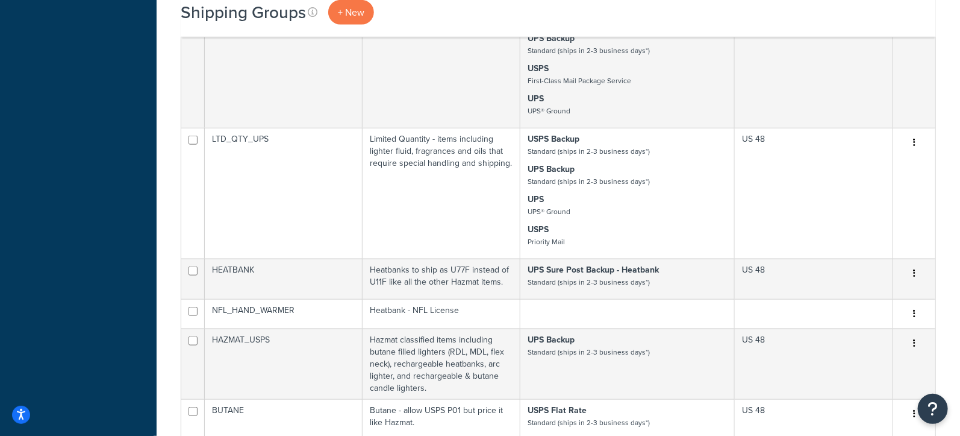
scroll to position [593, 0]
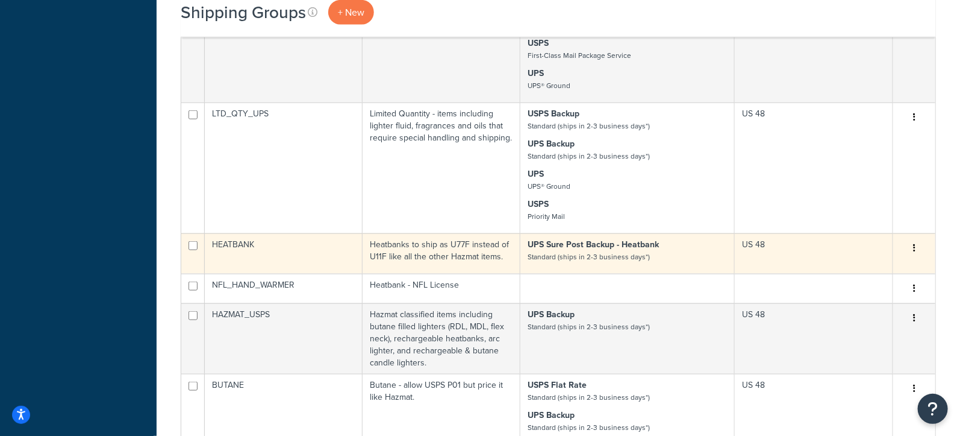
click at [570, 251] on small "Standard (ships in 2-3 business days*)" at bounding box center [589, 256] width 122 height 11
click at [916, 243] on icon "button" at bounding box center [914, 247] width 2 height 8
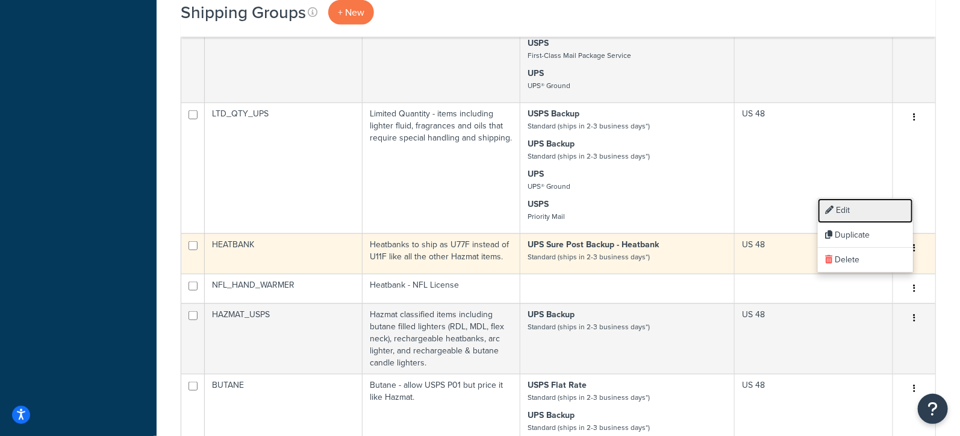
click at [863, 213] on link "Edit" at bounding box center [865, 210] width 95 height 25
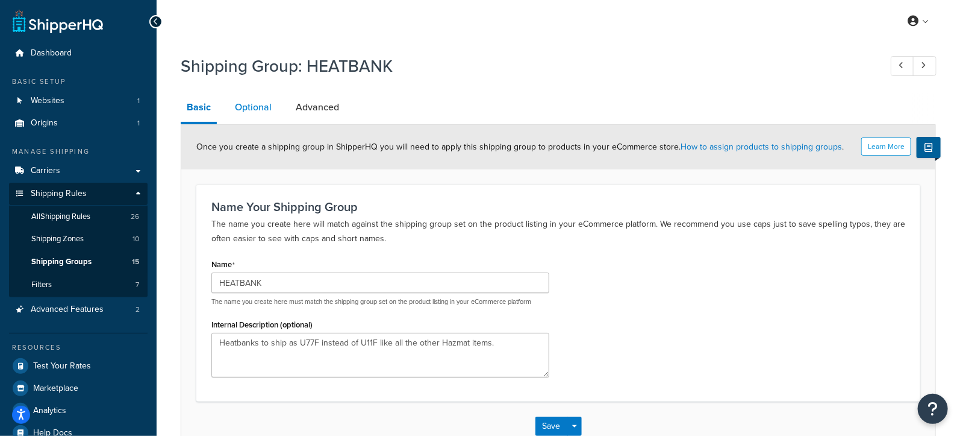
click at [245, 113] on link "Optional" at bounding box center [253, 107] width 49 height 29
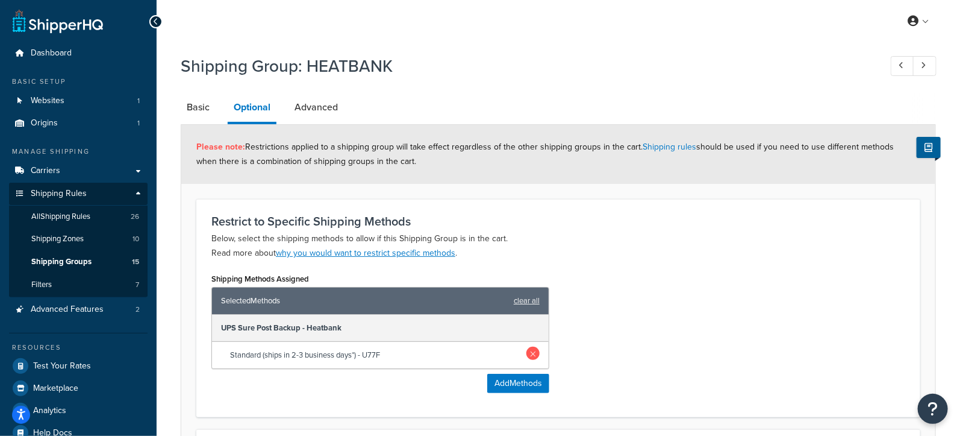
click at [533, 350] on link at bounding box center [533, 352] width 13 height 13
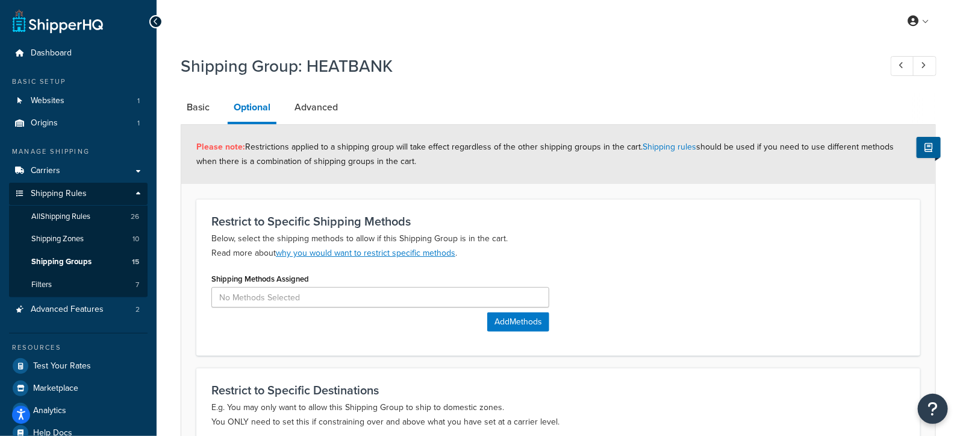
scroll to position [188, 0]
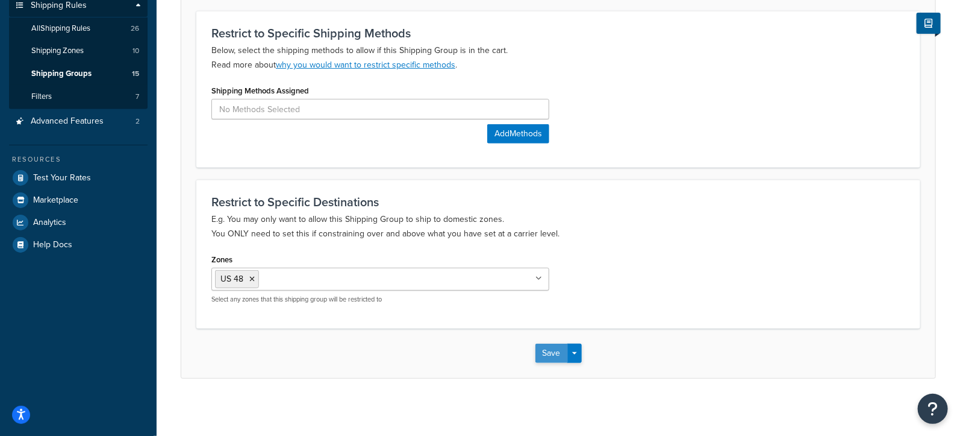
click at [551, 354] on button "Save" at bounding box center [552, 352] width 33 height 19
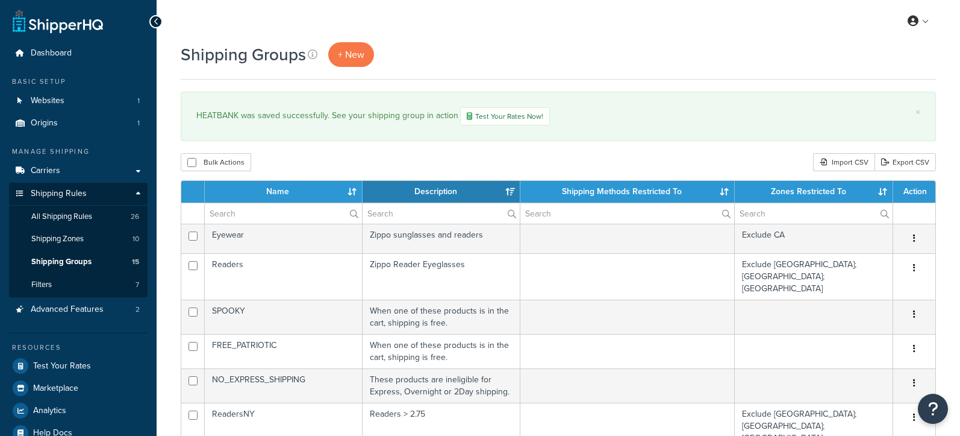
select select "15"
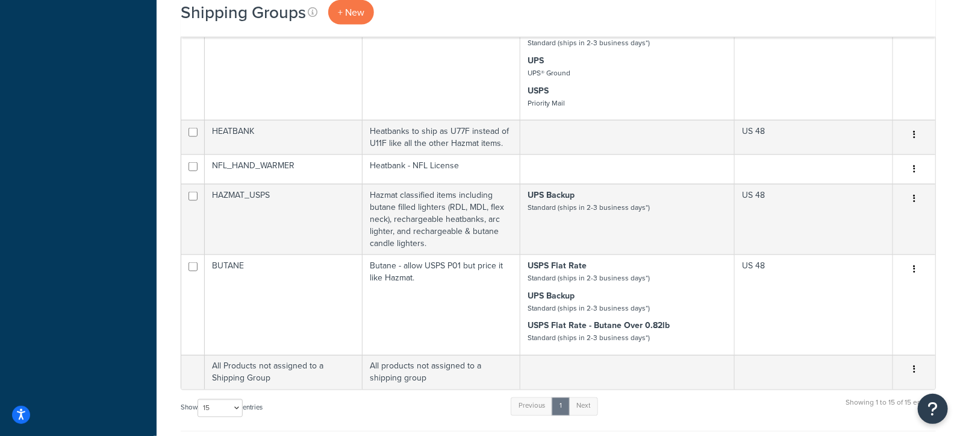
scroll to position [668, 0]
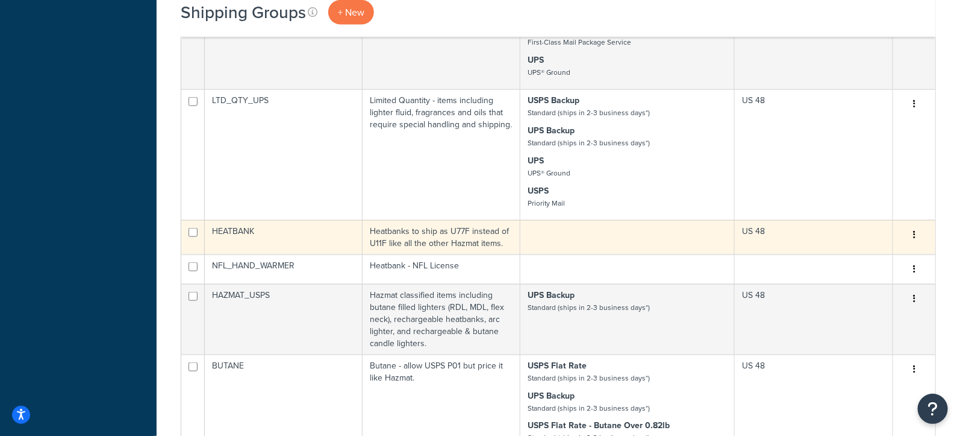
click at [913, 225] on button "button" at bounding box center [914, 234] width 17 height 19
click at [848, 239] on link "Delete" at bounding box center [865, 245] width 95 height 25
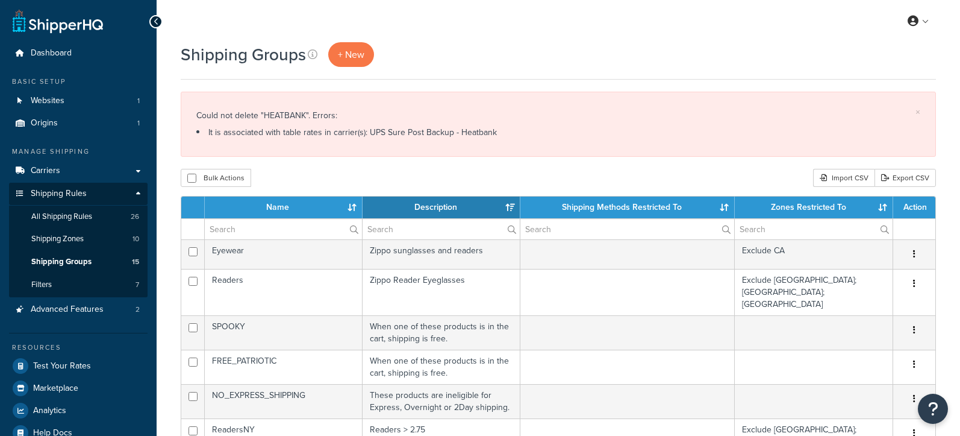
select select "15"
click at [75, 169] on link "Carriers" at bounding box center [78, 171] width 139 height 22
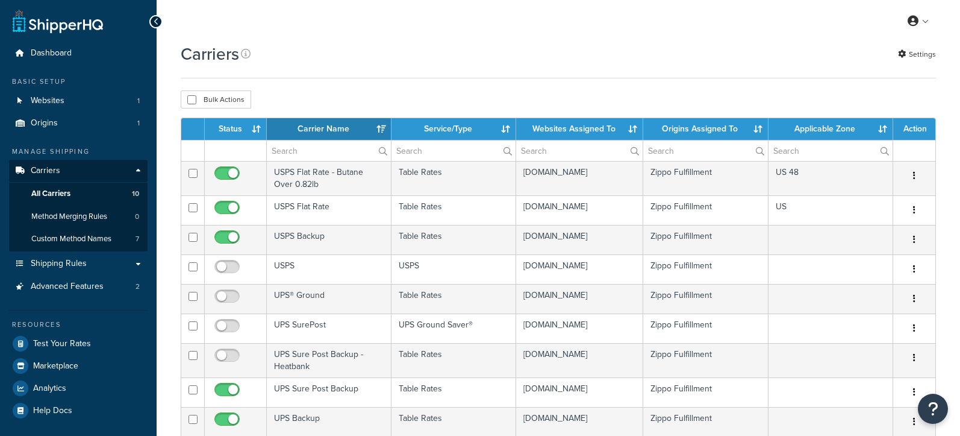
select select "15"
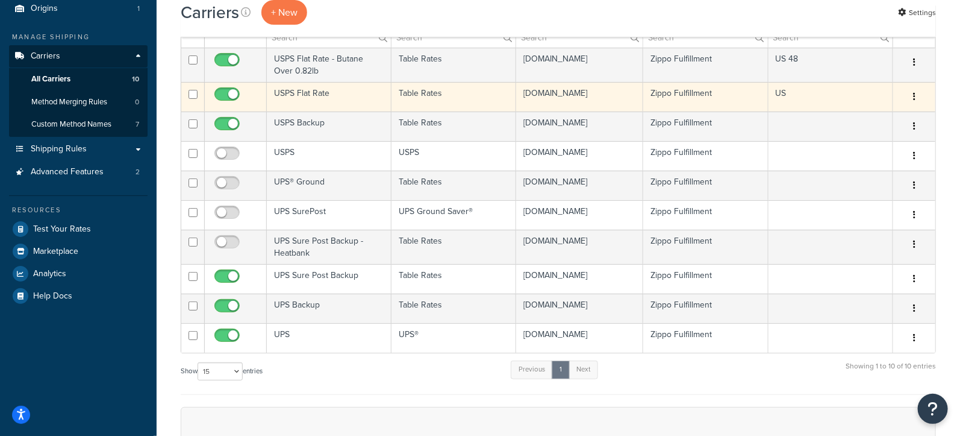
scroll to position [191, 0]
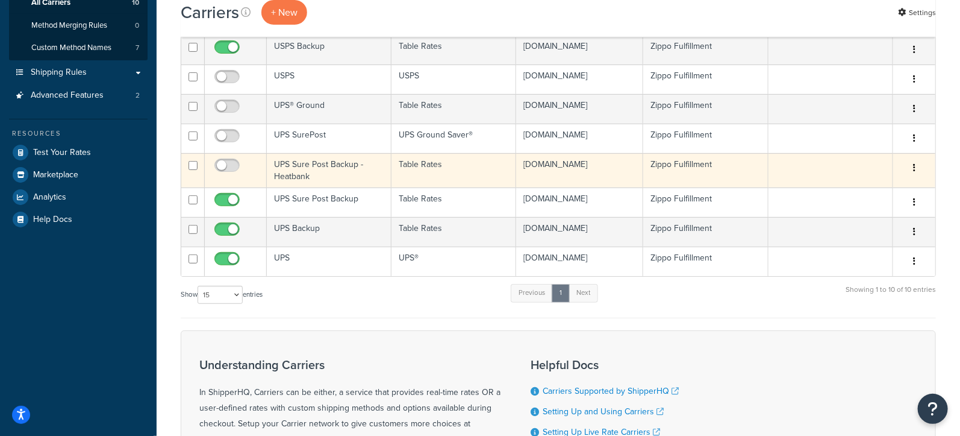
click at [308, 160] on td "UPS Sure Post Backup - Heatbank" at bounding box center [329, 170] width 125 height 34
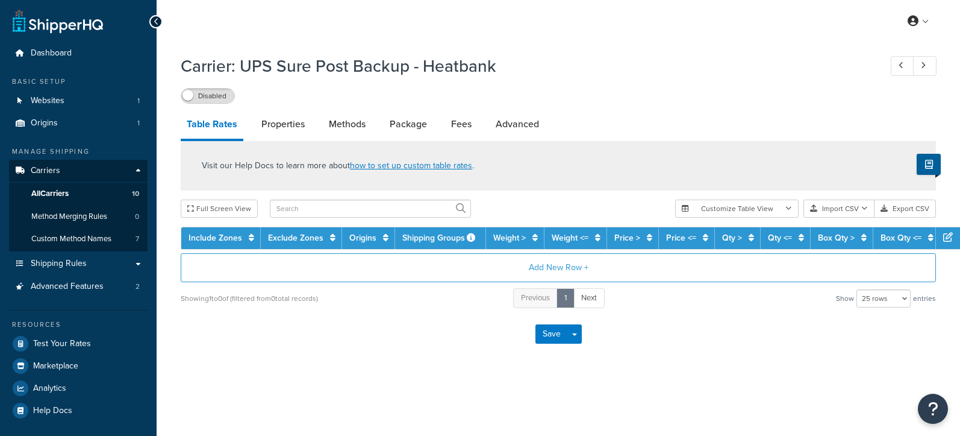
select select "25"
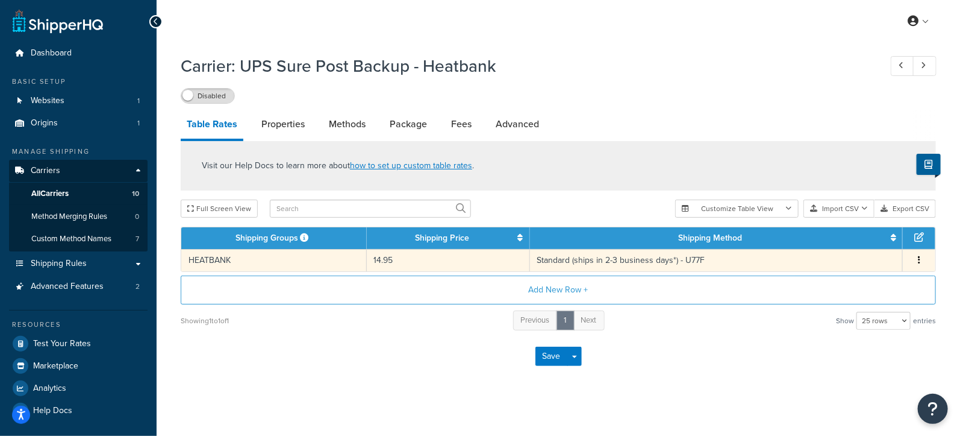
click at [919, 260] on icon "button" at bounding box center [919, 259] width 2 height 8
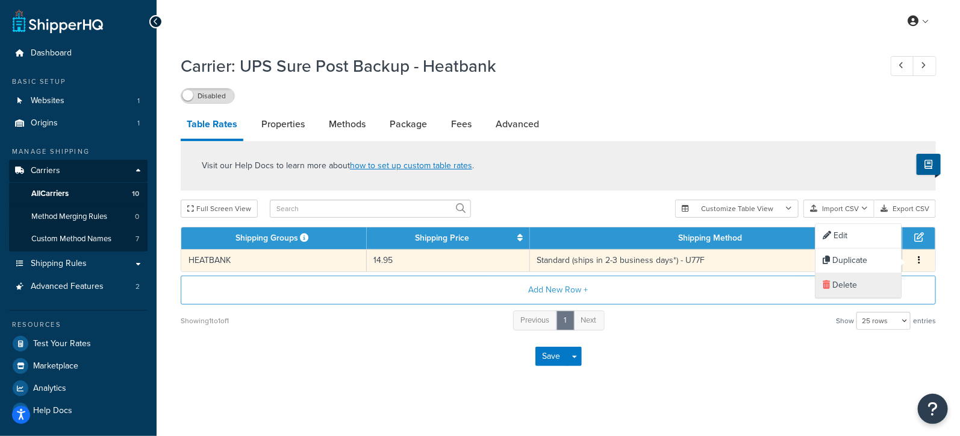
click at [850, 288] on div "Delete" at bounding box center [859, 286] width 86 height 25
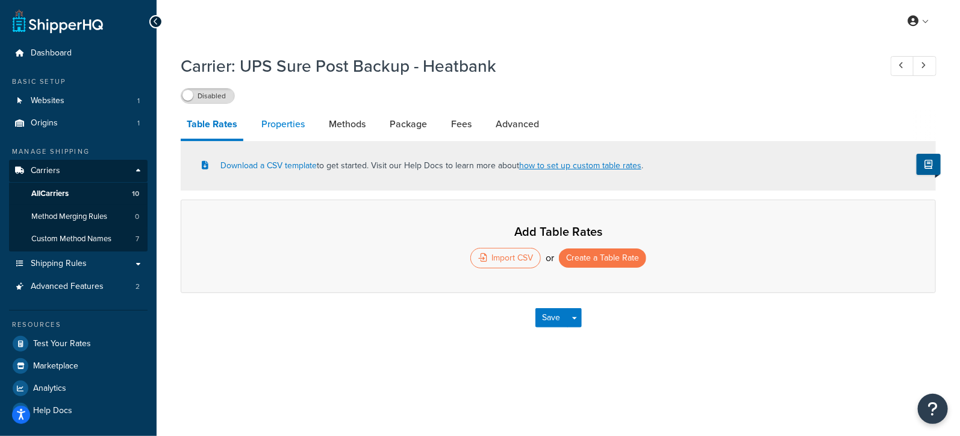
click at [269, 125] on link "Properties" at bounding box center [282, 124] width 55 height 29
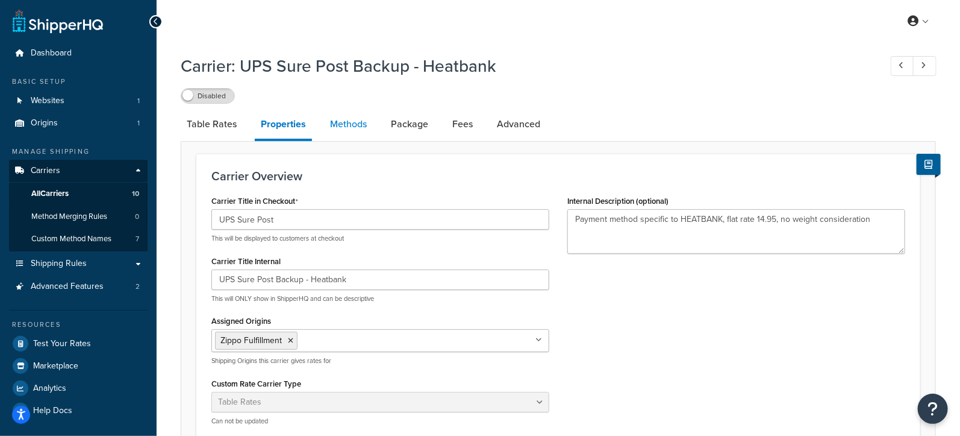
click at [336, 123] on link "Methods" at bounding box center [348, 124] width 49 height 29
select select "25"
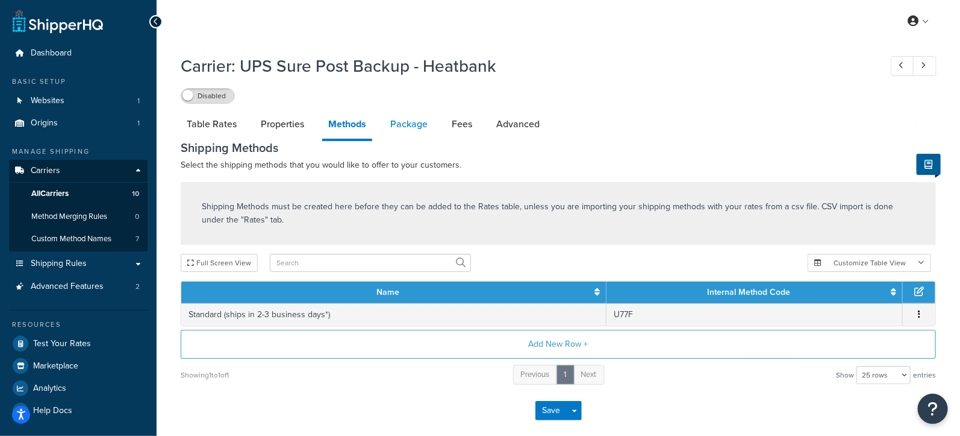
click at [401, 119] on link "Package" at bounding box center [408, 124] width 49 height 29
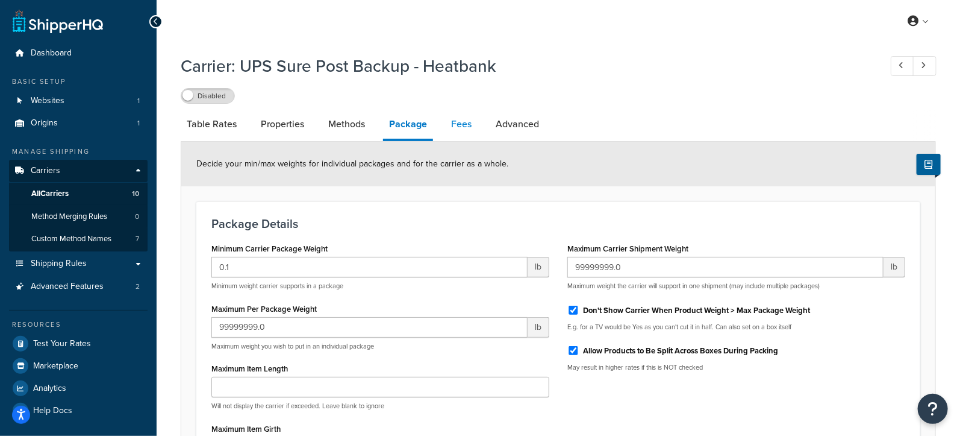
click at [467, 122] on link "Fees" at bounding box center [461, 124] width 33 height 29
select select "AFTER"
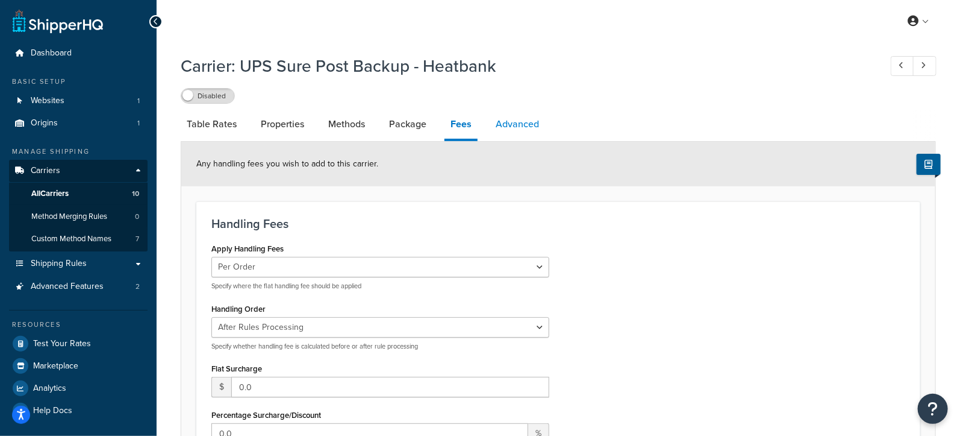
click at [518, 119] on link "Advanced" at bounding box center [517, 124] width 55 height 29
select select "false"
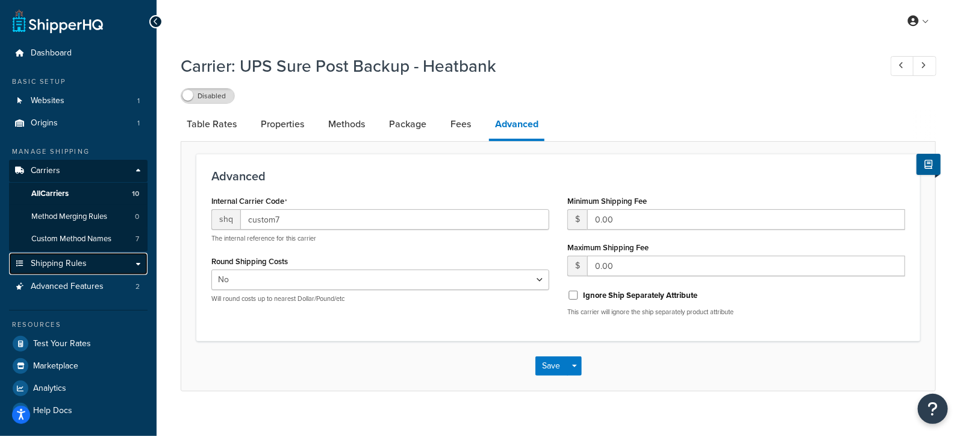
click at [49, 267] on span "Shipping Rules" at bounding box center [59, 263] width 56 height 10
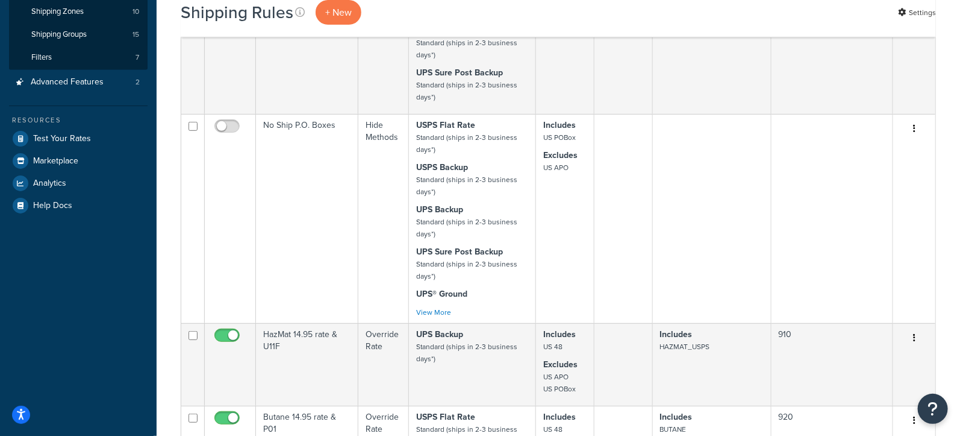
scroll to position [166, 0]
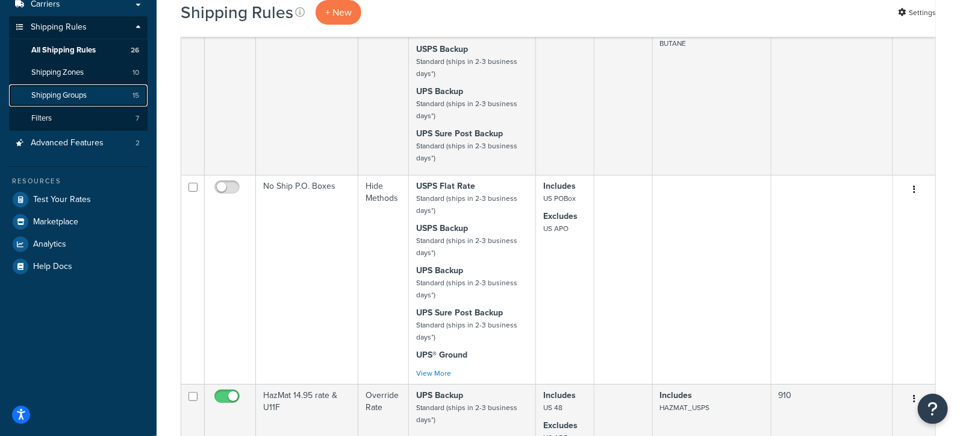
click at [74, 99] on span "Shipping Groups" at bounding box center [58, 95] width 55 height 10
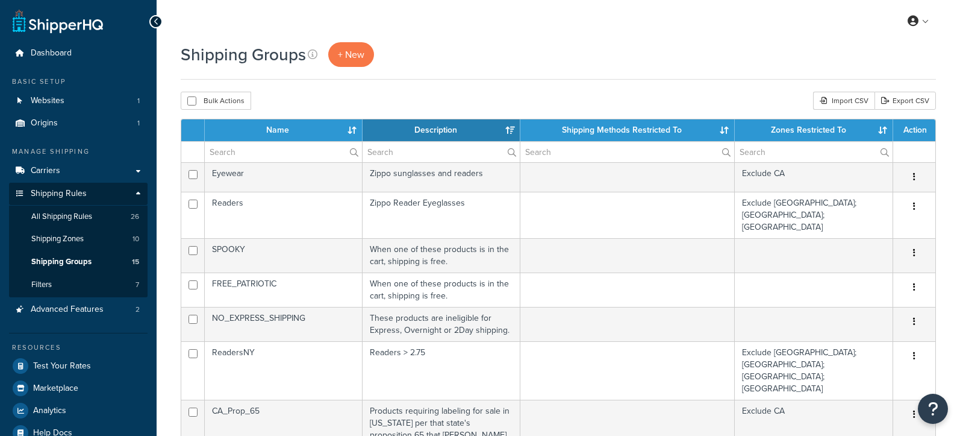
select select "15"
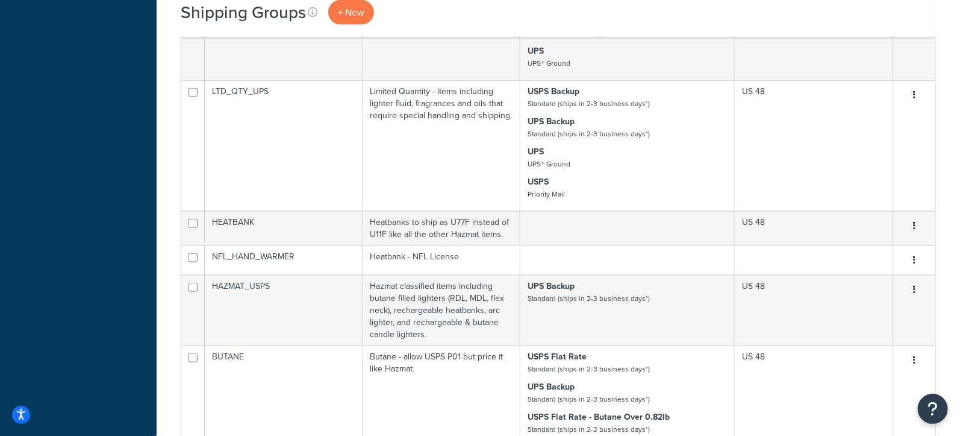
scroll to position [616, 0]
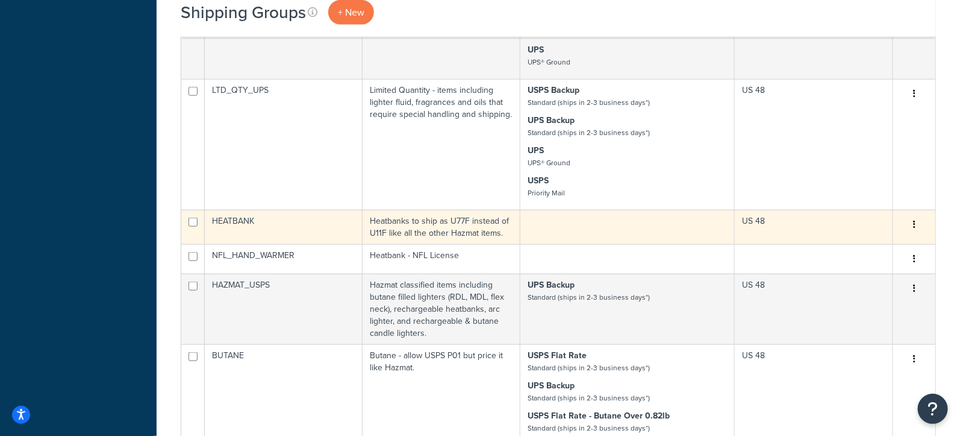
click at [914, 220] on icon "button" at bounding box center [914, 224] width 2 height 8
click at [850, 230] on link "Delete" at bounding box center [865, 236] width 95 height 25
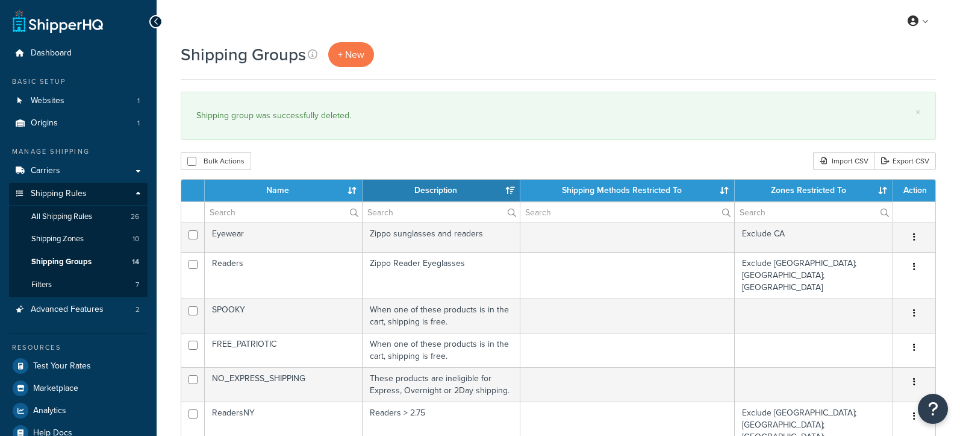
select select "15"
click at [81, 172] on link "Carriers" at bounding box center [78, 171] width 139 height 22
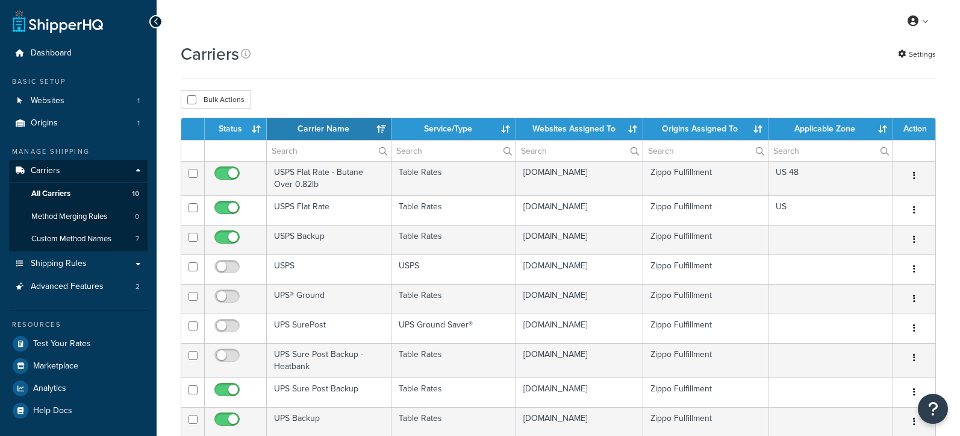
select select "15"
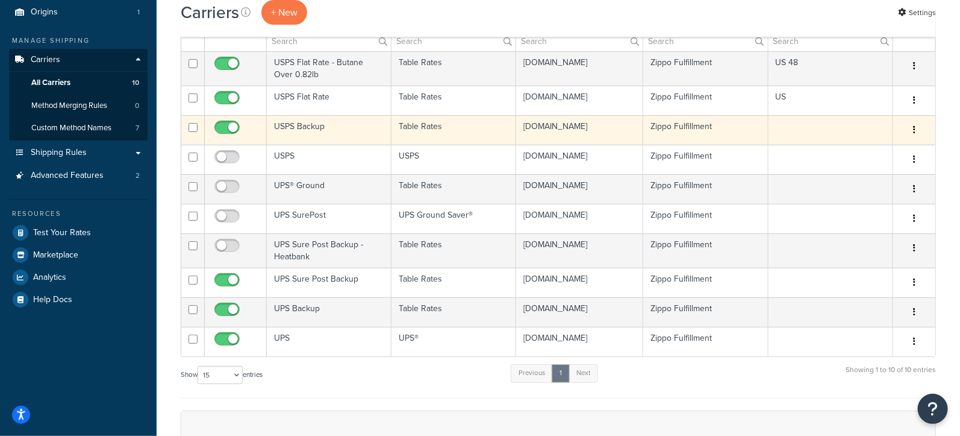
scroll to position [136, 0]
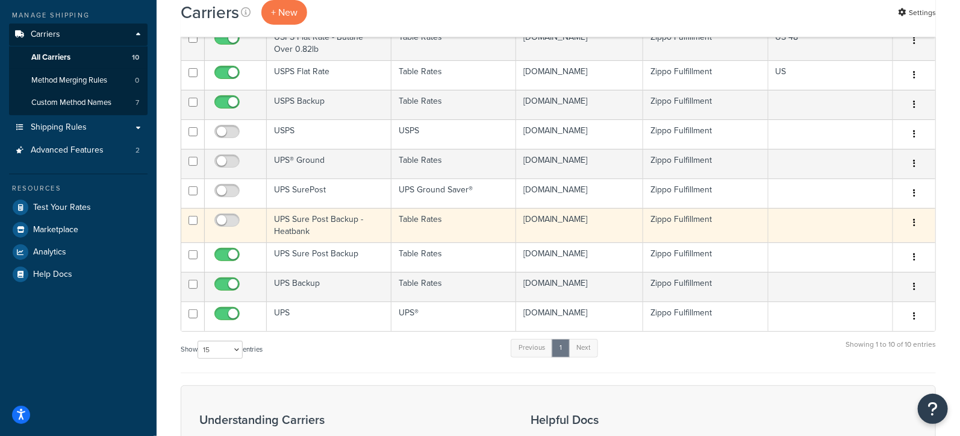
click at [916, 218] on icon "button" at bounding box center [914, 222] width 2 height 8
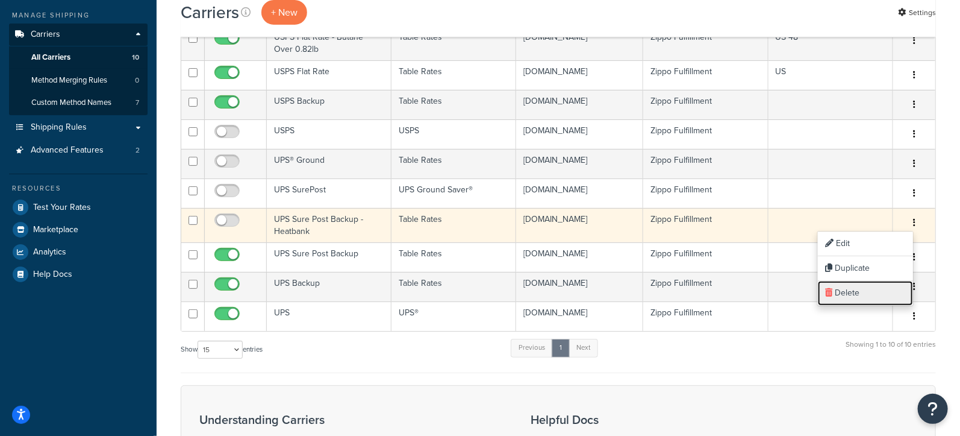
click at [848, 290] on link "Delete" at bounding box center [865, 293] width 95 height 25
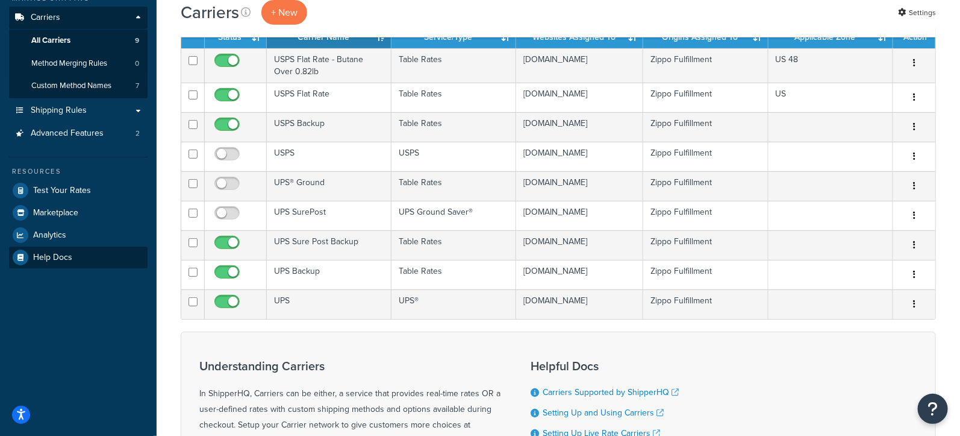
scroll to position [110, 0]
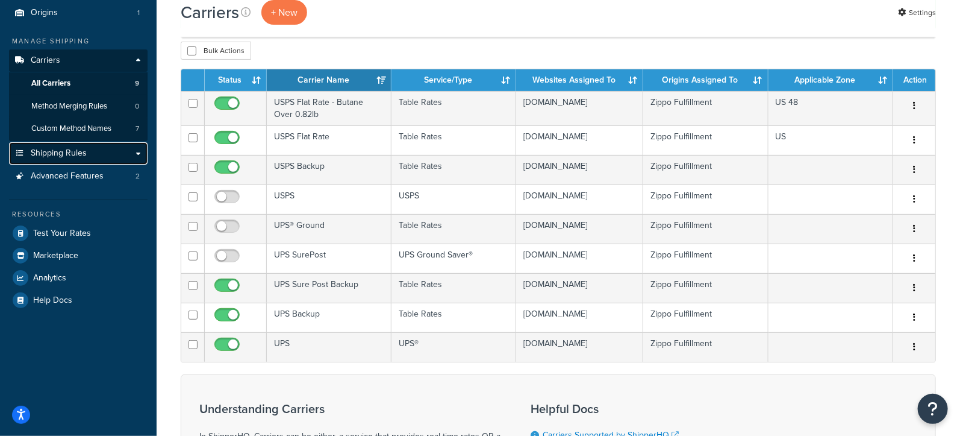
click at [71, 152] on span "Shipping Rules" at bounding box center [59, 153] width 56 height 10
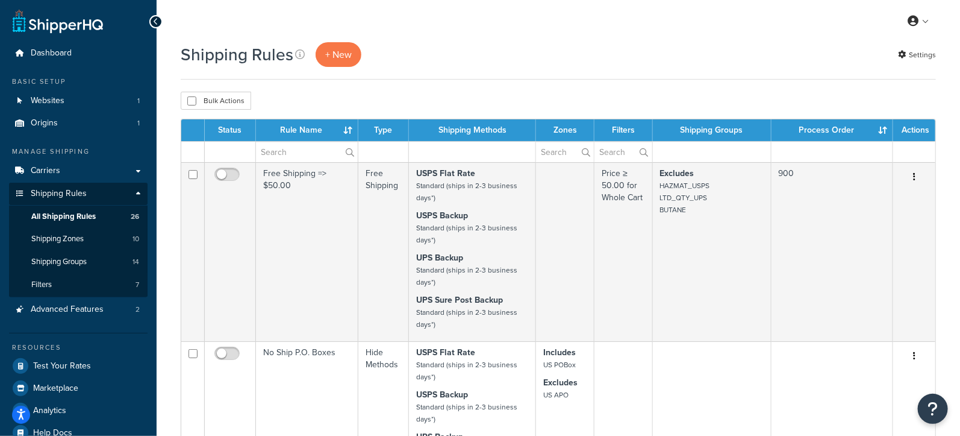
click at [883, 125] on th "Process Order" at bounding box center [833, 130] width 122 height 22
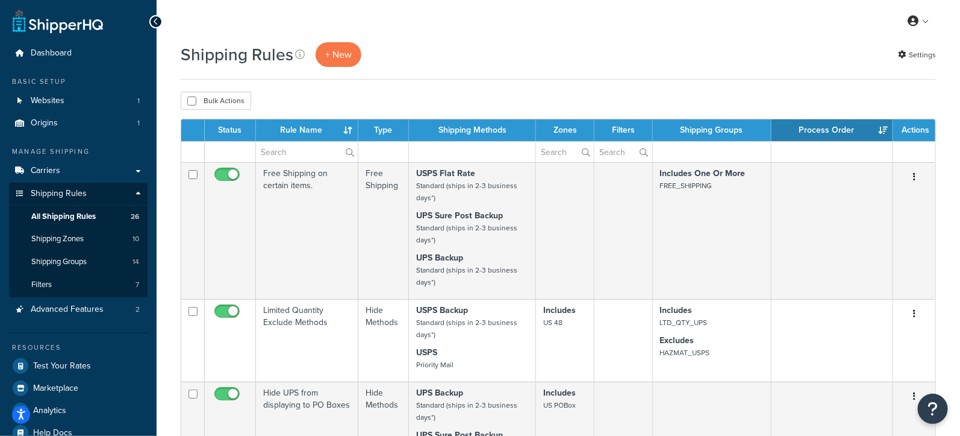
click at [883, 125] on th "Process Order" at bounding box center [833, 130] width 122 height 22
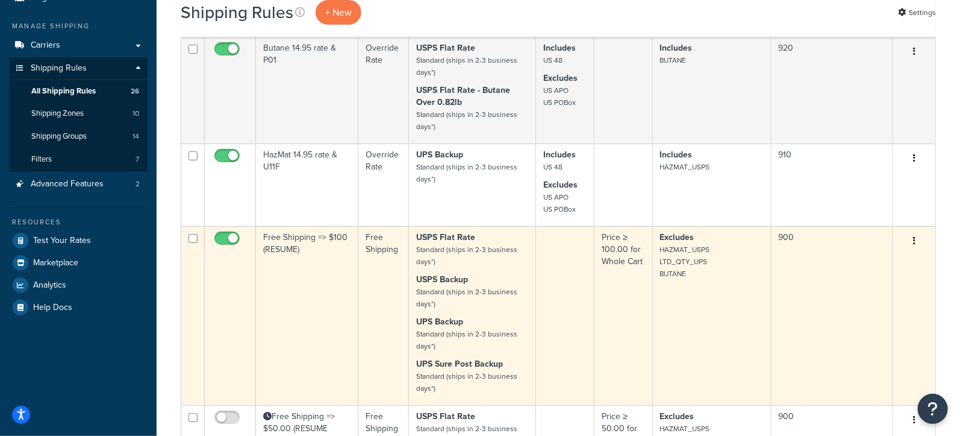
scroll to position [121, 0]
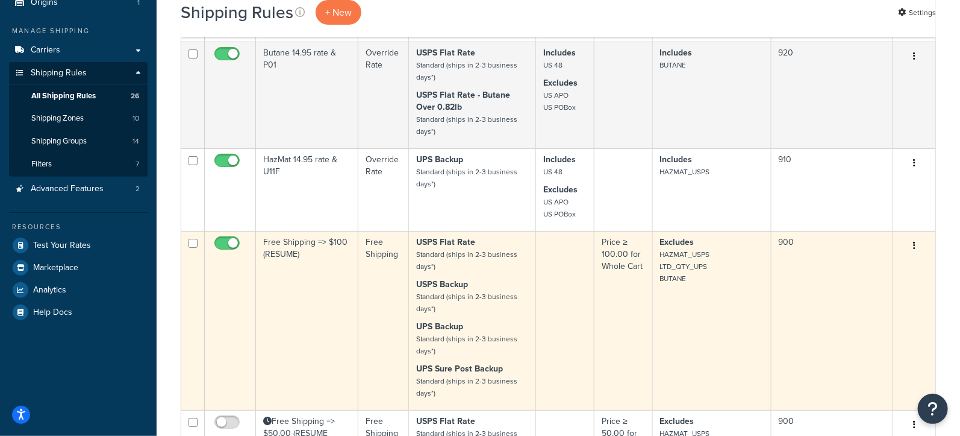
click at [304, 265] on td "Free Shipping => $100 (RESUME)" at bounding box center [307, 320] width 102 height 179
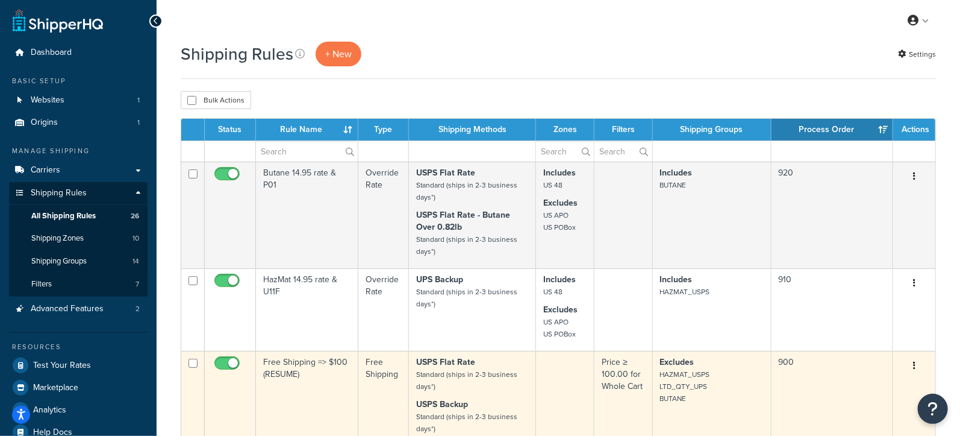
scroll to position [0, 0]
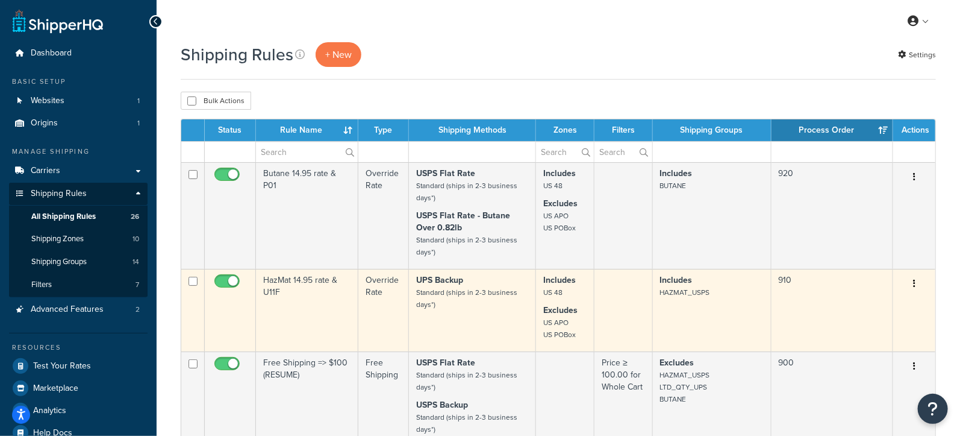
click at [492, 302] on p "UPS Backup Standard (ships in 2-3 business days*)" at bounding box center [472, 292] width 112 height 36
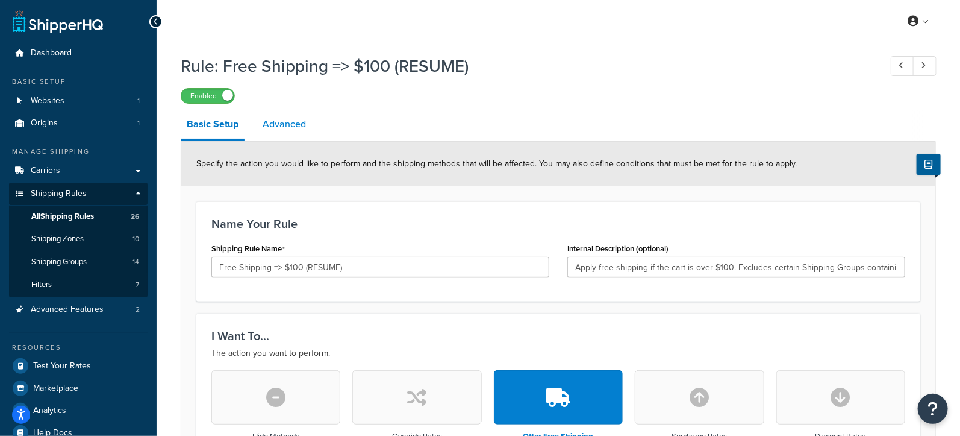
click at [283, 122] on link "Advanced" at bounding box center [284, 124] width 55 height 29
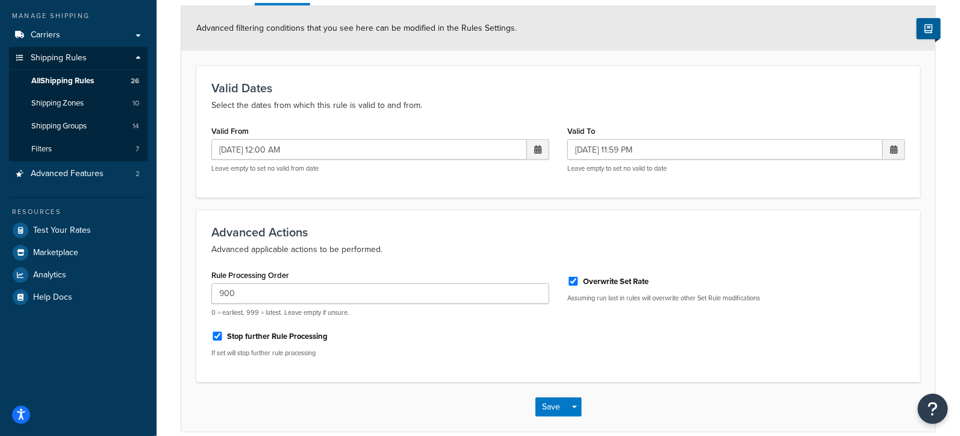
scroll to position [190, 0]
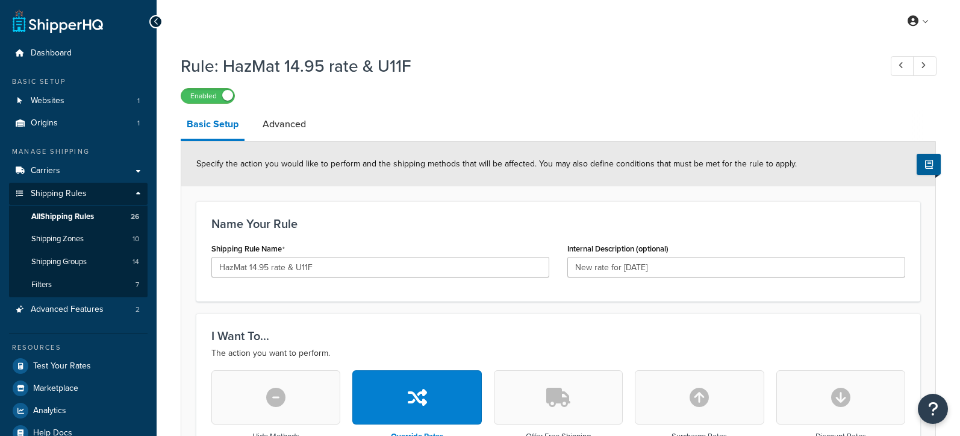
select select "LOCATION"
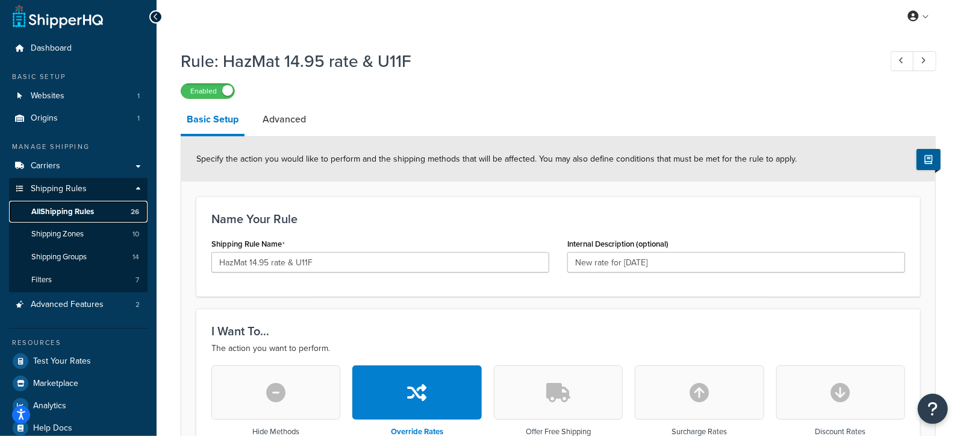
click at [85, 207] on span "All Shipping Rules" at bounding box center [62, 212] width 63 height 10
click at [282, 115] on link "Advanced" at bounding box center [284, 119] width 55 height 29
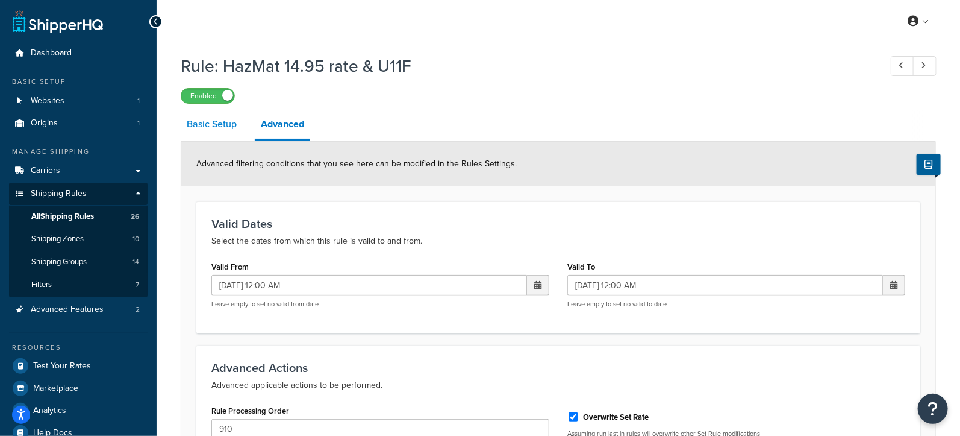
click at [214, 127] on link "Basic Setup" at bounding box center [212, 124] width 62 height 29
select select "LOCATION"
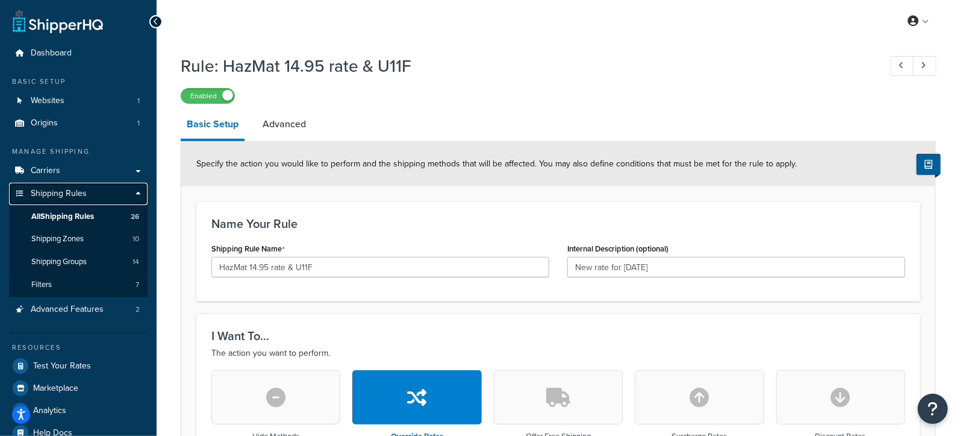
click at [89, 193] on link "Shipping Rules" at bounding box center [78, 194] width 139 height 22
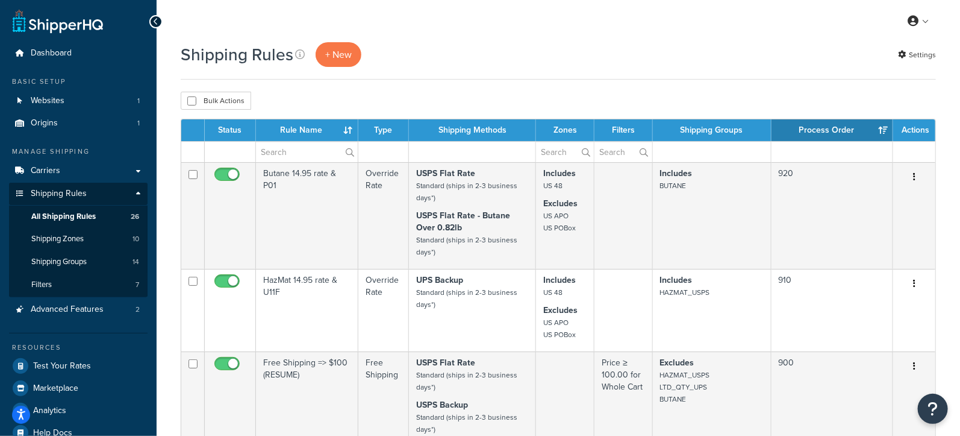
scroll to position [30, 0]
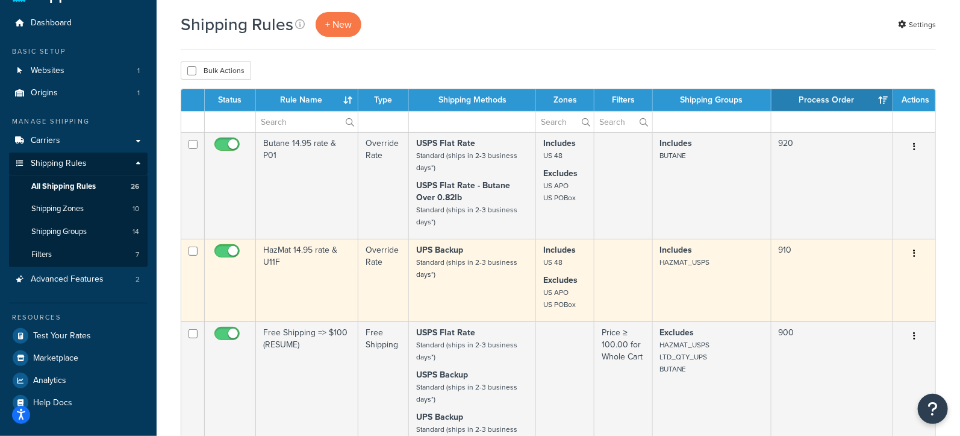
click at [915, 249] on icon "button" at bounding box center [914, 253] width 2 height 8
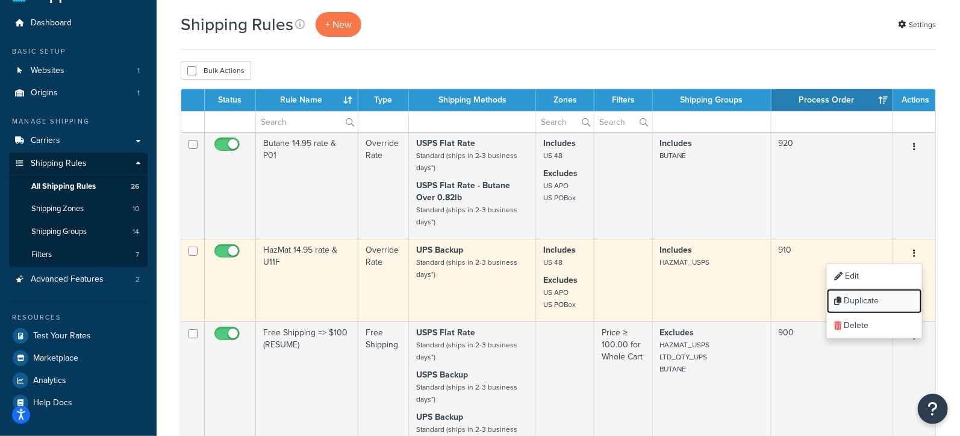
click at [860, 295] on link "Duplicate" at bounding box center [874, 301] width 95 height 25
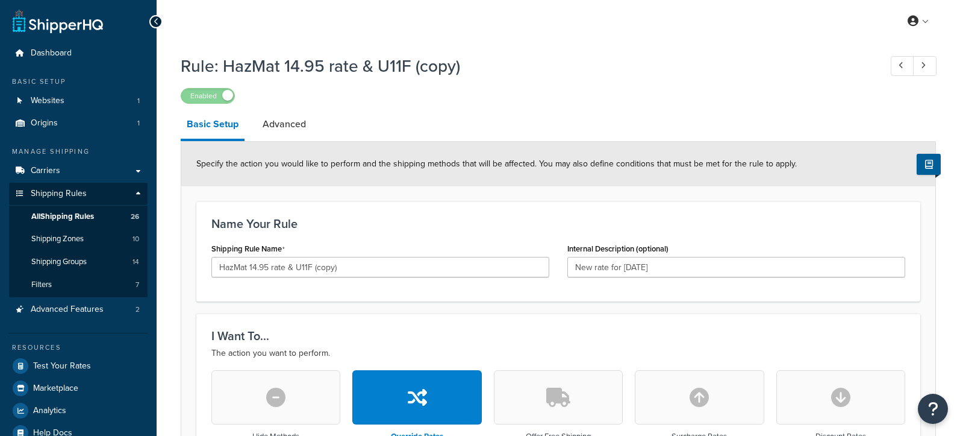
select select "LOCATION"
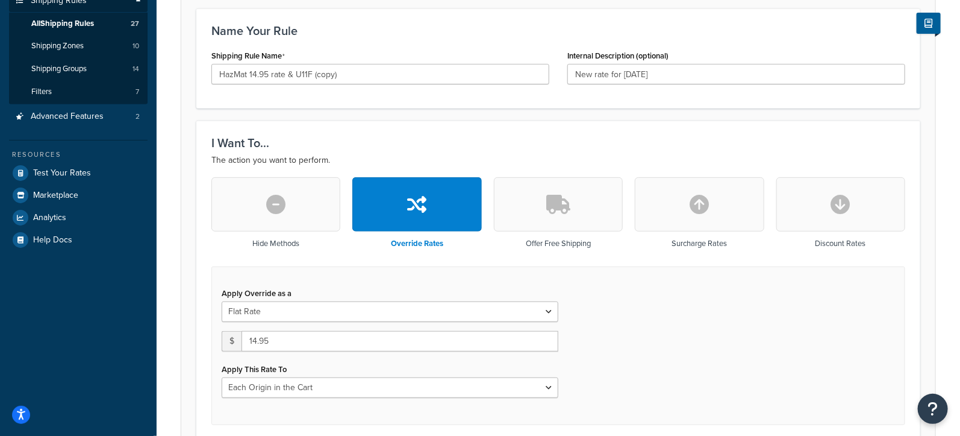
scroll to position [194, 0]
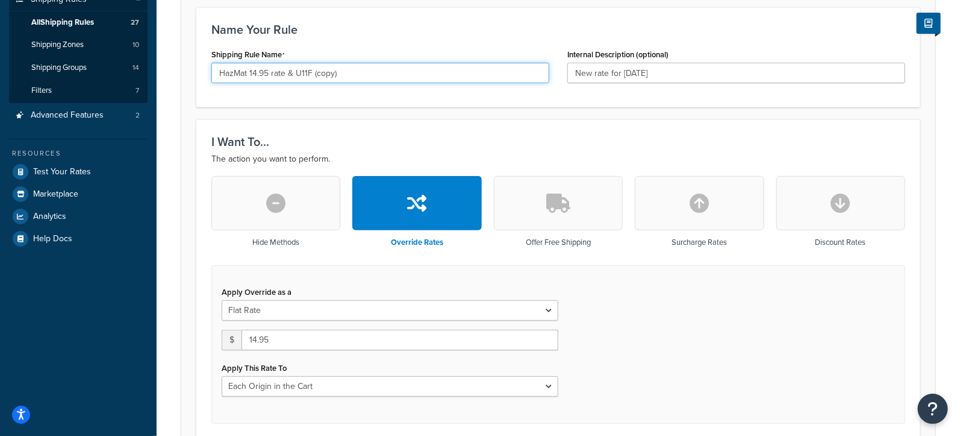
drag, startPoint x: 246, startPoint y: 73, endPoint x: 194, endPoint y: 73, distance: 52.4
drag, startPoint x: 347, startPoint y: 73, endPoint x: 310, endPoint y: 75, distance: 37.4
click at [310, 75] on input "Heatbank 14.95 rate & U11F (copy)" at bounding box center [380, 73] width 338 height 20
type input "Heatbank 14.95 rate & U77F"
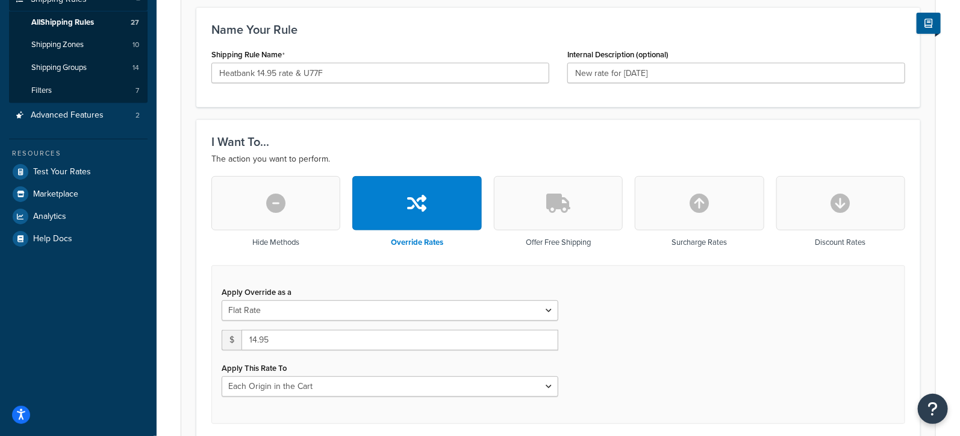
click at [520, 33] on h3 "Name Your Rule" at bounding box center [558, 29] width 694 height 13
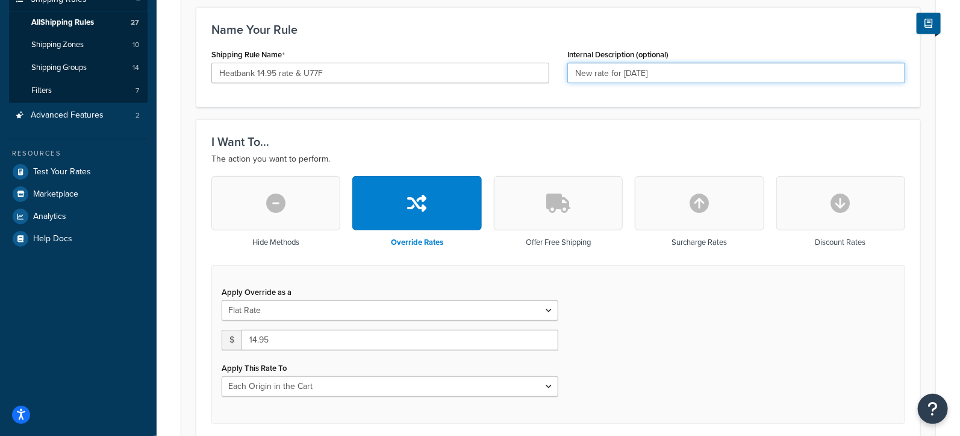
drag, startPoint x: 638, startPoint y: 73, endPoint x: 624, endPoint y: 73, distance: 13.9
click at [624, 73] on input "New rate for Nov 14 2024" at bounding box center [737, 73] width 338 height 20
click at [683, 73] on input "New rate for Oct 14 2024" at bounding box center [737, 73] width 338 height 20
type input "New rate for Oct 14 2025"
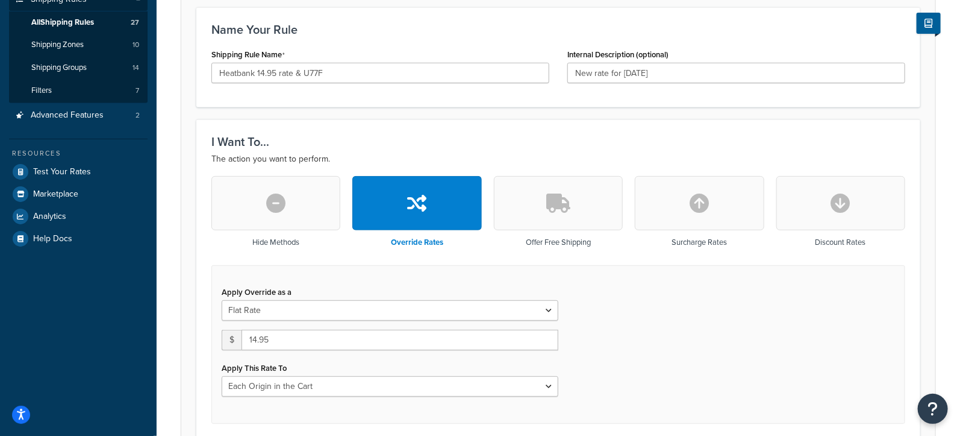
click at [515, 46] on div "Shipping Rule Name Heatbank 14.95 rate & U77F" at bounding box center [380, 64] width 338 height 37
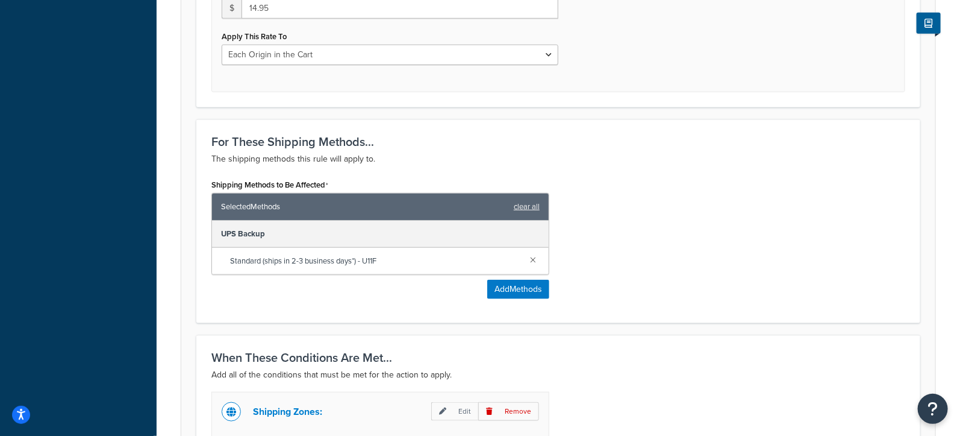
scroll to position [530, 0]
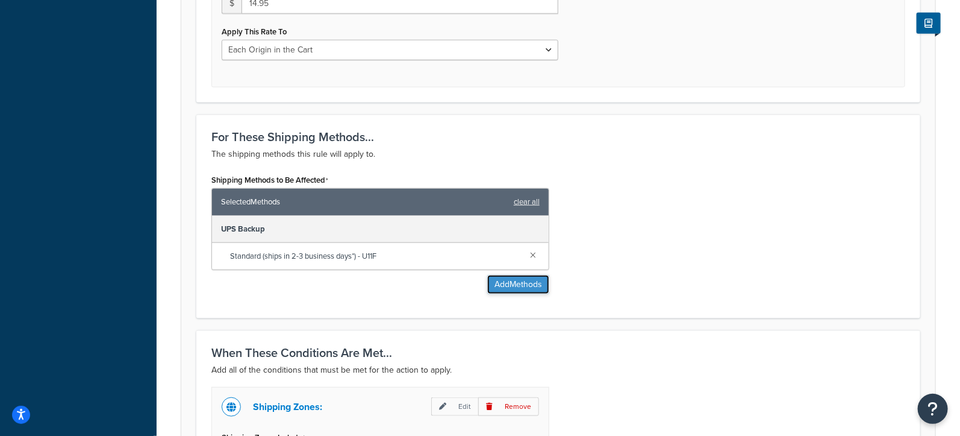
click at [521, 283] on button "Add Methods" at bounding box center [518, 284] width 62 height 19
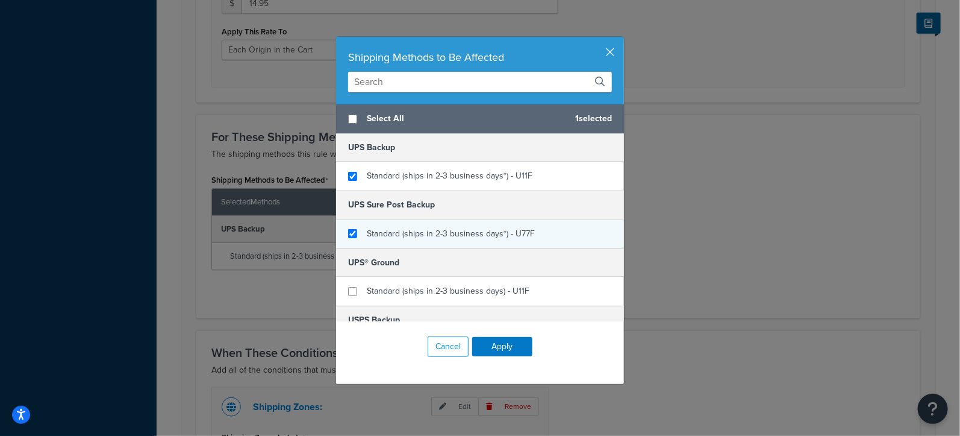
checkbox input "true"
click at [349, 227] on div "Standard (ships in 2-3 business days*) - U77F" at bounding box center [480, 233] width 288 height 29
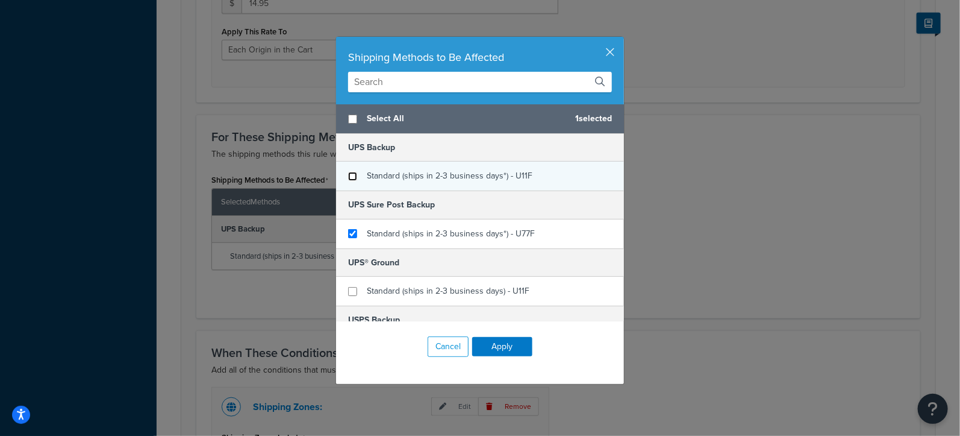
click at [353, 174] on input "checkbox" at bounding box center [352, 176] width 9 height 9
checkbox input "false"
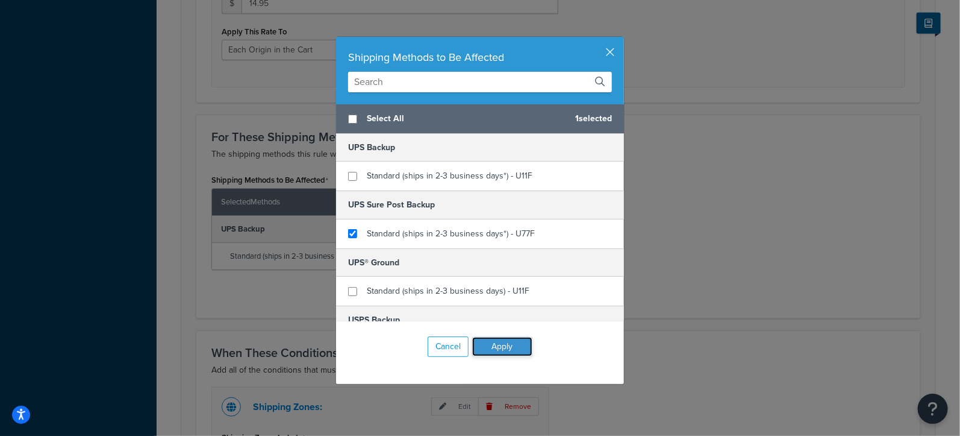
click at [513, 344] on button "Apply" at bounding box center [502, 346] width 60 height 19
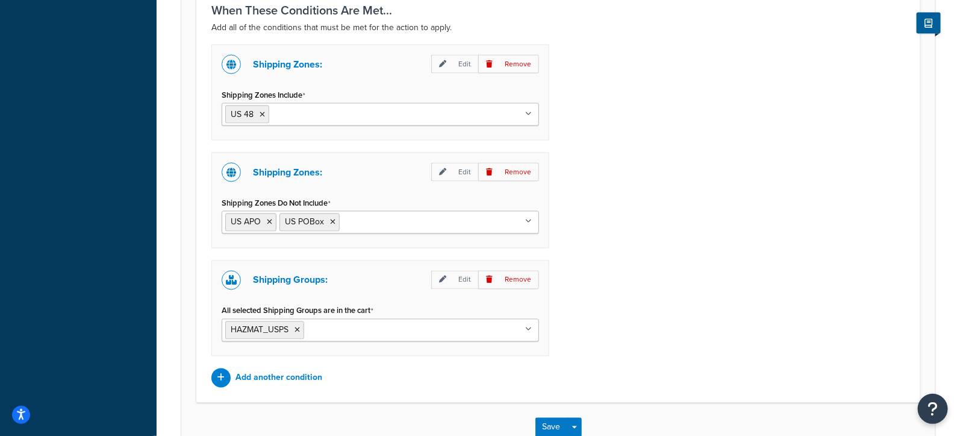
scroll to position [875, 0]
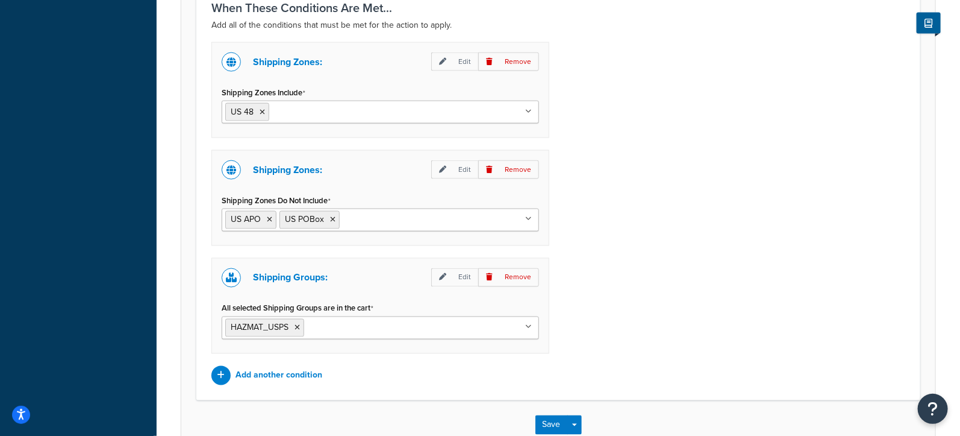
click at [462, 324] on ul "HAZMAT_USPS" at bounding box center [381, 327] width 318 height 23
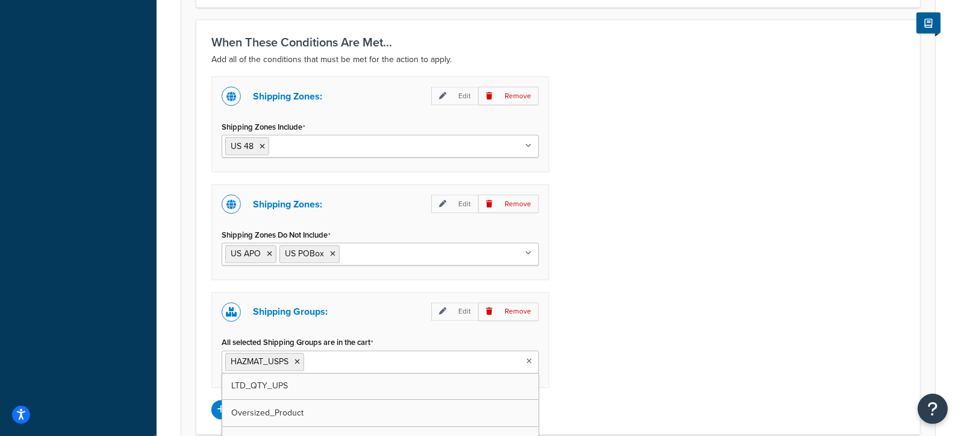
scroll to position [840, 0]
type input "HEAT"
click at [643, 294] on div "Shipping Zones: Edit Remove Shipping Zones Include US 48 US APO US California M…" at bounding box center [558, 248] width 712 height 343
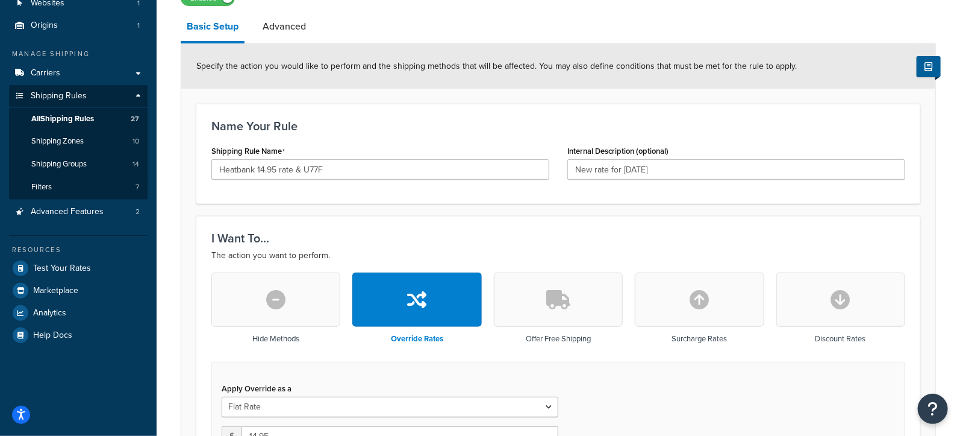
scroll to position [99, 0]
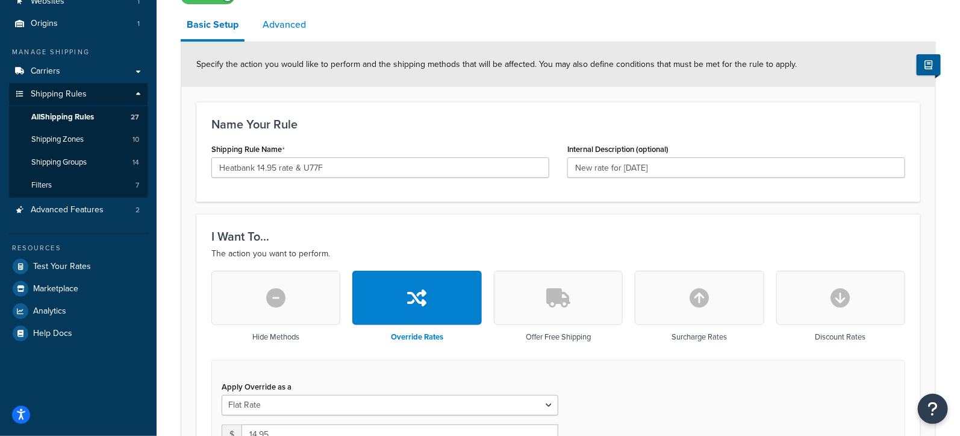
click at [298, 28] on link "Advanced" at bounding box center [284, 24] width 55 height 29
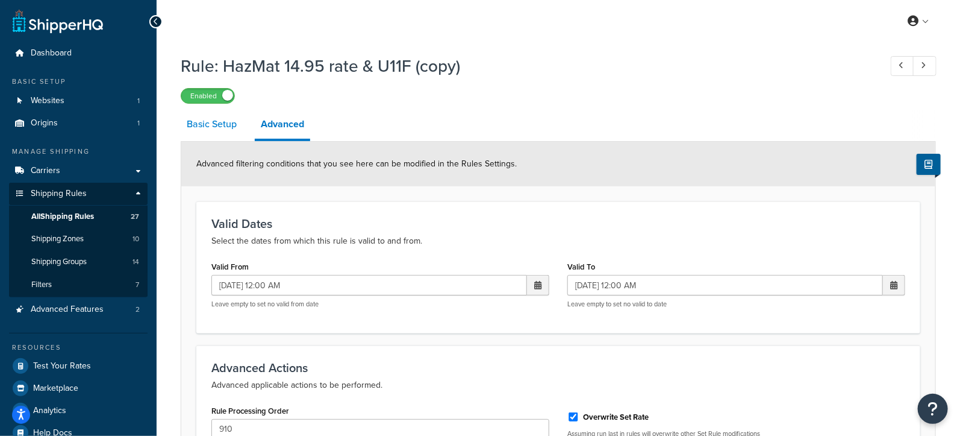
click at [198, 117] on link "Basic Setup" at bounding box center [212, 124] width 62 height 29
select select "LOCATION"
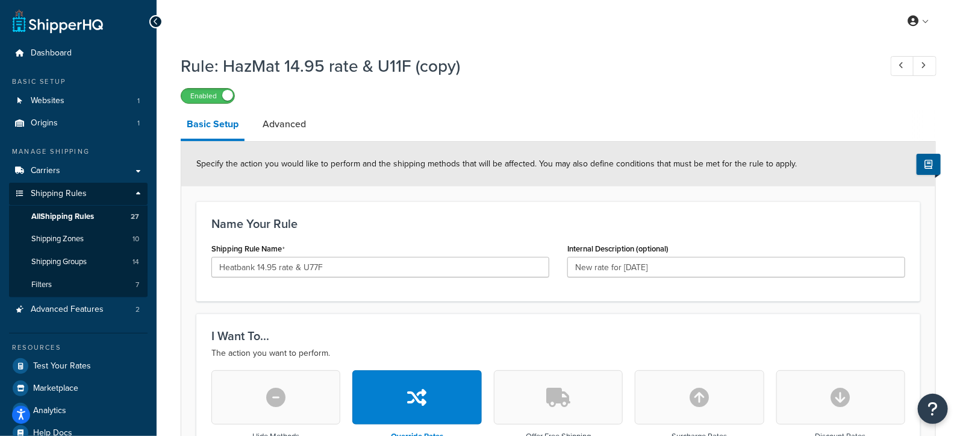
click at [227, 99] on span at bounding box center [227, 95] width 11 height 11
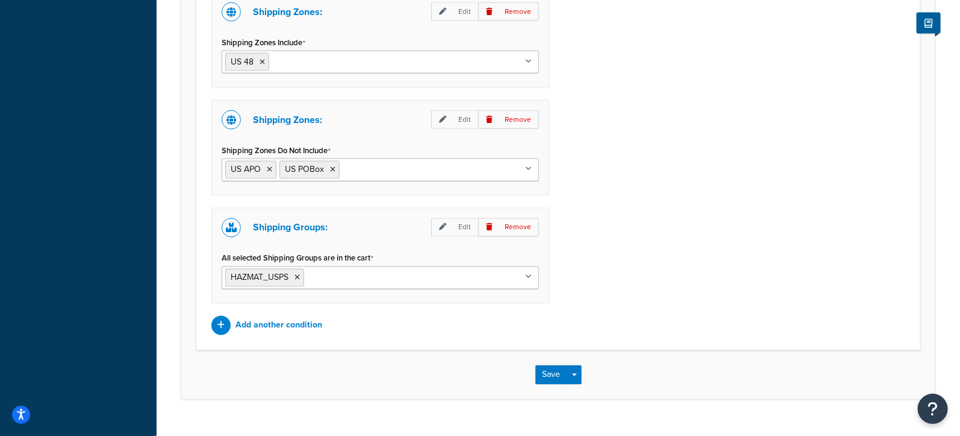
scroll to position [941, 0]
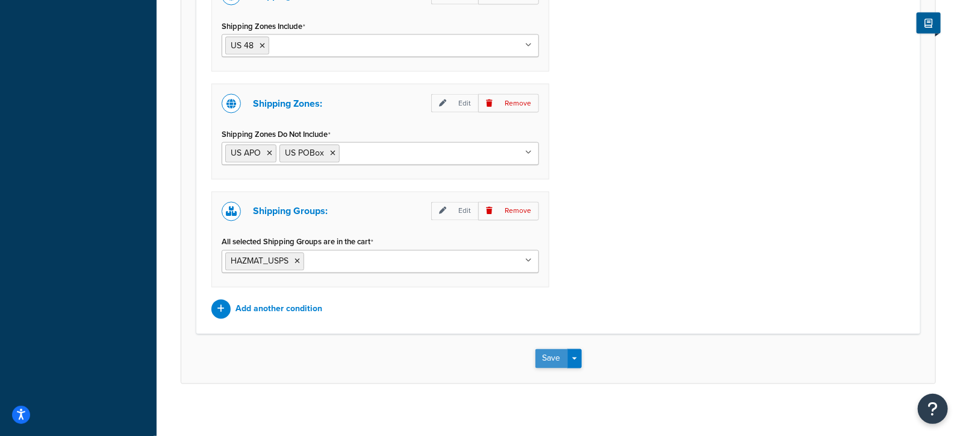
click at [551, 349] on button "Save" at bounding box center [552, 358] width 33 height 19
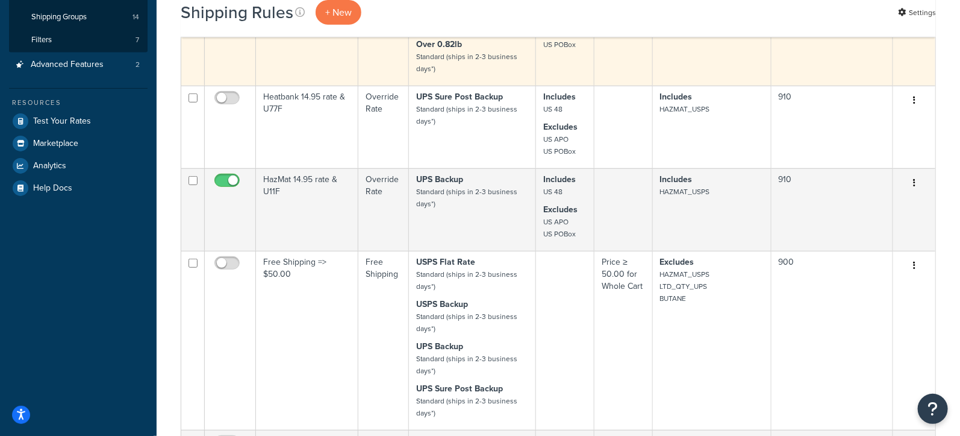
scroll to position [166, 0]
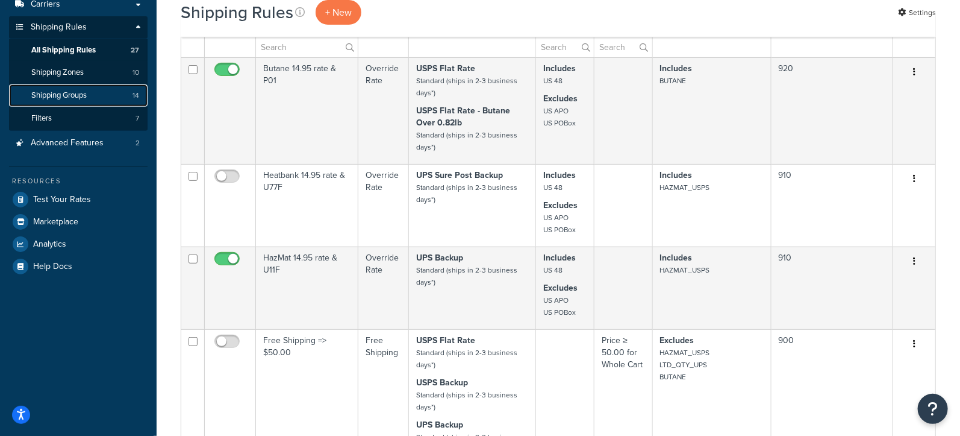
click at [81, 99] on span "Shipping Groups" at bounding box center [58, 95] width 55 height 10
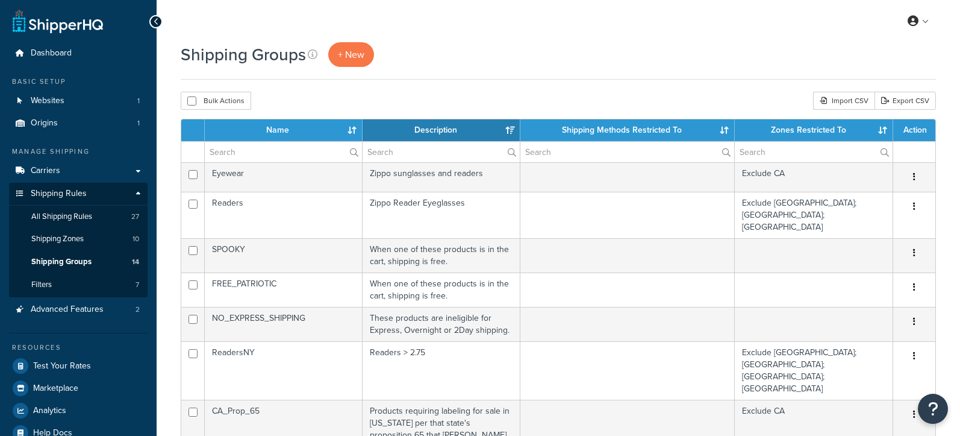
select select "15"
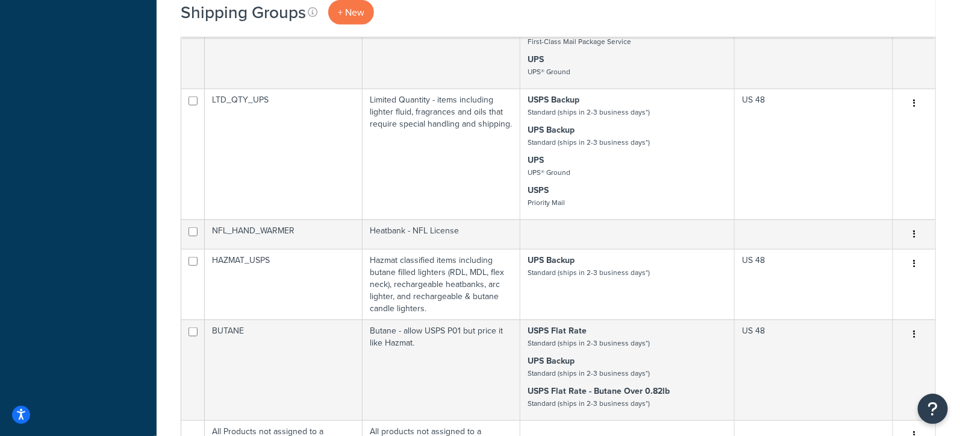
scroll to position [627, 0]
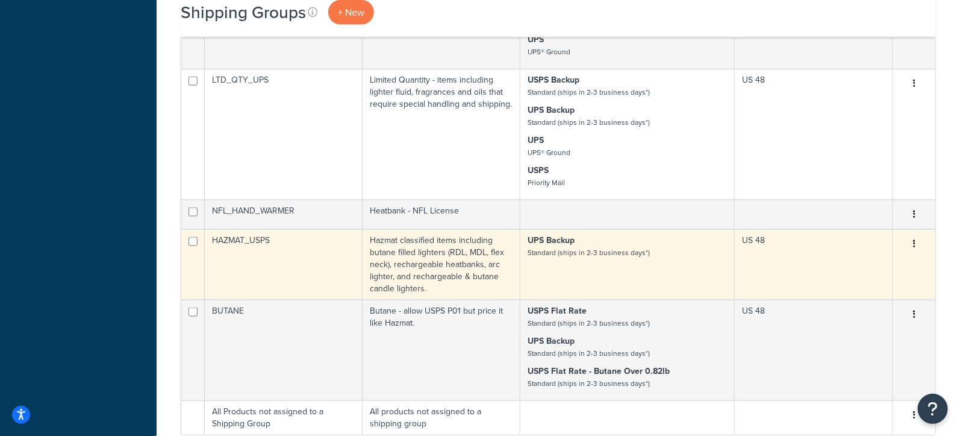
click at [913, 234] on button "button" at bounding box center [914, 243] width 17 height 19
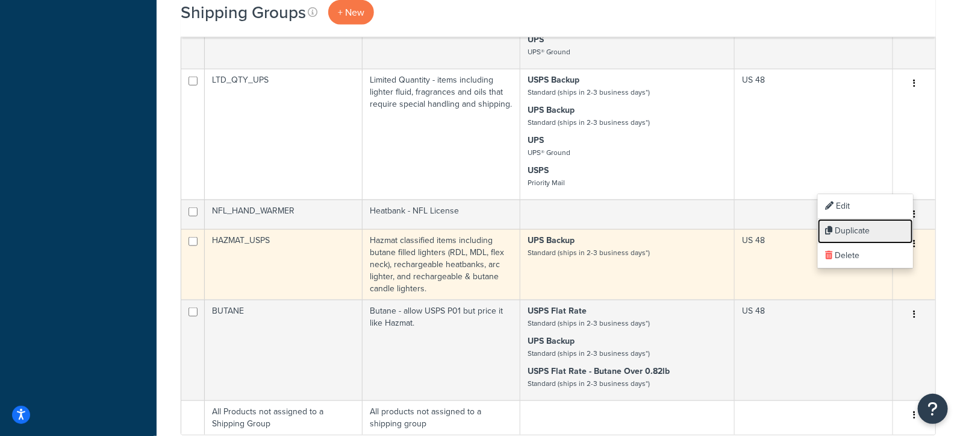
click at [862, 228] on link "Duplicate" at bounding box center [865, 231] width 95 height 25
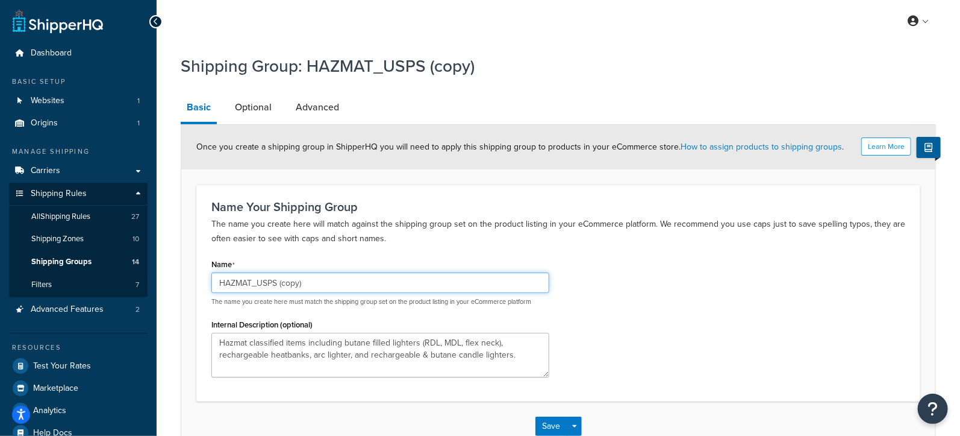
drag, startPoint x: 305, startPoint y: 284, endPoint x: 168, endPoint y: 280, distance: 137.4
click at [168, 280] on div "Shipping Group: HAZMAT_USPS (copy) Basic Optional Advanced Learn More Once you …" at bounding box center [559, 264] width 804 height 433
type input "HEATBANKX"
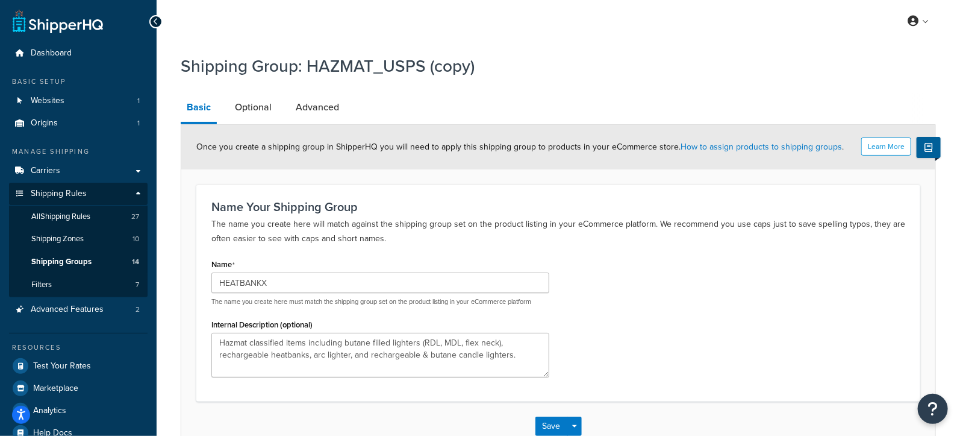
click at [616, 257] on div "Name HEATBANKX The name you create here must match the shipping group set on th…" at bounding box center [558, 320] width 712 height 130
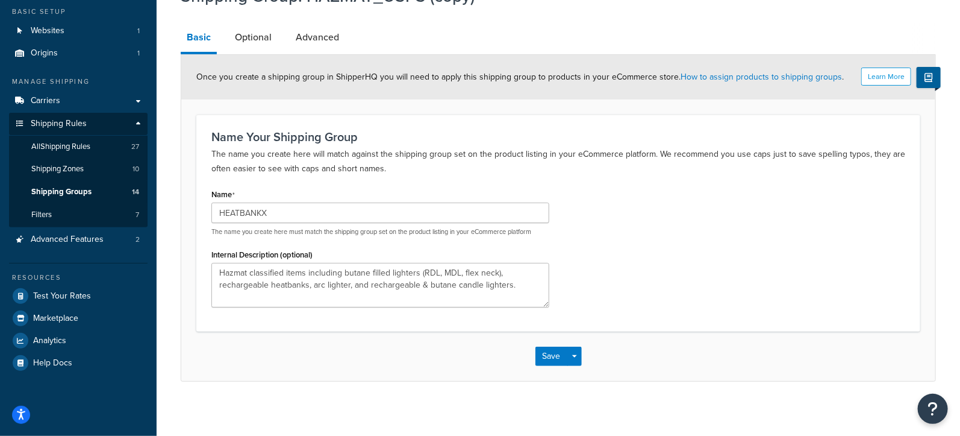
scroll to position [74, 0]
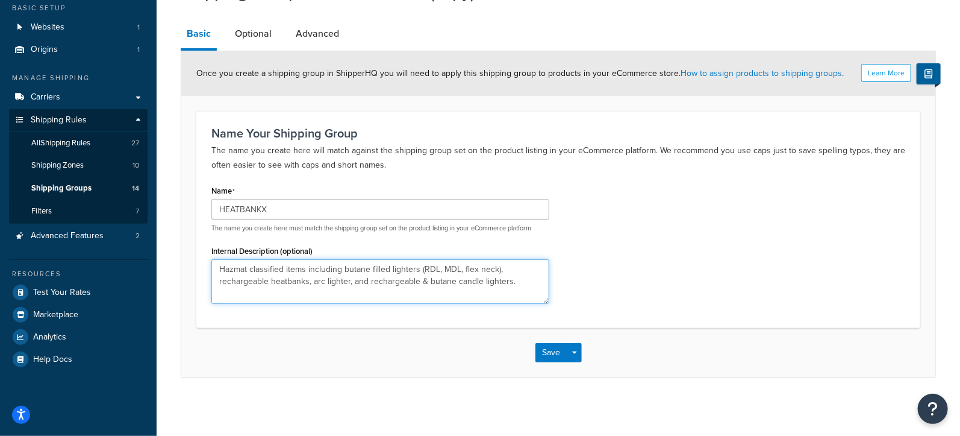
drag, startPoint x: 218, startPoint y: 280, endPoint x: 216, endPoint y: 249, distance: 31.4
click at [216, 249] on div "Internal Description (optional) Hazmat classified items including butane filled…" at bounding box center [380, 272] width 338 height 61
drag, startPoint x: 521, startPoint y: 269, endPoint x: 310, endPoint y: 270, distance: 210.9
click at [310, 270] on textarea "rechargeable heatbanks, arc lighter, and rechargeable & butane candle lighters." at bounding box center [380, 281] width 338 height 45
type textarea "rechargeable heatbanks"
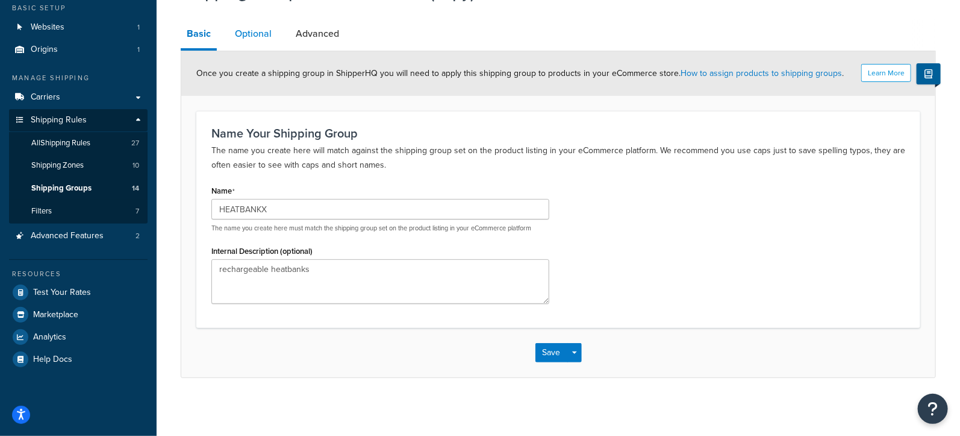
click at [253, 30] on link "Optional" at bounding box center [253, 33] width 49 height 29
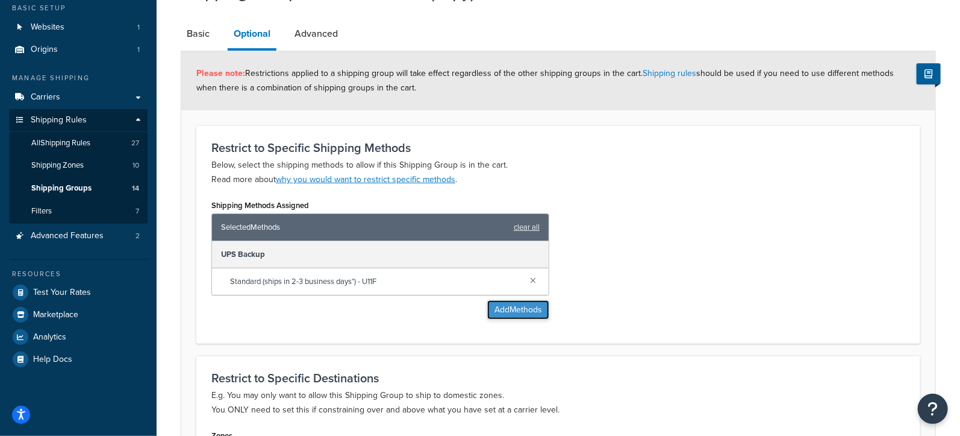
click at [516, 305] on button "Add Methods" at bounding box center [518, 309] width 62 height 19
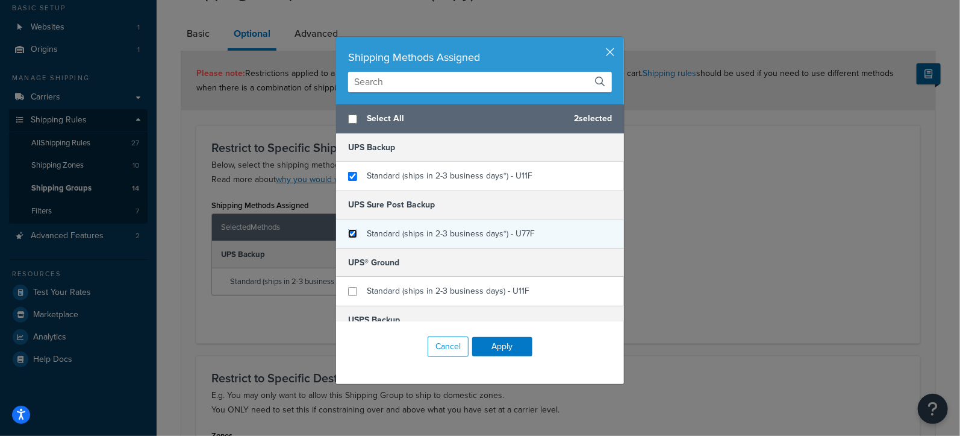
click at [355, 231] on input "checkbox" at bounding box center [352, 233] width 9 height 9
checkbox input "true"
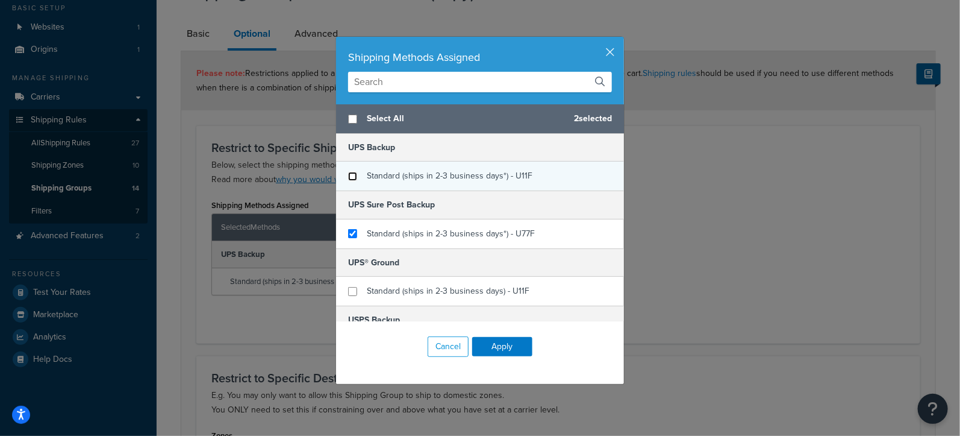
click at [352, 177] on input "checkbox" at bounding box center [352, 176] width 9 height 9
checkbox input "false"
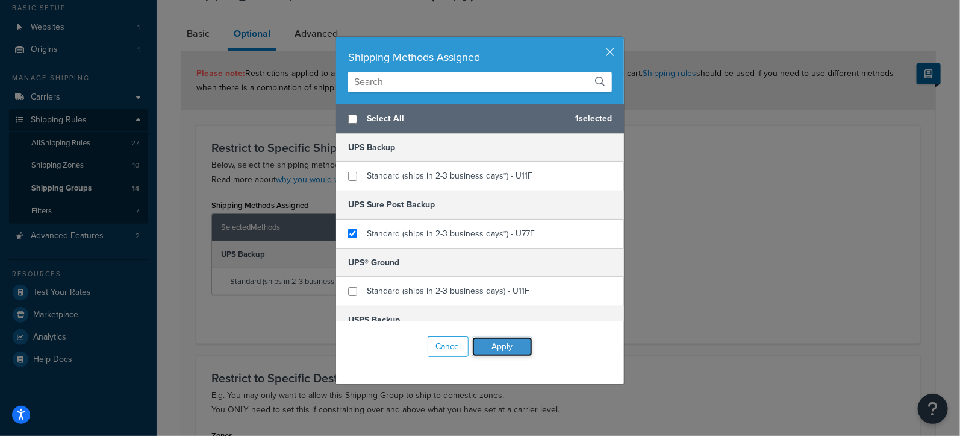
click at [512, 346] on button "Apply" at bounding box center [502, 346] width 60 height 19
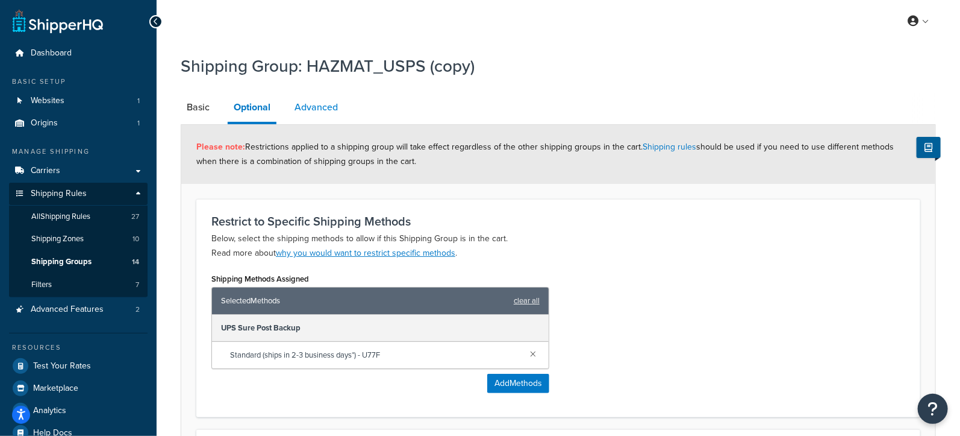
click at [316, 104] on link "Advanced" at bounding box center [316, 107] width 55 height 29
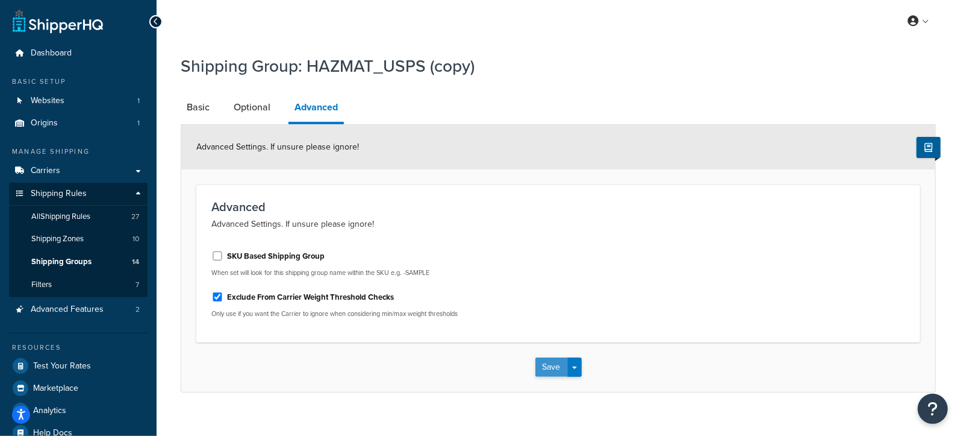
click at [552, 364] on button "Save" at bounding box center [552, 366] width 33 height 19
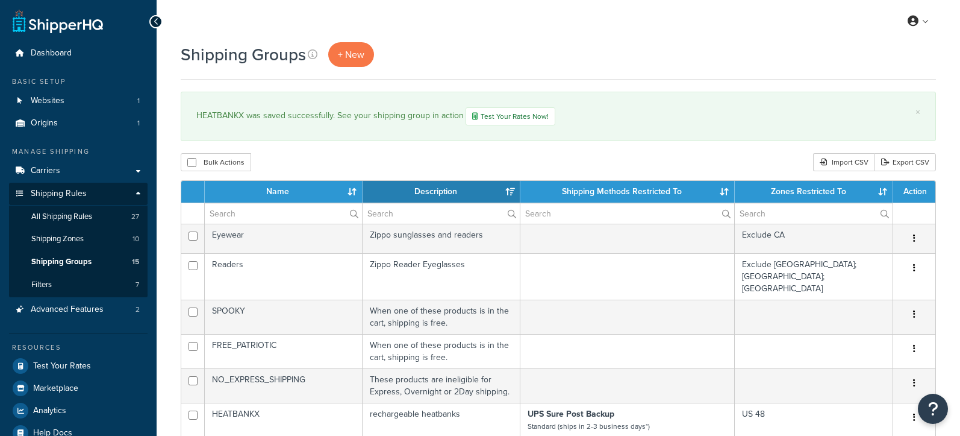
select select "15"
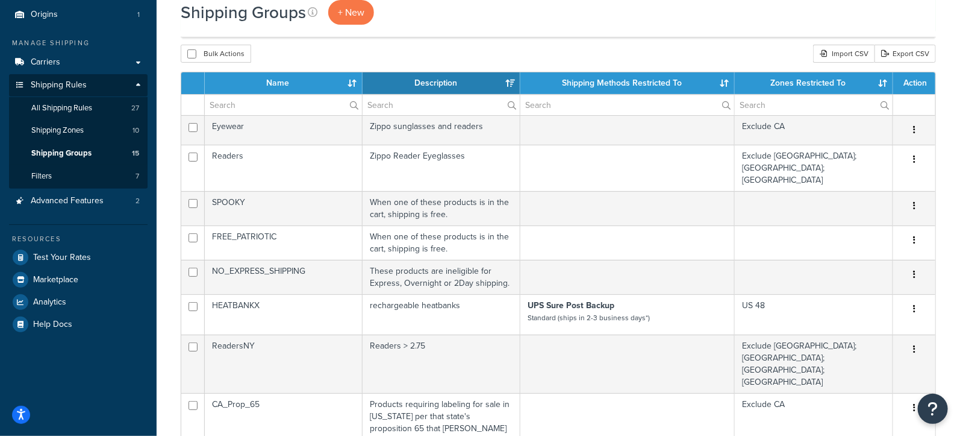
scroll to position [104, 0]
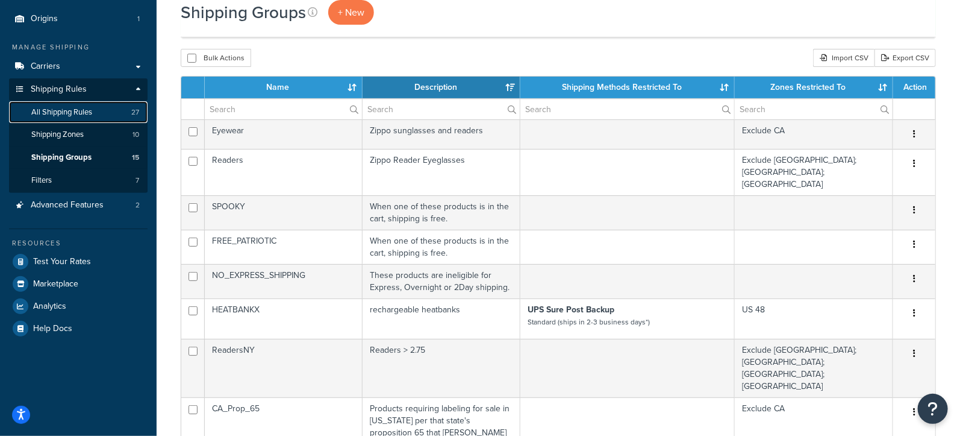
click at [84, 116] on span "All Shipping Rules" at bounding box center [61, 112] width 61 height 10
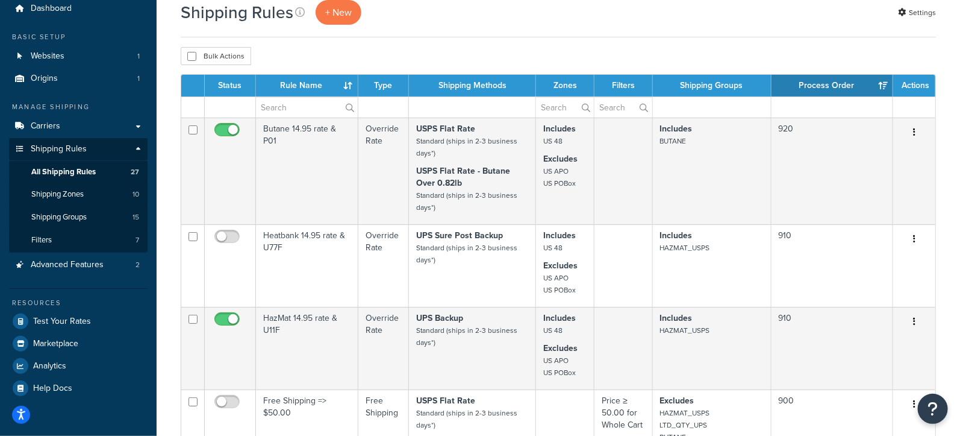
scroll to position [47, 0]
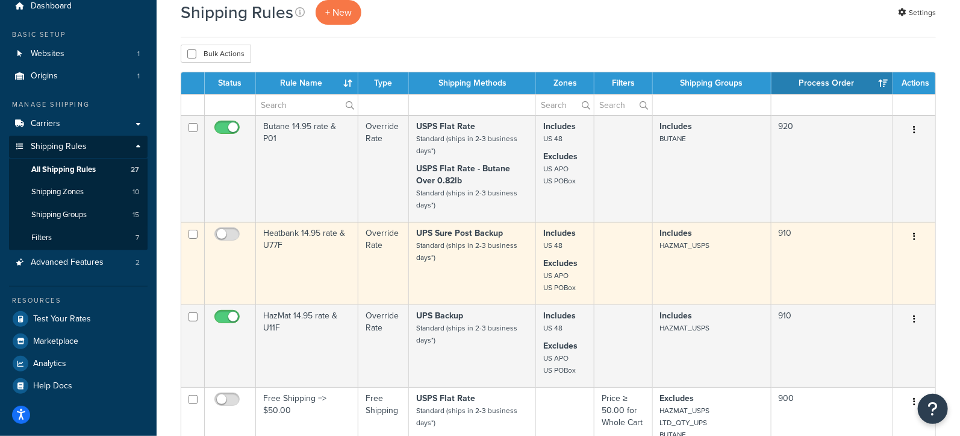
click at [344, 251] on td "Heatbank 14.95 rate & U77F" at bounding box center [307, 263] width 102 height 83
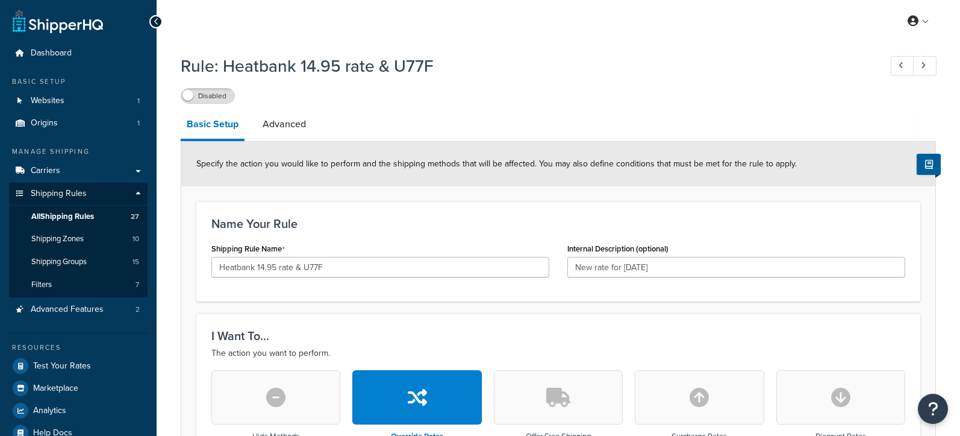
select select "LOCATION"
click at [193, 93] on span at bounding box center [188, 95] width 11 height 11
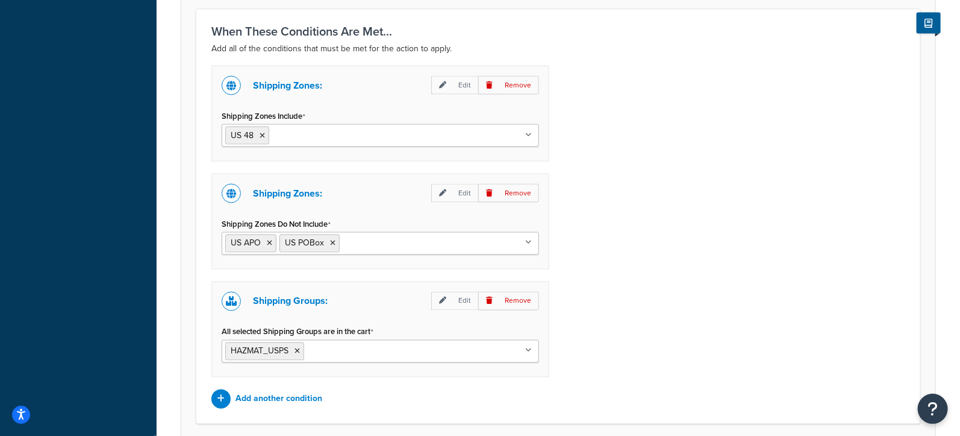
scroll to position [902, 0]
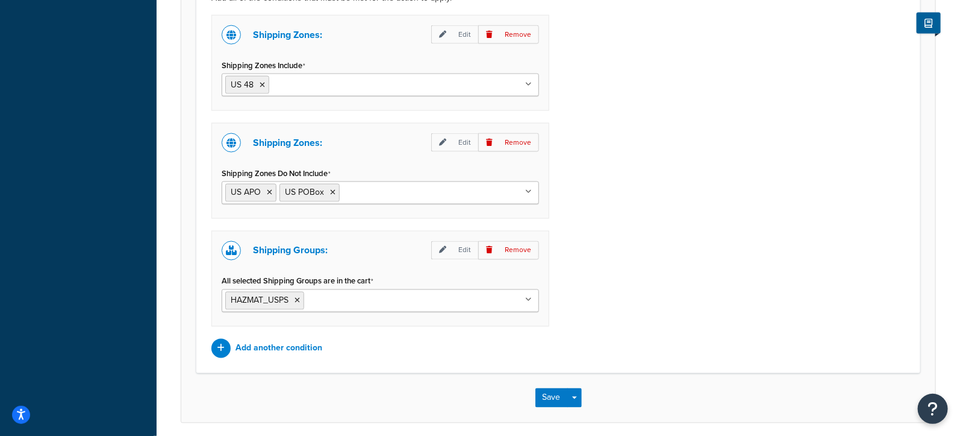
click at [378, 300] on ul "HAZMAT_USPS" at bounding box center [381, 300] width 318 height 23
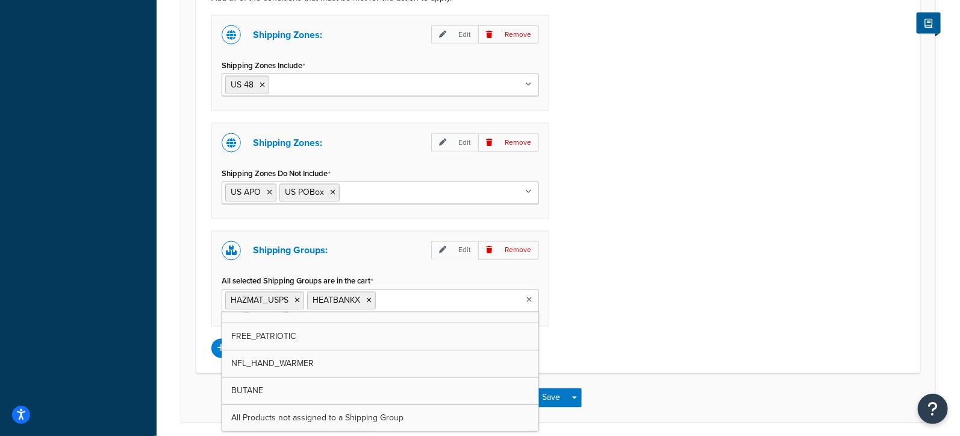
scroll to position [228, 0]
click at [296, 297] on icon at bounding box center [297, 300] width 5 height 7
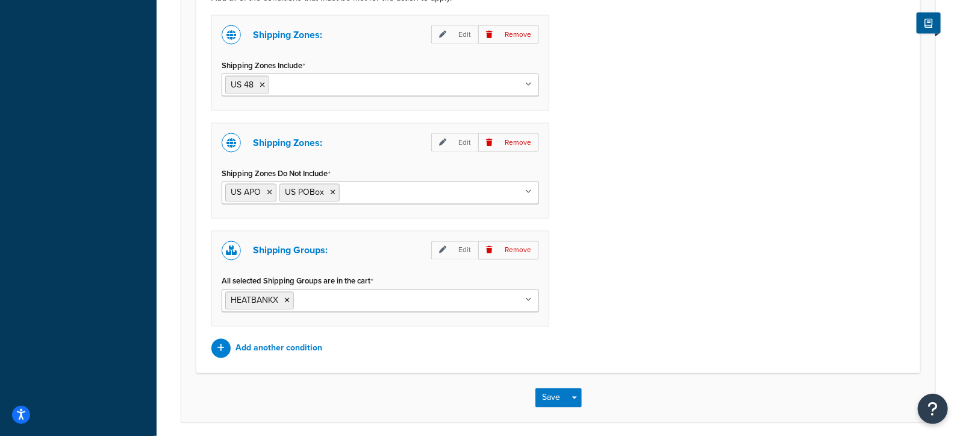
click at [612, 318] on div "Shipping Zones: Edit Remove Shipping Zones Include US 48 US APO US California M…" at bounding box center [558, 186] width 712 height 343
click at [547, 389] on button "Save" at bounding box center [552, 397] width 33 height 19
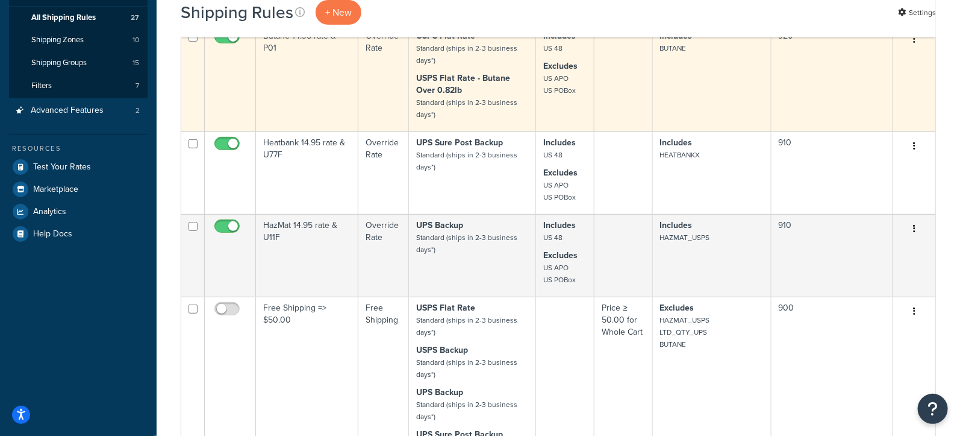
scroll to position [253, 0]
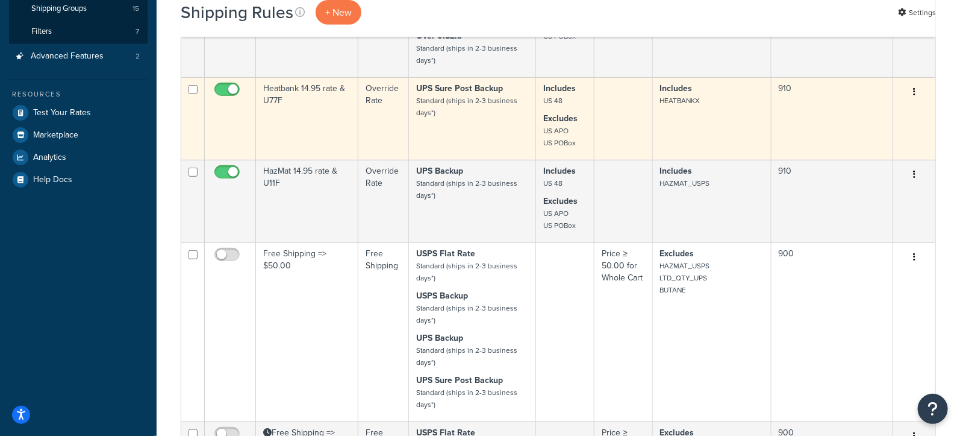
click at [314, 113] on td "Heatbank 14.95 rate & U77F" at bounding box center [307, 118] width 102 height 83
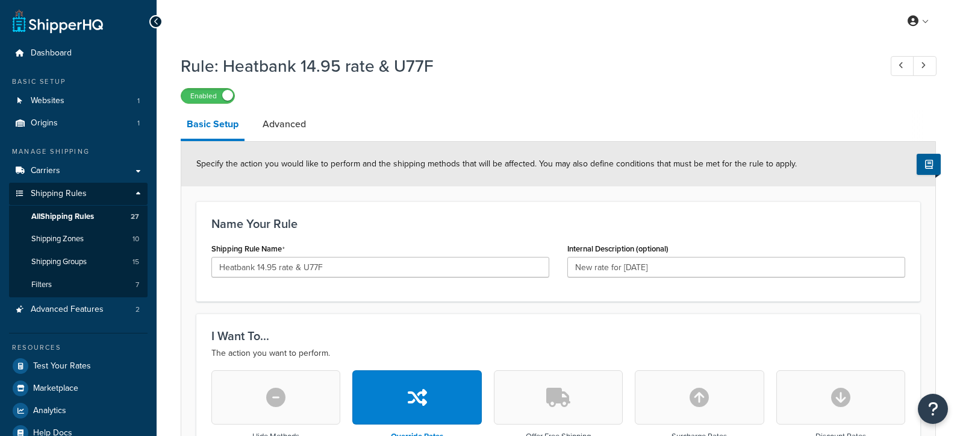
select select "LOCATION"
click at [286, 123] on link "Advanced" at bounding box center [284, 124] width 55 height 29
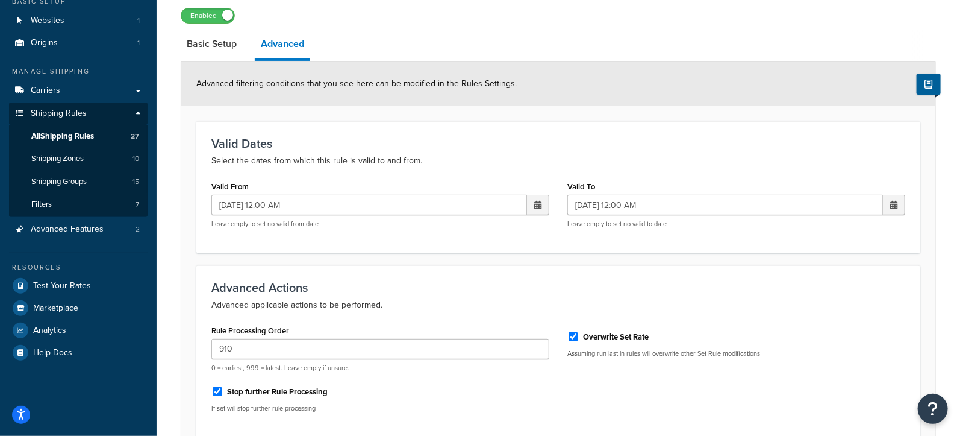
scroll to position [190, 0]
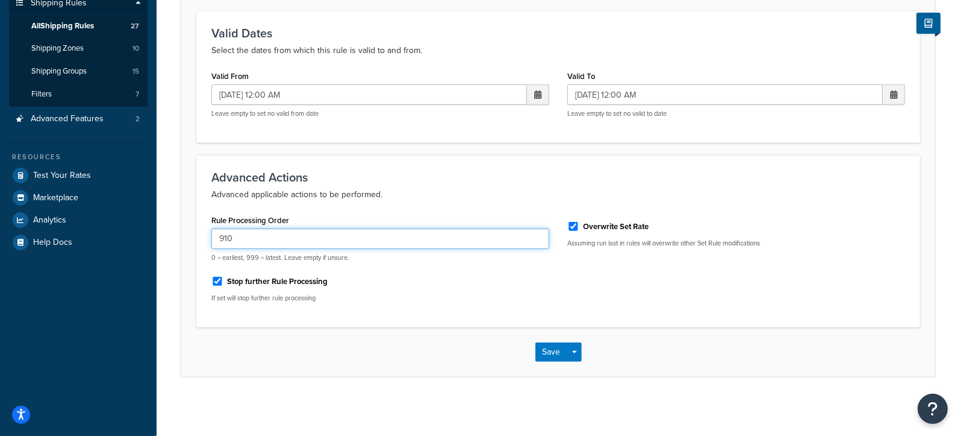
drag, startPoint x: 235, startPoint y: 240, endPoint x: 227, endPoint y: 236, distance: 8.6
click at [227, 236] on input "910" at bounding box center [380, 238] width 338 height 20
type input "915"
click at [546, 345] on button "Save" at bounding box center [552, 351] width 33 height 19
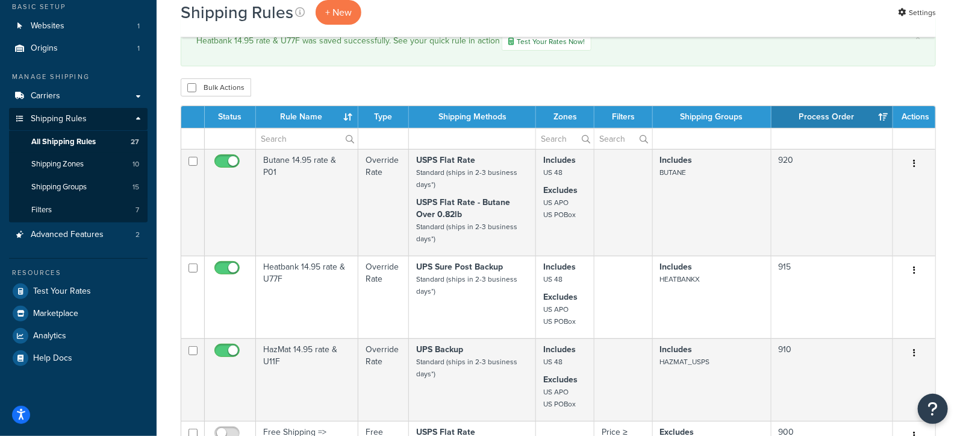
scroll to position [61, 0]
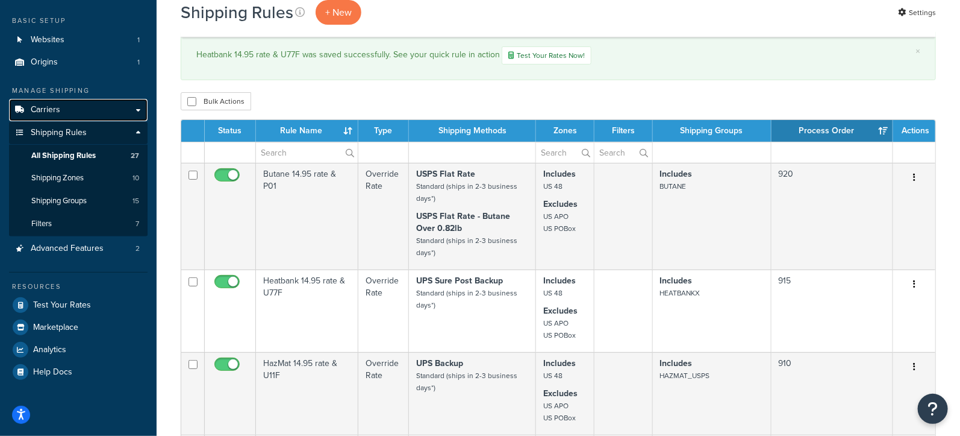
click at [75, 104] on link "Carriers" at bounding box center [78, 110] width 139 height 22
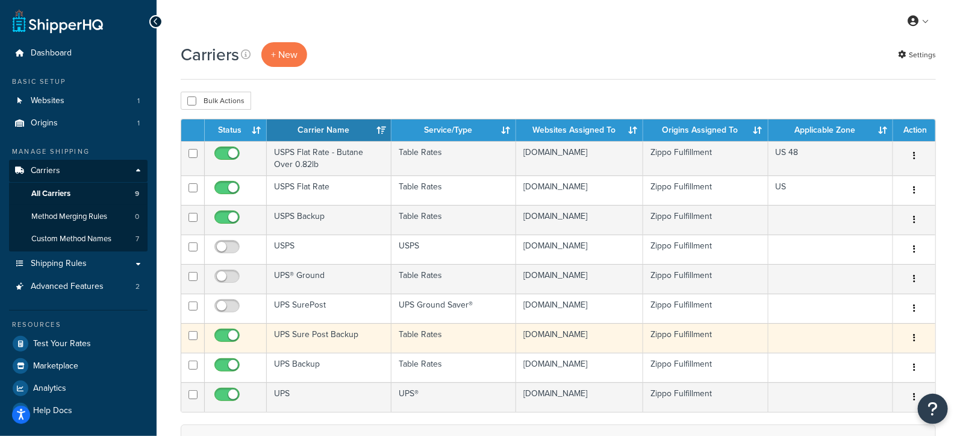
click at [315, 334] on td "UPS Sure Post Backup" at bounding box center [329, 338] width 125 height 30
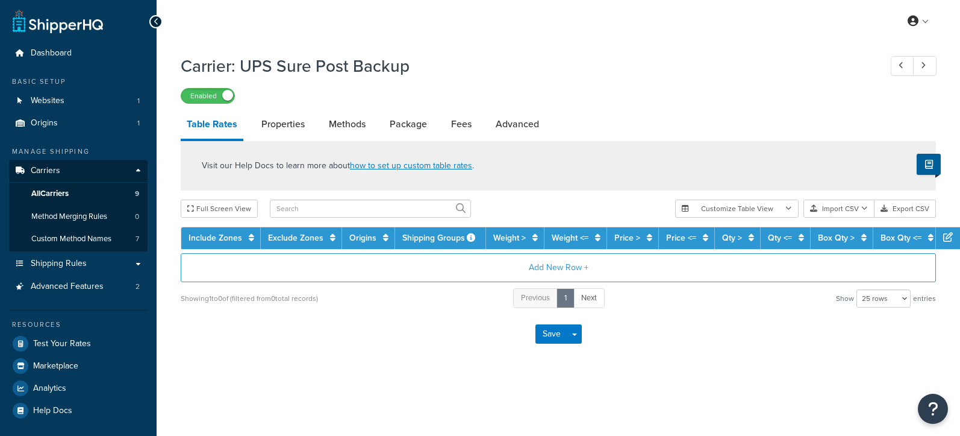
select select "25"
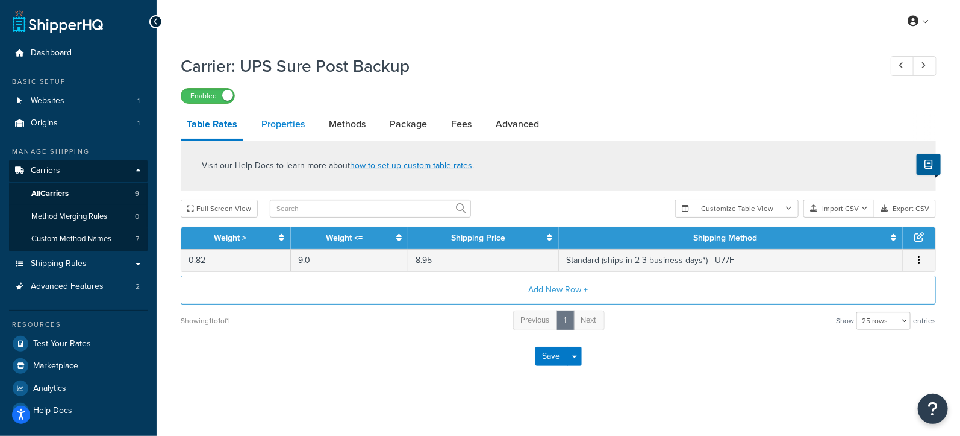
click at [288, 126] on link "Properties" at bounding box center [282, 124] width 55 height 29
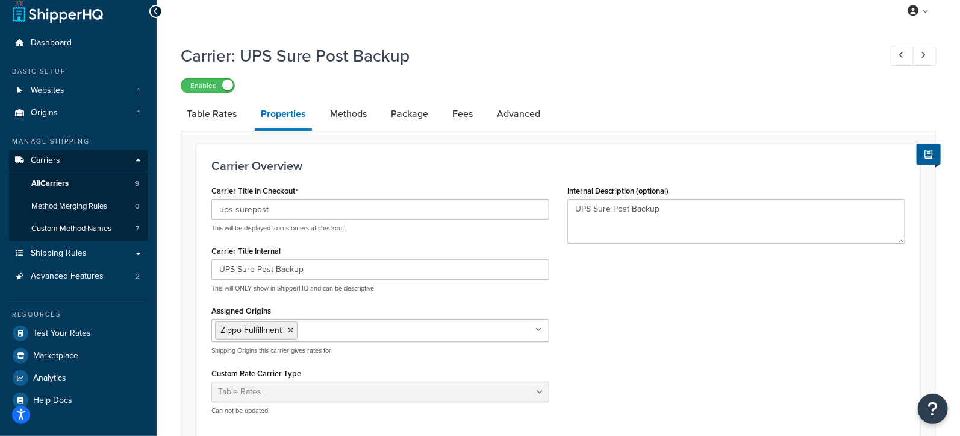
scroll to position [16, 0]
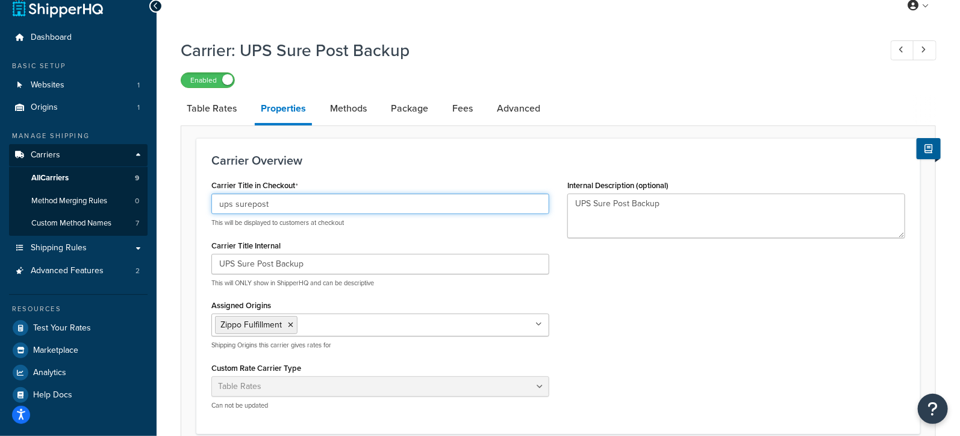
drag, startPoint x: 232, startPoint y: 205, endPoint x: 189, endPoint y: 197, distance: 44.2
click at [189, 197] on form "Carrier Overview Carrier Title in Checkout ups surepost This will be displayed …" at bounding box center [558, 433] width 754 height 591
click at [237, 205] on input "UPS surepost" at bounding box center [380, 203] width 338 height 20
click at [255, 206] on input "UPS Surepost" at bounding box center [380, 203] width 338 height 20
click at [255, 205] on input "UPS Sure post" at bounding box center [380, 203] width 338 height 20
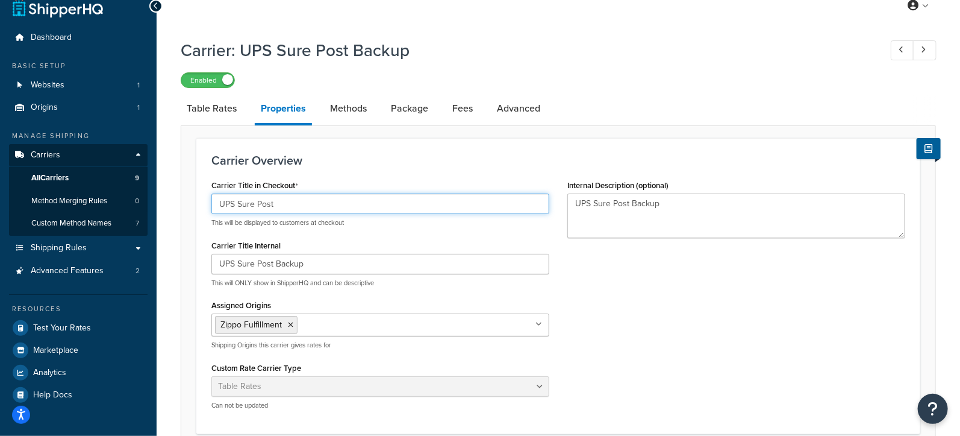
type input "UPS Sure Post"
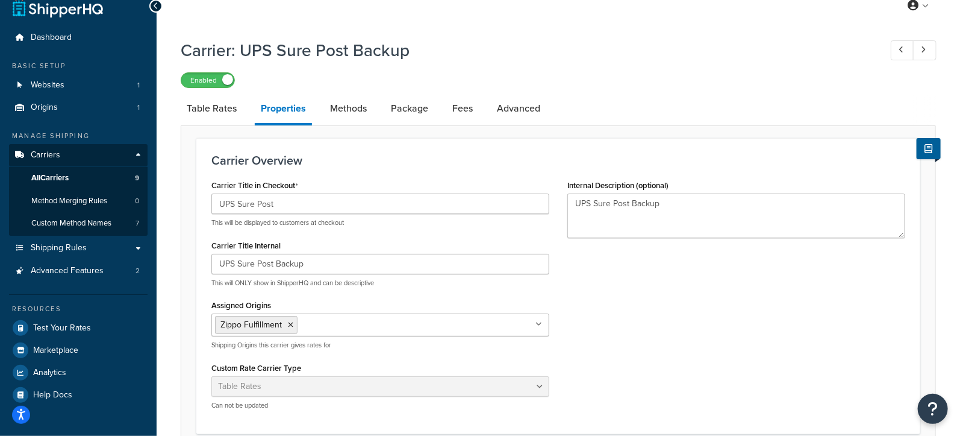
click at [368, 161] on h3 "Carrier Overview" at bounding box center [558, 160] width 694 height 13
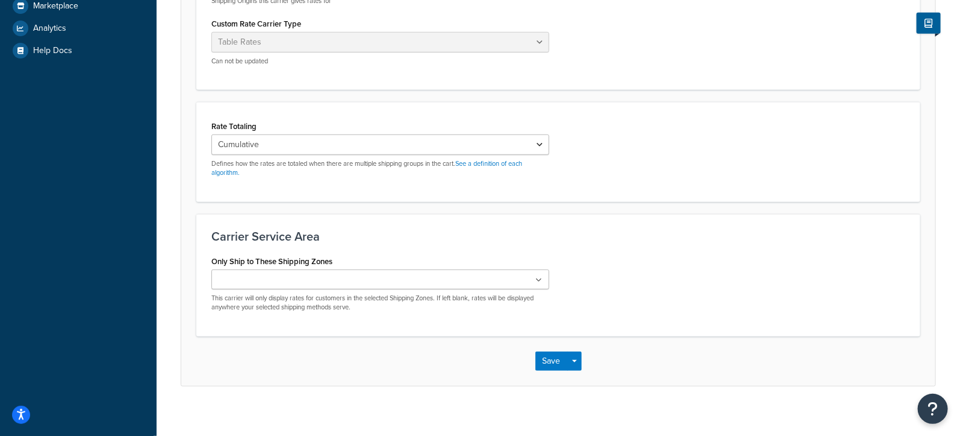
scroll to position [367, 0]
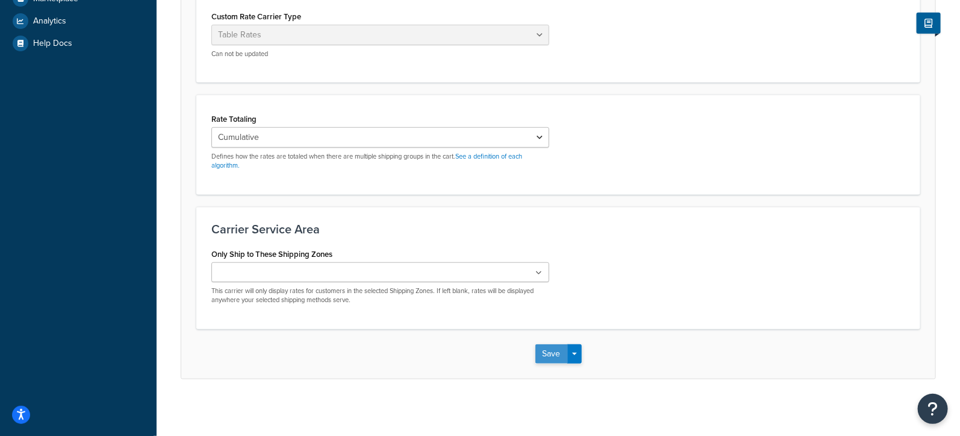
click at [549, 355] on button "Save" at bounding box center [552, 353] width 33 height 19
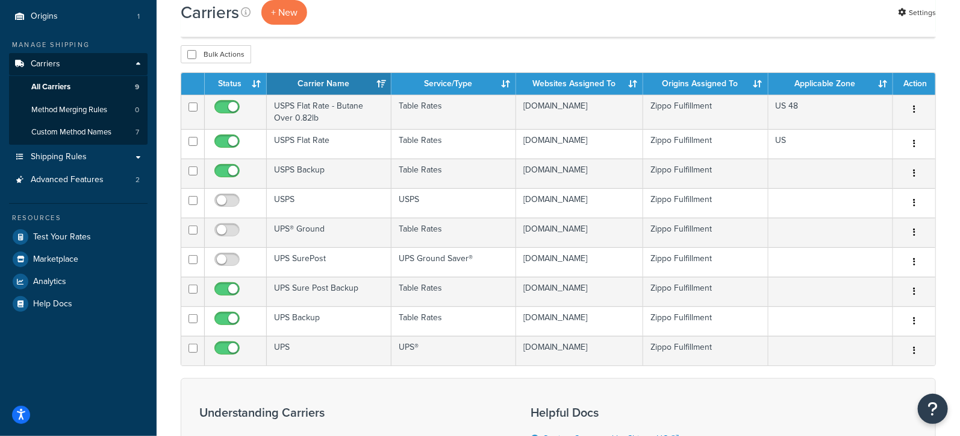
scroll to position [107, 0]
